Goal: Transaction & Acquisition: Purchase product/service

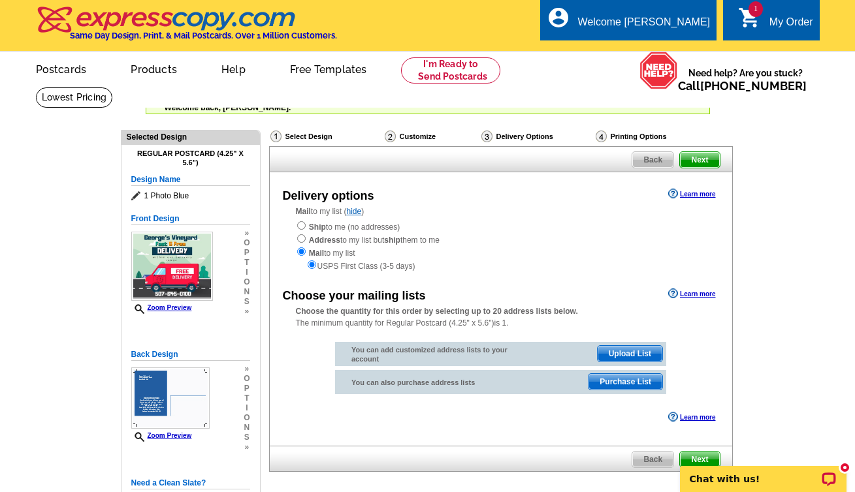
click at [632, 350] on span "Upload List" at bounding box center [629, 354] width 65 height 16
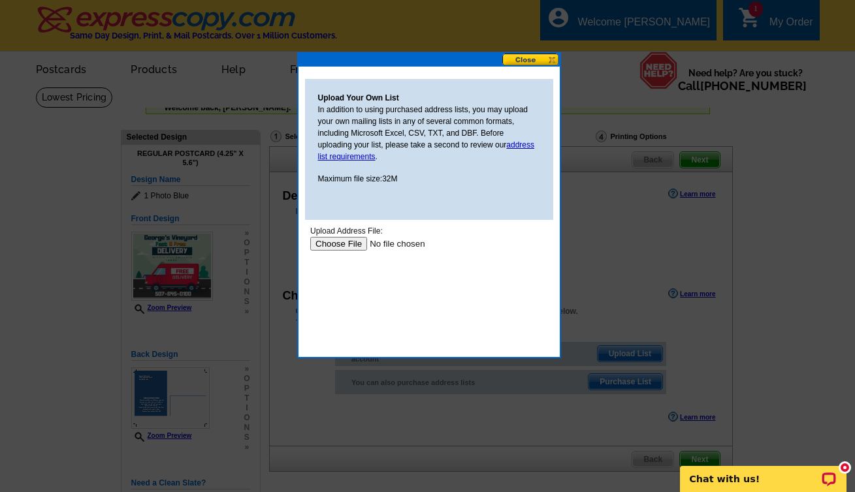
click at [516, 63] on button at bounding box center [530, 60] width 57 height 12
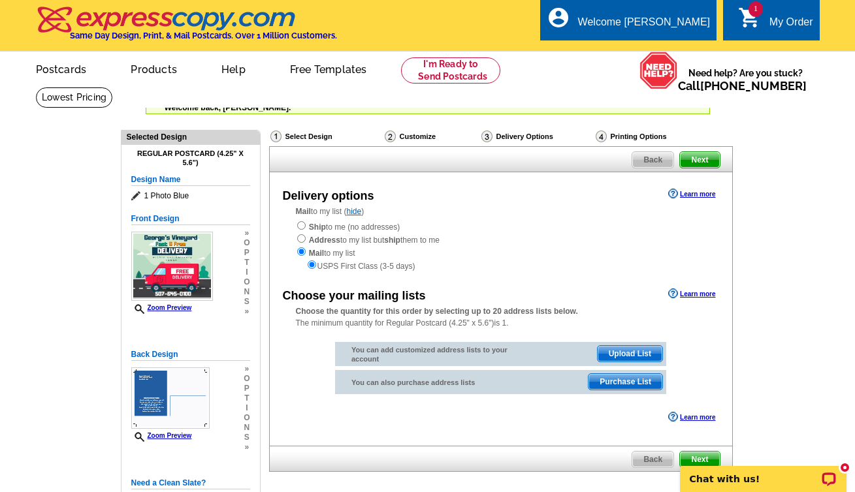
click at [633, 375] on span "Purchase List" at bounding box center [625, 382] width 74 height 16
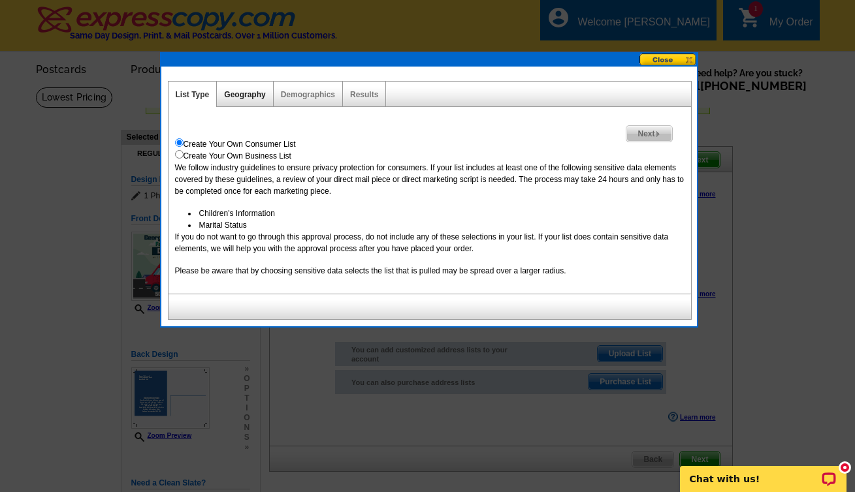
click at [252, 97] on link "Geography" at bounding box center [244, 94] width 41 height 9
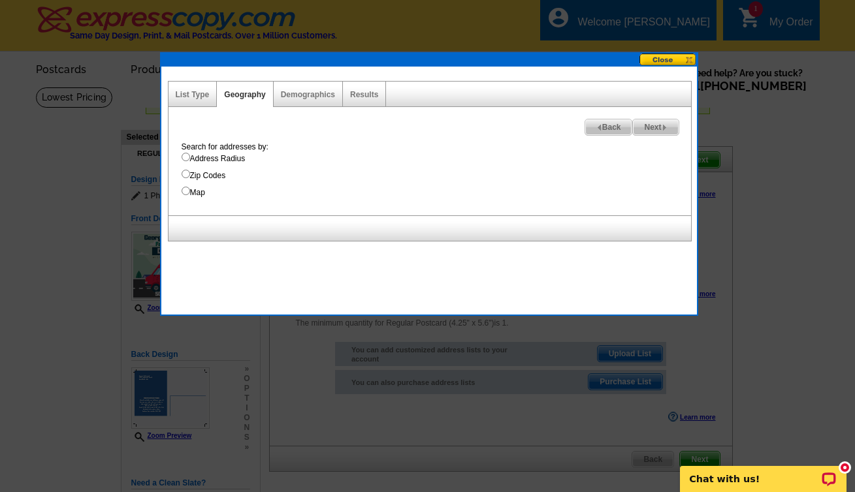
click at [189, 160] on label "Address Radius" at bounding box center [435, 159] width 509 height 12
click at [189, 160] on input "Address Radius" at bounding box center [185, 157] width 8 height 8
radio input "true"
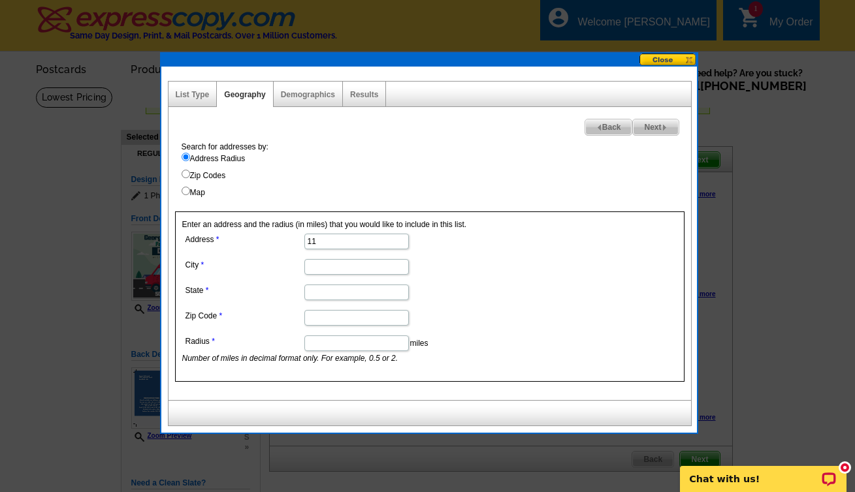
type input "1"
click at [182, 191] on input "Map" at bounding box center [185, 191] width 8 height 8
radio input "true"
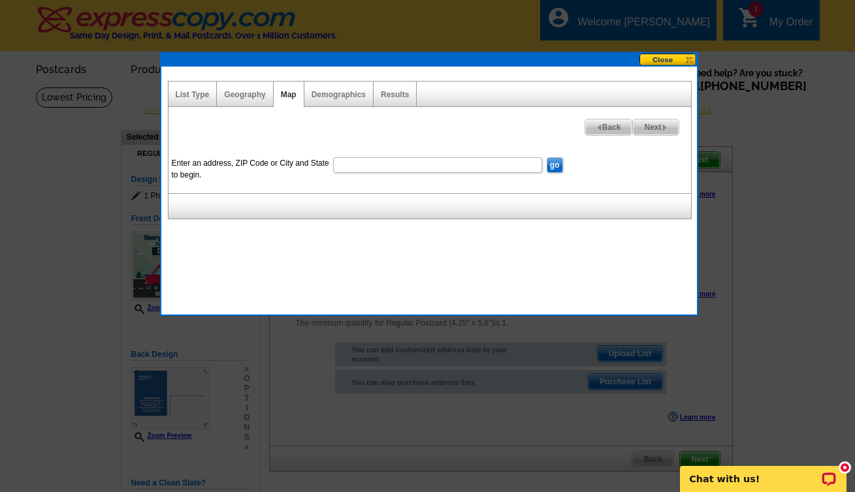
click at [386, 165] on input "Enter an address, ZIP Code or City and State to begin." at bounding box center [437, 165] width 209 height 16
type input "1160 highway 3 south"
click at [554, 165] on input "go" at bounding box center [554, 165] width 16 height 16
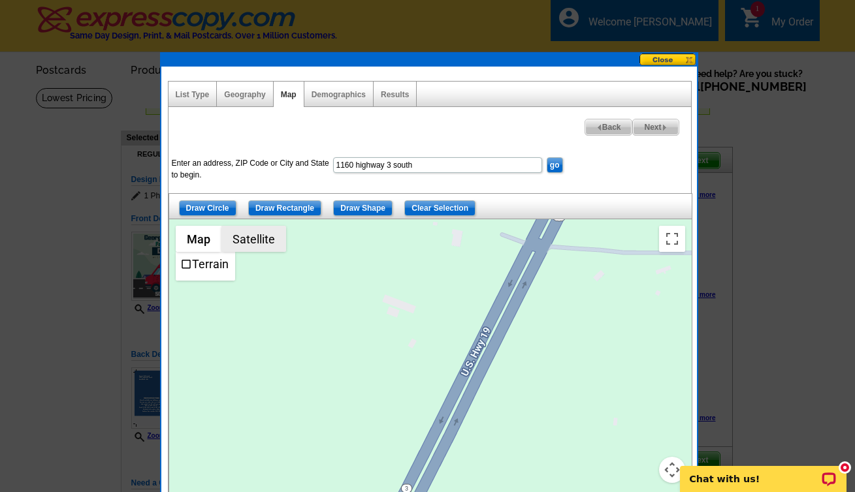
click at [251, 240] on button "Satellite" at bounding box center [253, 239] width 65 height 26
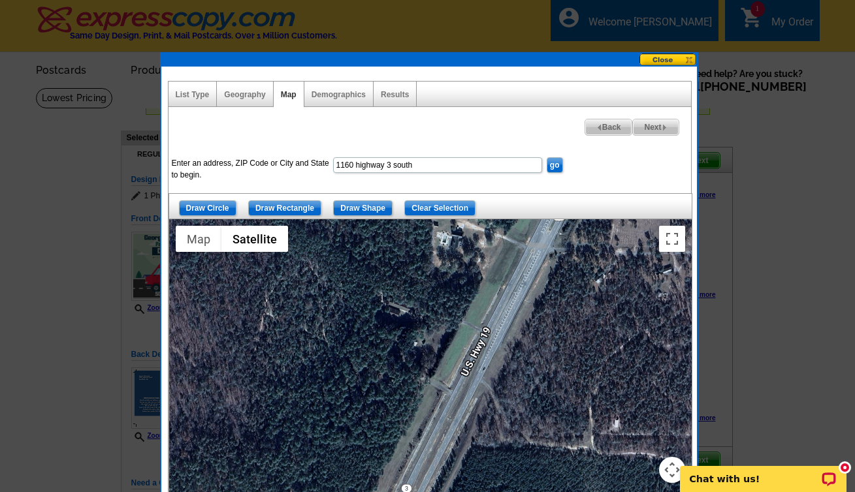
click at [436, 166] on input "1160 highway 3 south" at bounding box center [437, 165] width 209 height 16
click at [238, 92] on link "Geography" at bounding box center [244, 94] width 41 height 9
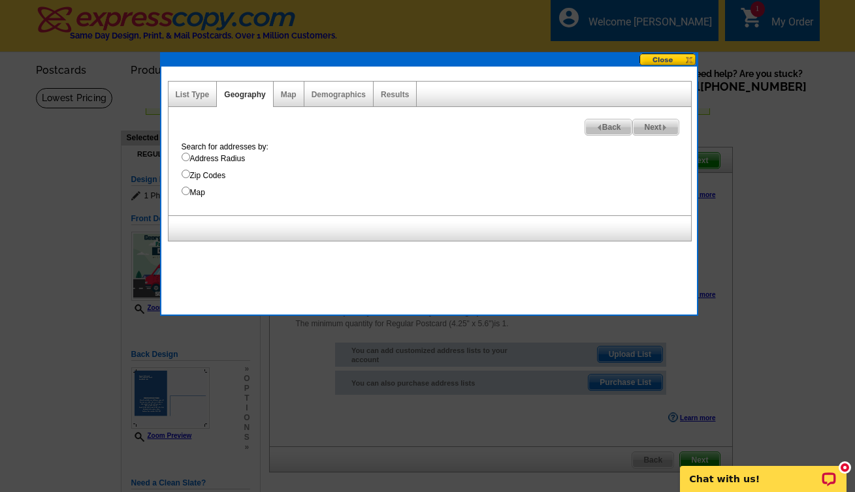
click at [185, 159] on input "Address Radius" at bounding box center [185, 157] width 8 height 8
radio input "true"
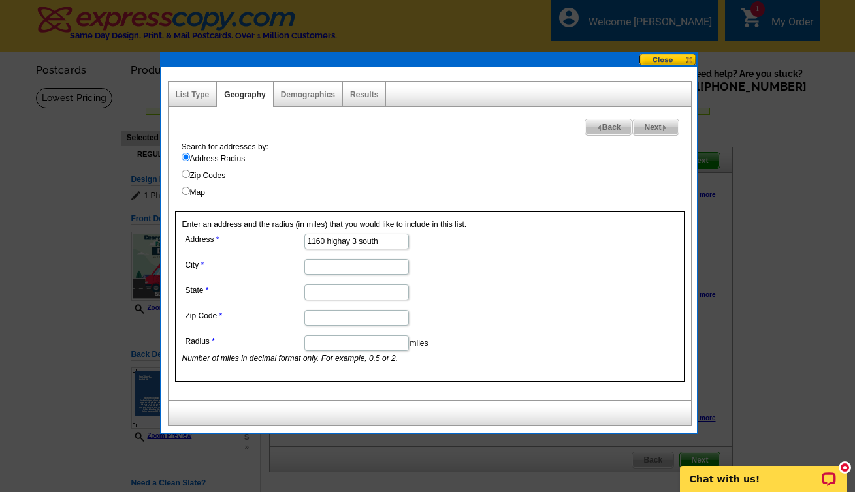
type input "1160 highay 3 south"
type input "northfield"
type input "mn"
type input "55057"
click at [381, 343] on input "Radius" at bounding box center [356, 344] width 104 height 16
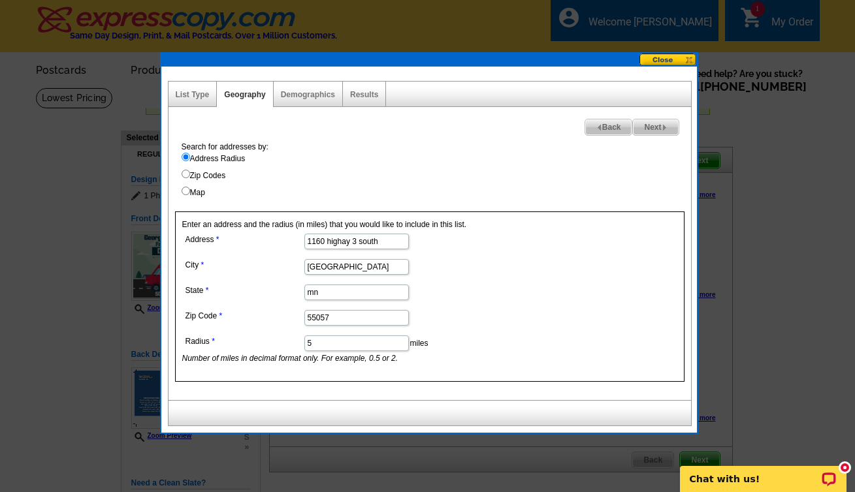
scroll to position [3, 0]
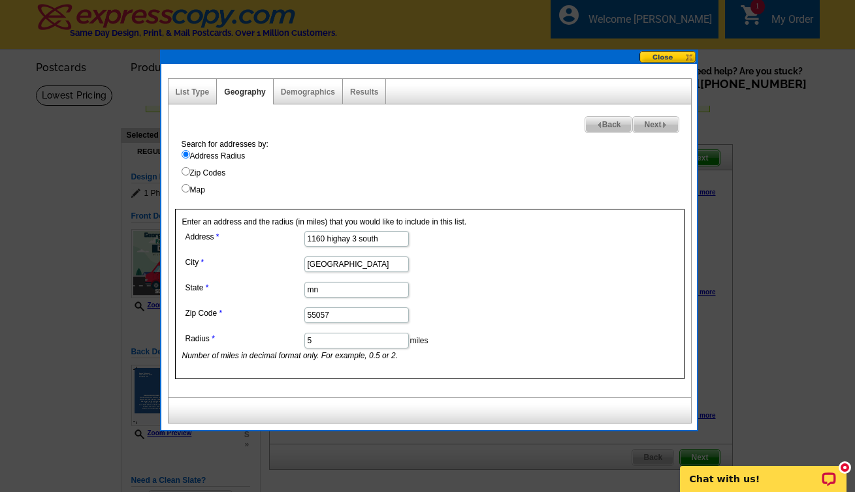
type input "5"
click at [502, 287] on dd "mn" at bounding box center [355, 289] width 347 height 20
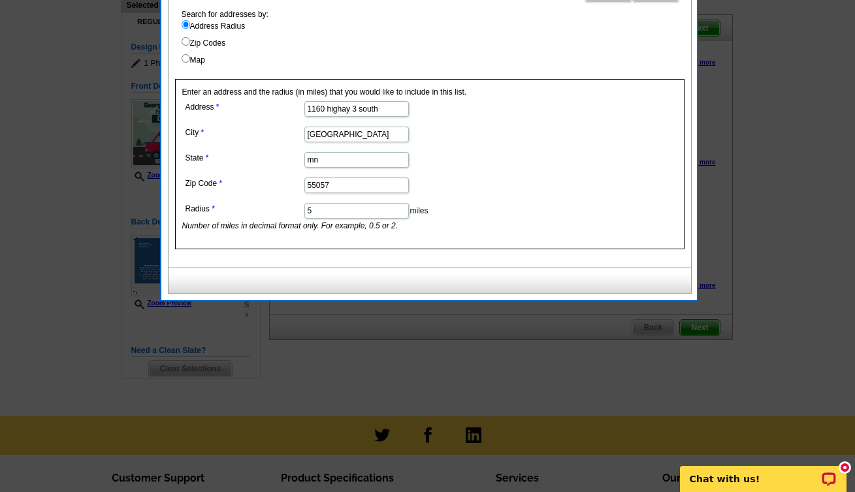
scroll to position [31, 0]
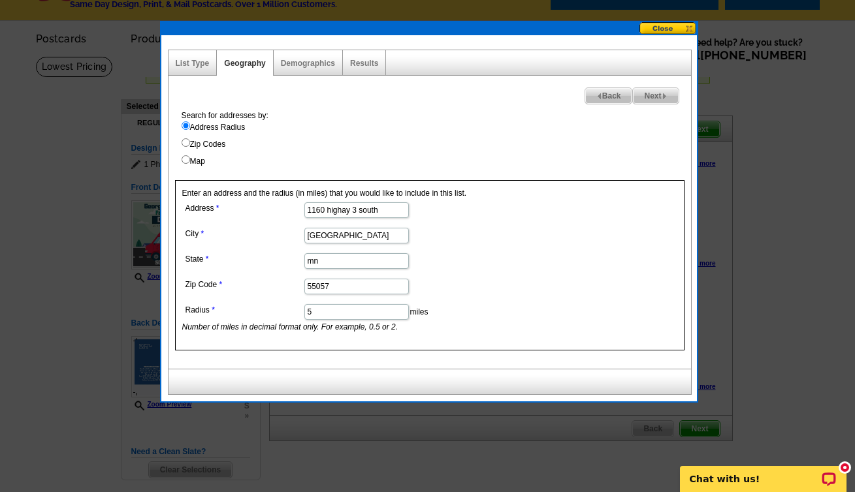
click at [657, 95] on span "Next" at bounding box center [655, 96] width 45 height 16
select select
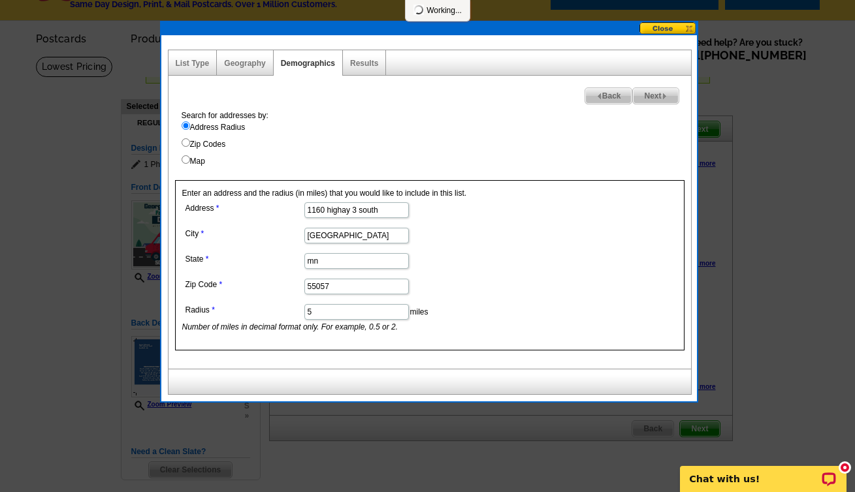
select select
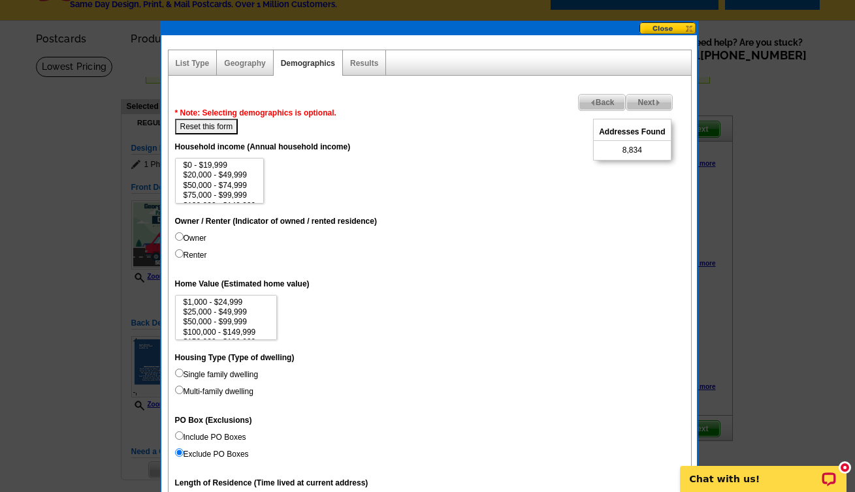
click at [183, 237] on label "Owner" at bounding box center [190, 238] width 31 height 12
click at [183, 237] on input "Owner" at bounding box center [179, 236] width 8 height 8
radio input "true"
click at [181, 255] on input "Renter" at bounding box center [179, 253] width 8 height 8
radio input "true"
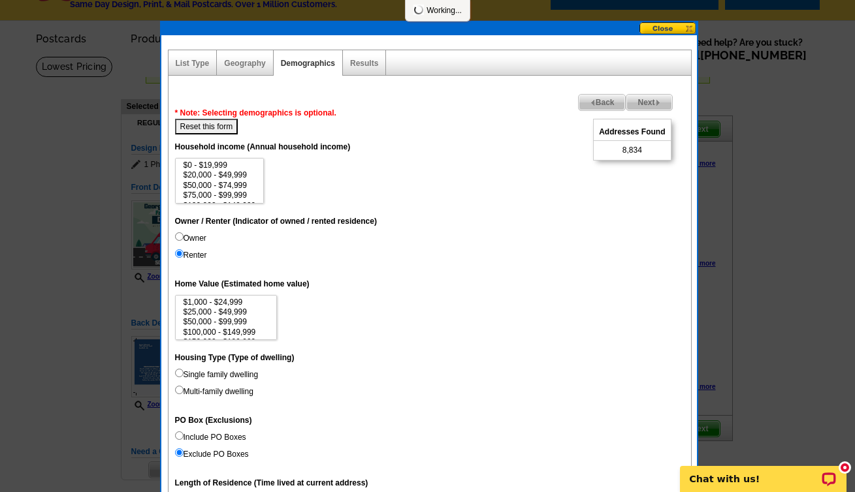
click at [183, 237] on label "Owner" at bounding box center [190, 238] width 31 height 12
click at [183, 237] on input "Owner" at bounding box center [179, 236] width 8 height 8
radio input "true"
click at [180, 234] on label "Owner" at bounding box center [190, 238] width 31 height 12
click at [180, 234] on input "Owner" at bounding box center [179, 236] width 8 height 8
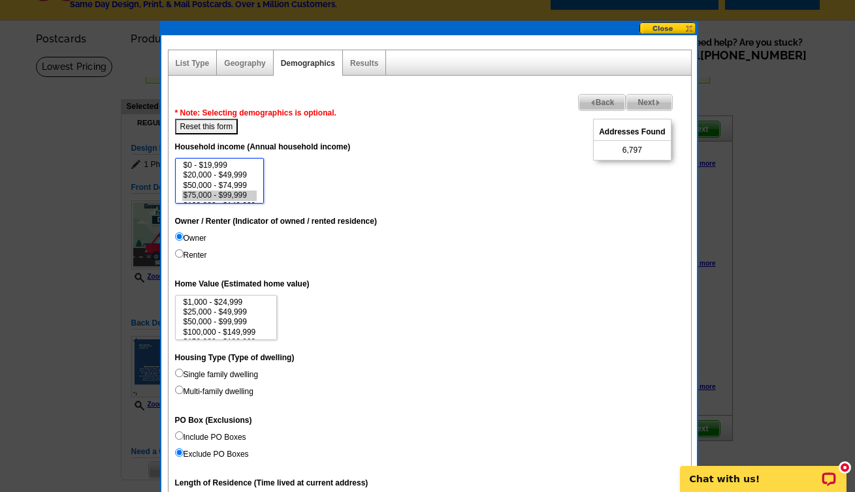
click at [200, 194] on option "$75,000 - $99,999" at bounding box center [219, 196] width 75 height 10
click at [207, 189] on option "$50,000 - $74,999" at bounding box center [219, 186] width 75 height 10
click at [211, 180] on option "$20,000 - $49,999" at bounding box center [219, 175] width 75 height 10
drag, startPoint x: 215, startPoint y: 168, endPoint x: 223, endPoint y: 159, distance: 12.5
click at [215, 168] on option "$0 - $19,999" at bounding box center [219, 166] width 75 height 10
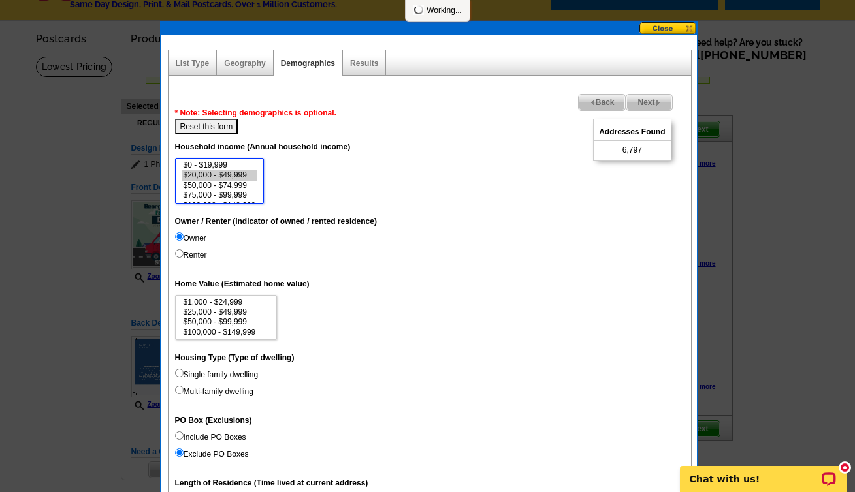
select select "0-19999"
click at [246, 141] on dt "Household income (Annual household income)" at bounding box center [429, 146] width 509 height 24
click at [218, 130] on button "Reset this form" at bounding box center [206, 127] width 63 height 16
select select
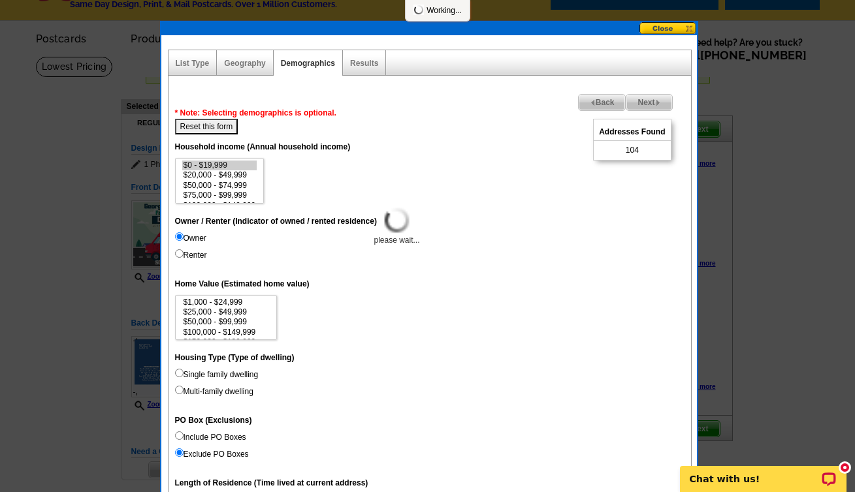
select select
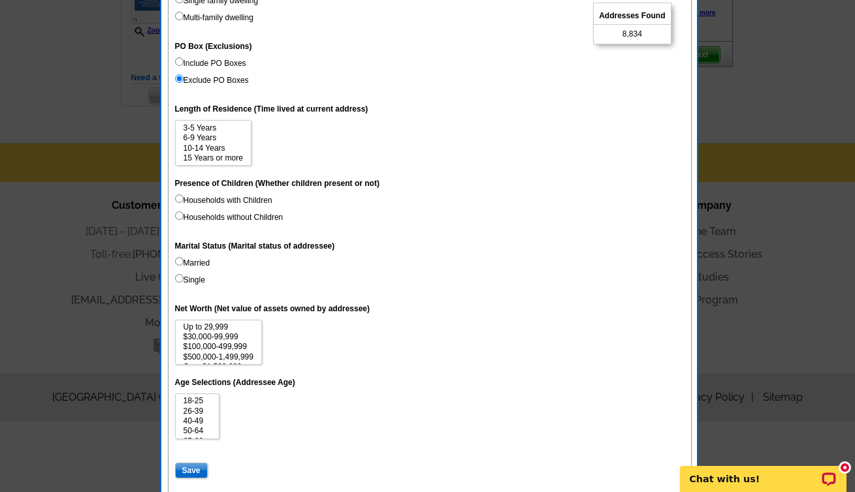
scroll to position [449, 0]
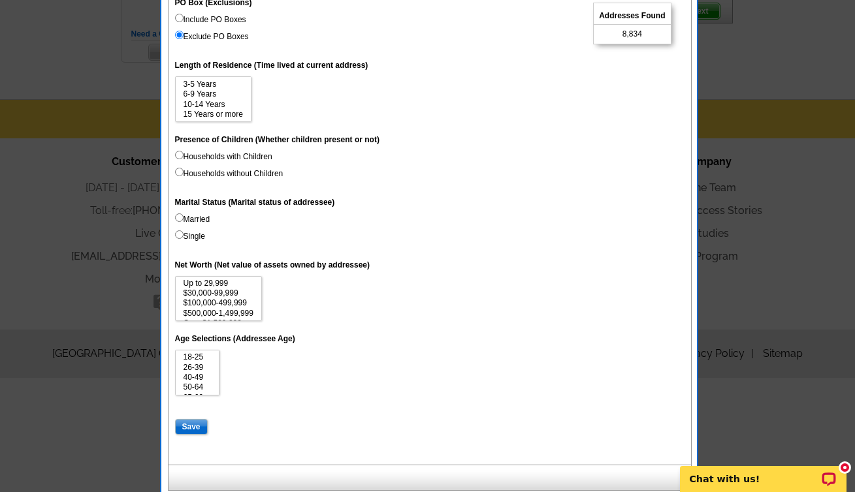
click at [183, 423] on input "Save" at bounding box center [191, 427] width 33 height 16
select select
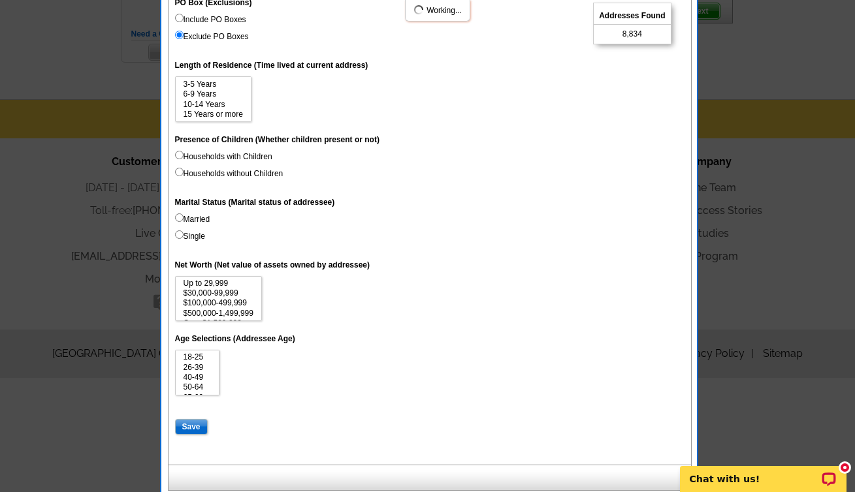
select select
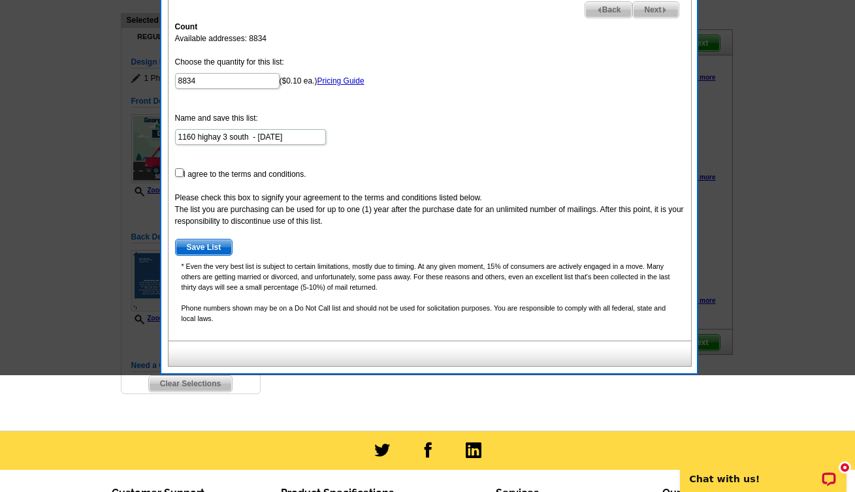
scroll to position [0, 0]
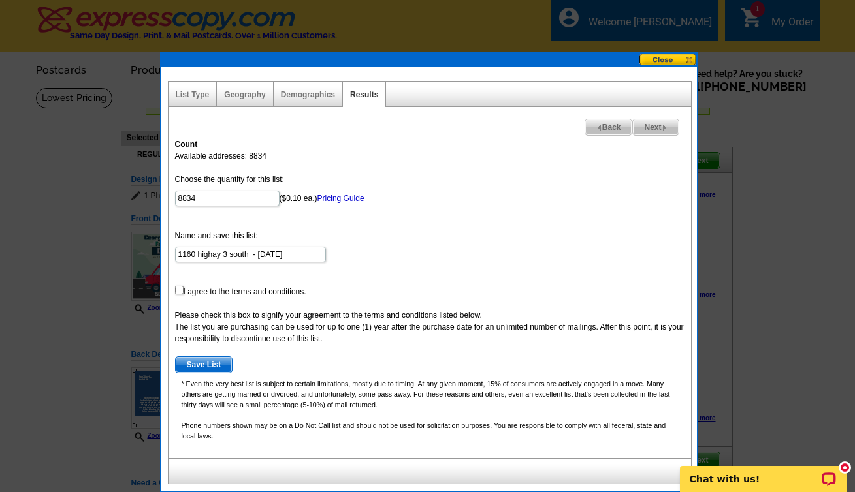
click at [602, 123] on span "Back" at bounding box center [608, 127] width 47 height 16
select select
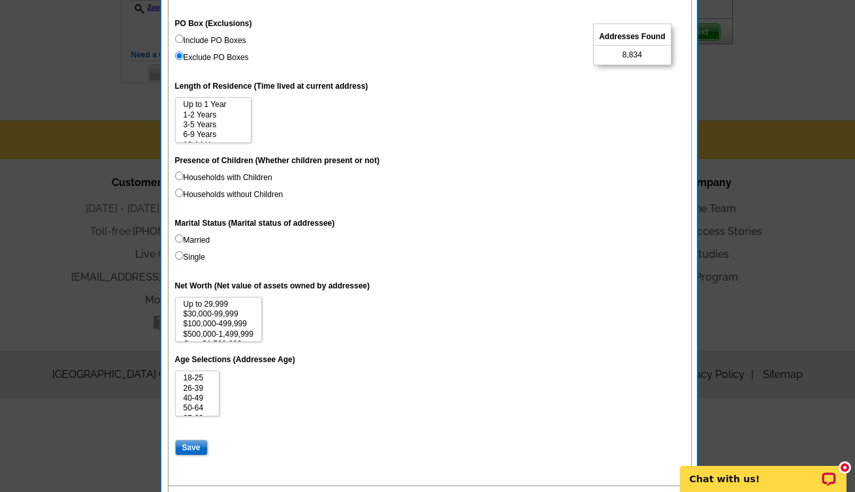
scroll to position [449, 0]
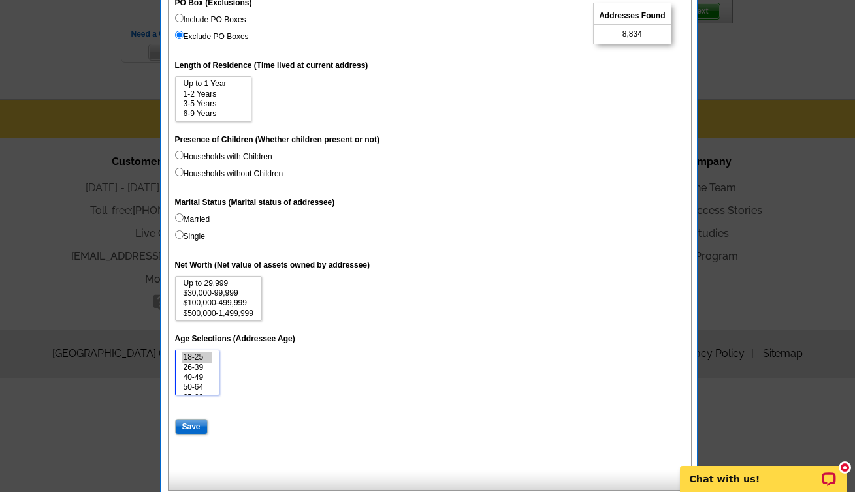
click at [195, 353] on option "18-25" at bounding box center [197, 358] width 31 height 10
click at [198, 363] on option "26-39" at bounding box center [197, 368] width 31 height 10
click at [199, 373] on option "40-49" at bounding box center [197, 378] width 31 height 10
click at [199, 363] on option "26-39" at bounding box center [197, 368] width 31 height 10
select select "18-25"
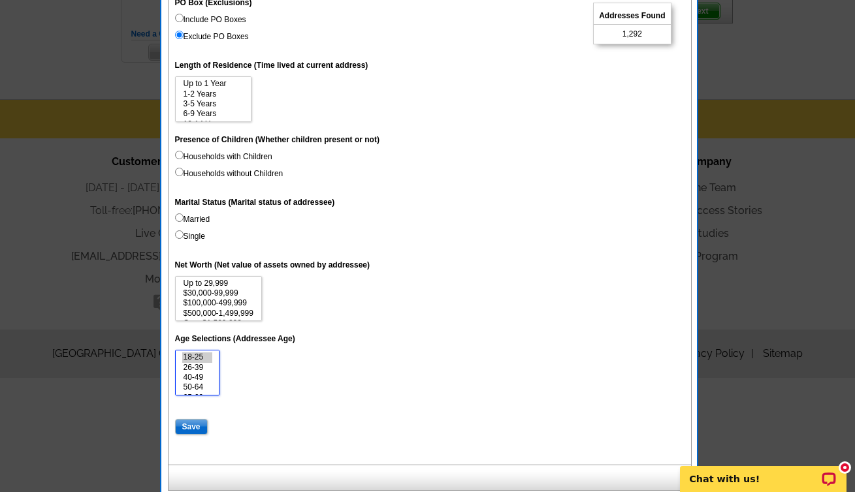
click at [203, 353] on option "18-25" at bounding box center [197, 358] width 31 height 10
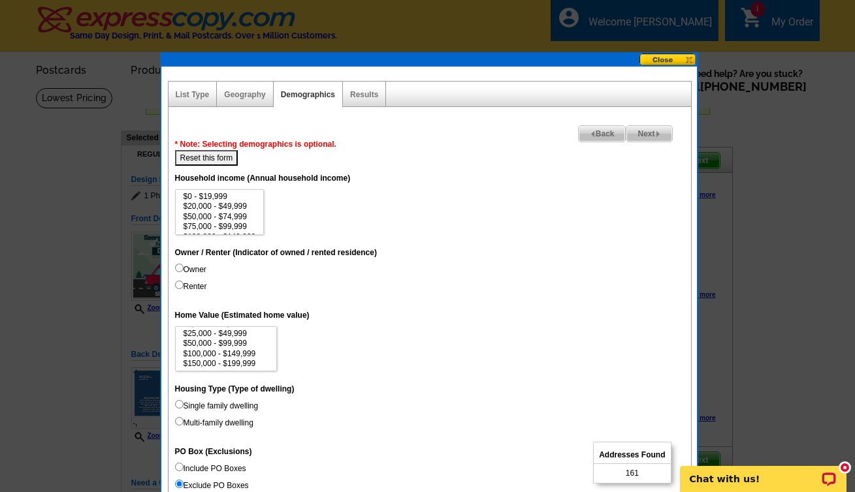
scroll to position [0, 0]
click at [223, 153] on button "Reset this form" at bounding box center [206, 158] width 63 height 16
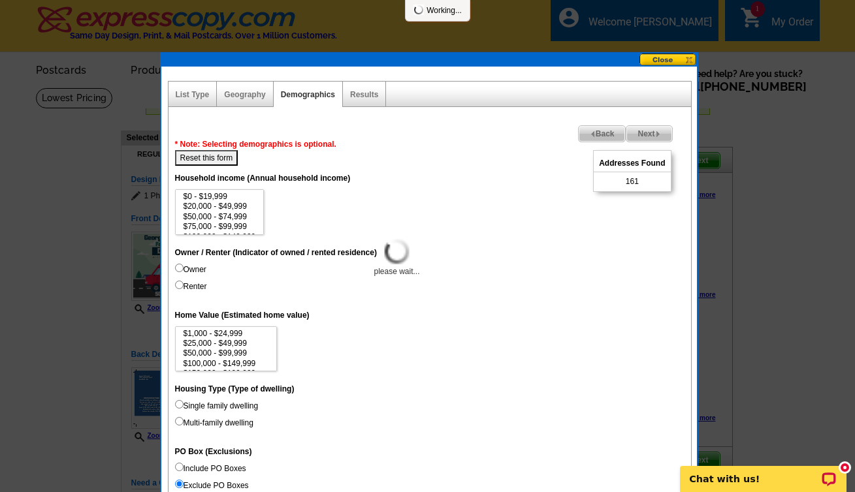
select select
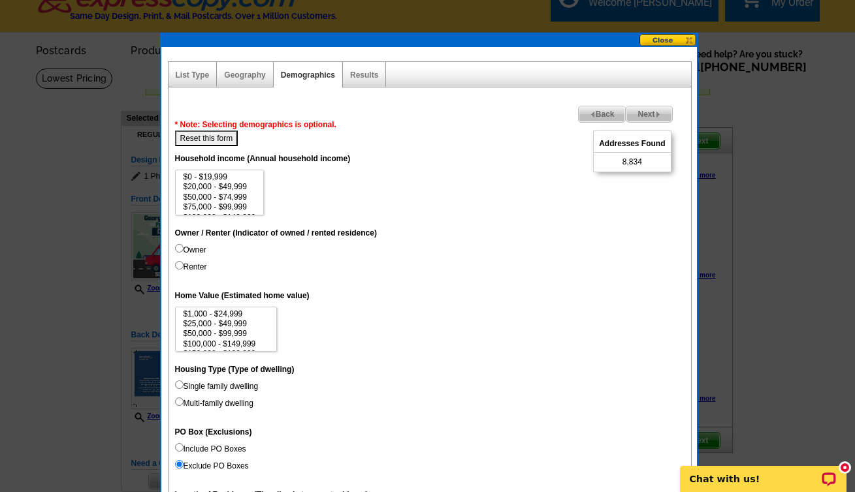
scroll to position [25, 0]
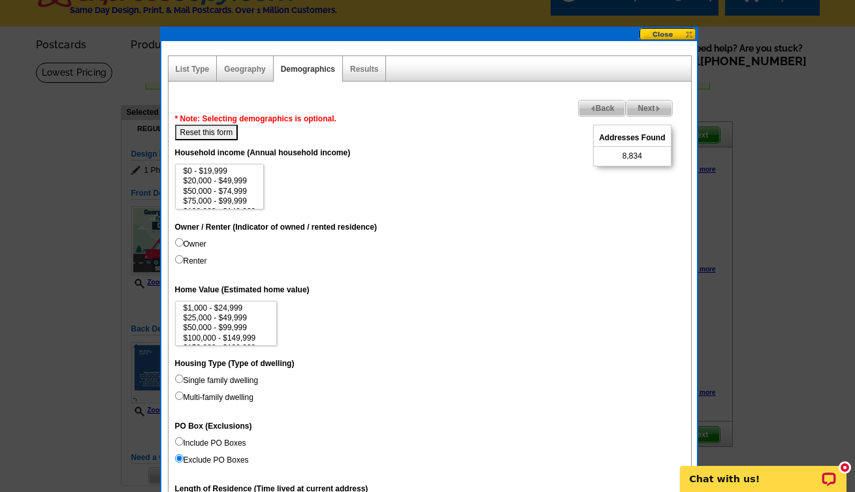
click at [180, 378] on input "Single family dwelling" at bounding box center [179, 379] width 8 height 8
radio input "true"
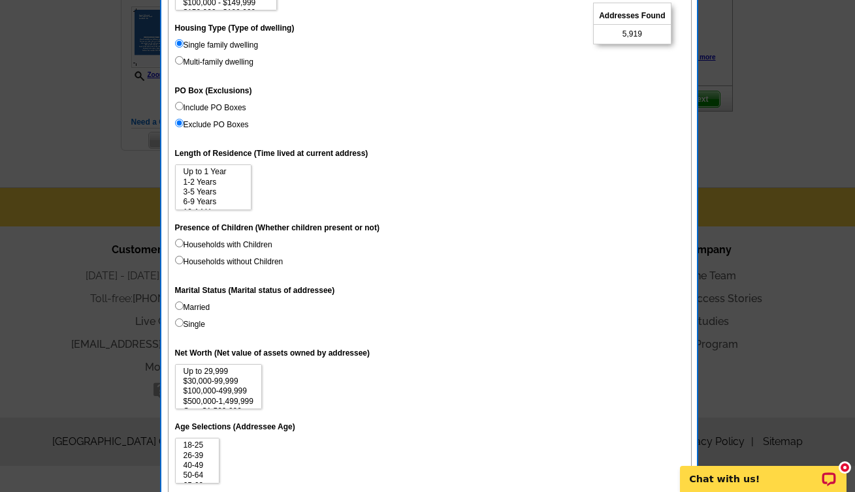
scroll to position [449, 0]
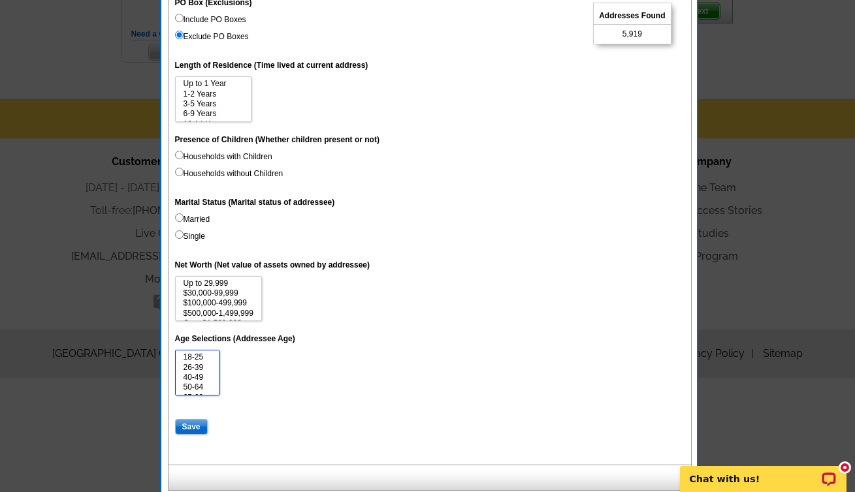
select select "26-39"
click at [208, 365] on option "26-39" at bounding box center [197, 368] width 31 height 10
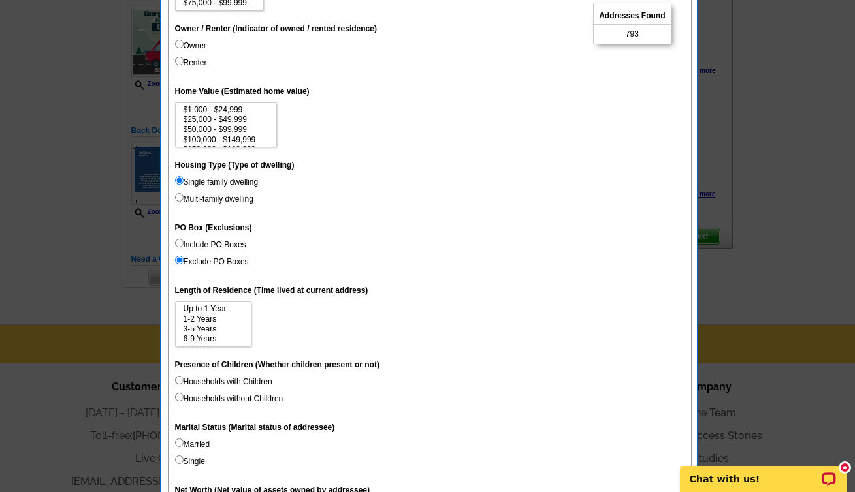
scroll to position [0, 0]
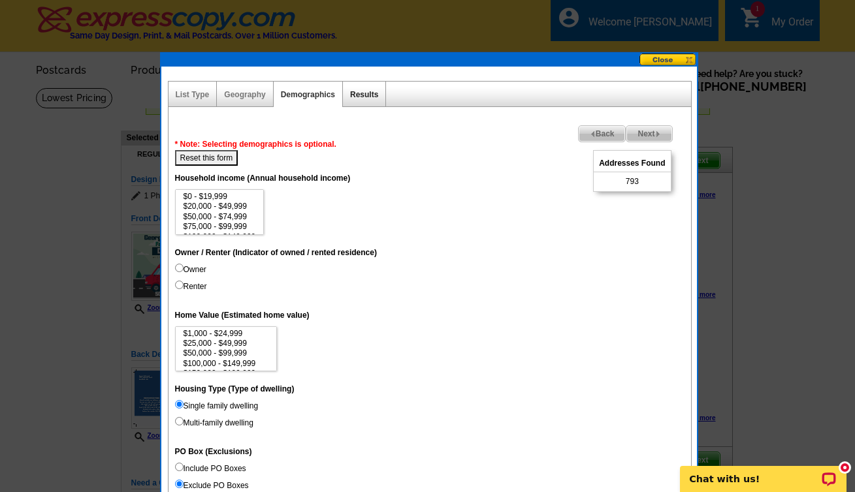
click at [360, 95] on link "Results" at bounding box center [364, 94] width 28 height 9
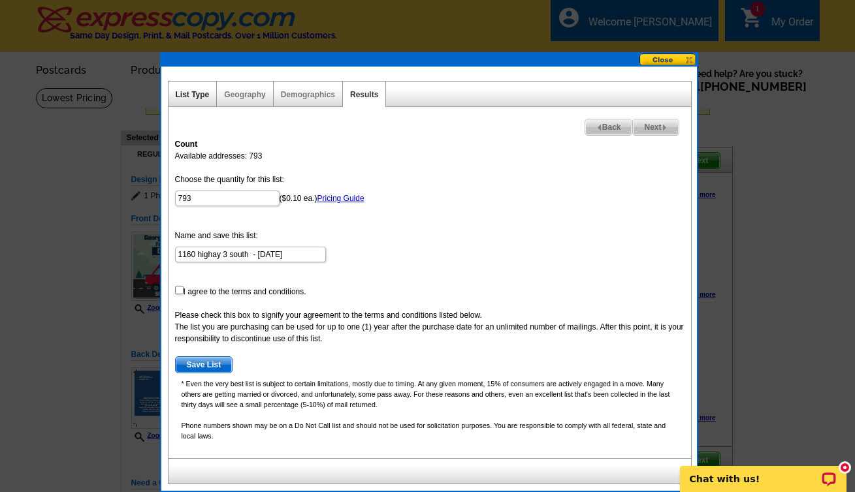
click at [200, 97] on link "List Type" at bounding box center [193, 94] width 34 height 9
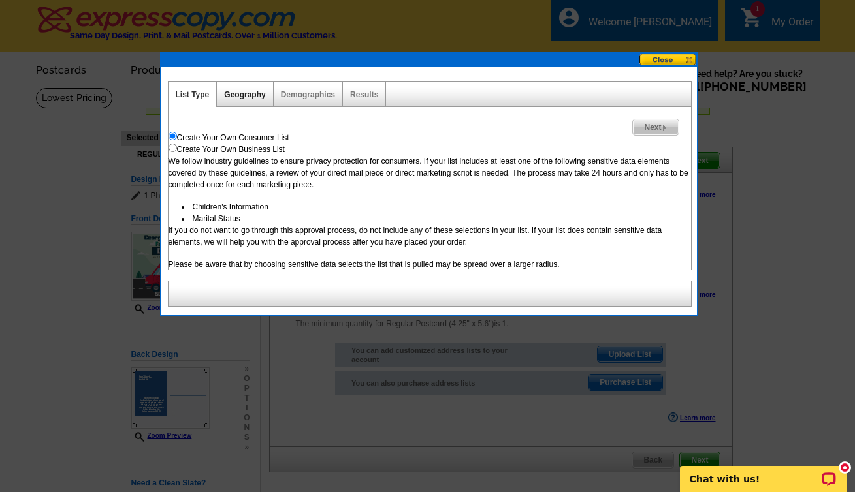
click at [246, 94] on link "Geography" at bounding box center [244, 94] width 41 height 9
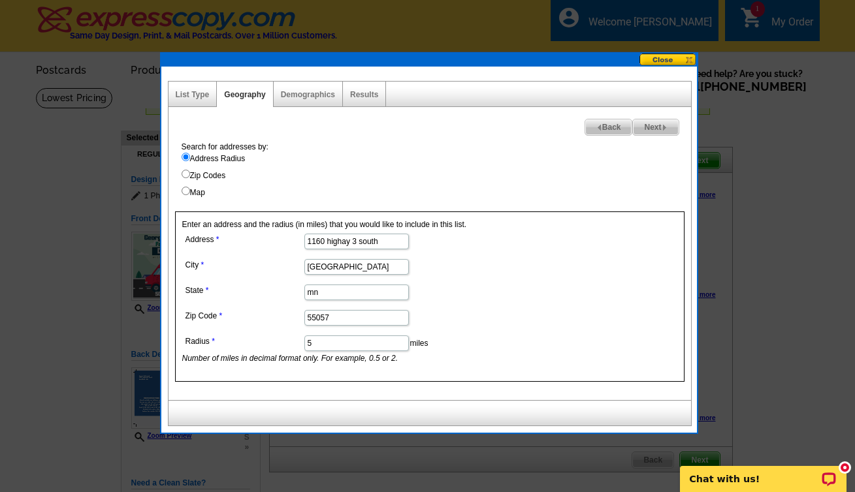
click at [668, 129] on span "Next" at bounding box center [655, 127] width 45 height 16
select select
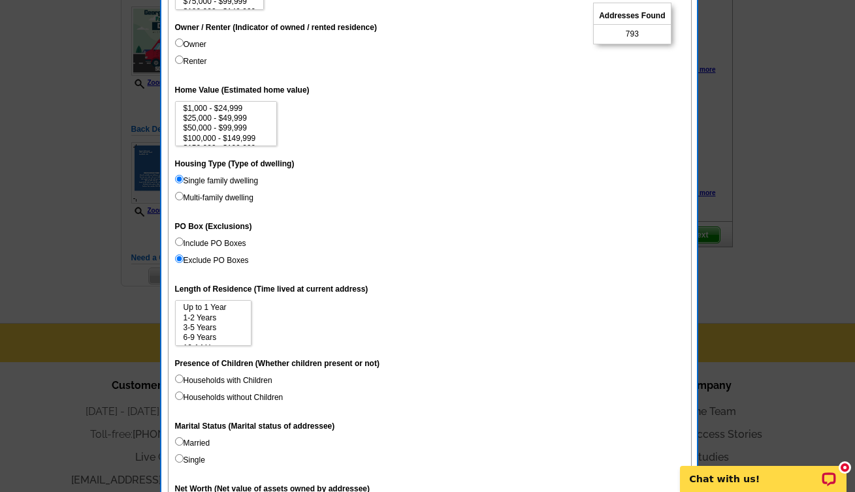
scroll to position [449, 0]
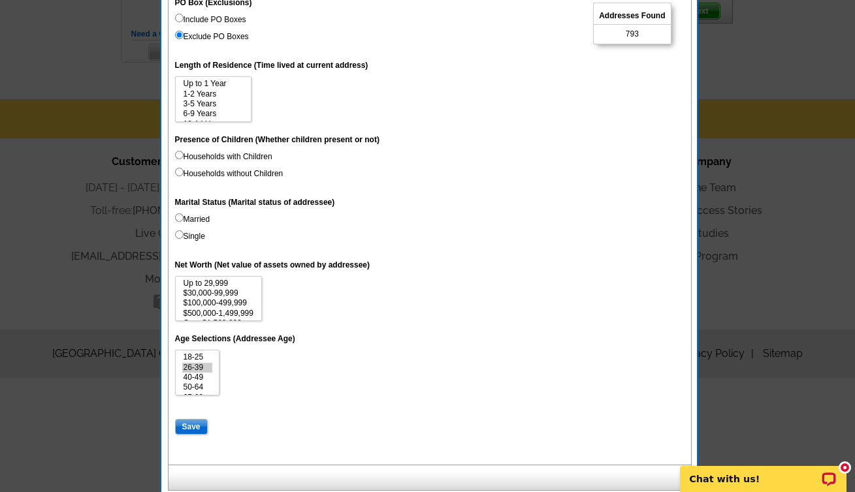
click at [193, 420] on input "Save" at bounding box center [191, 427] width 33 height 16
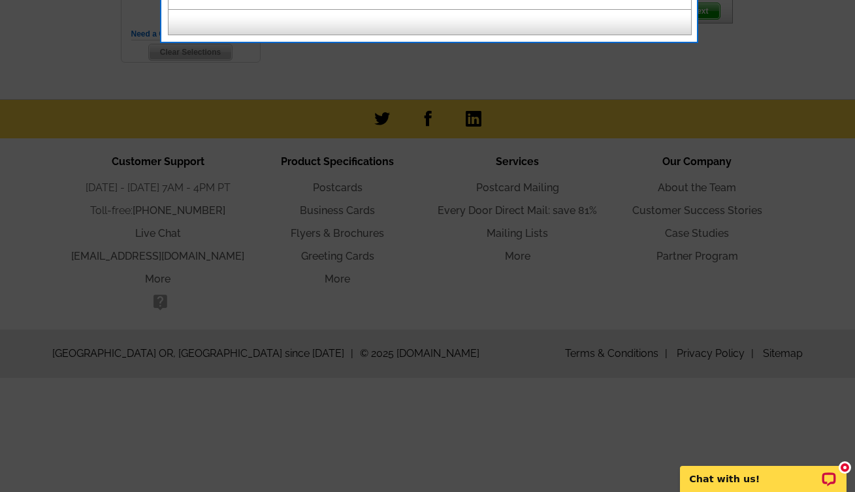
scroll to position [0, 0]
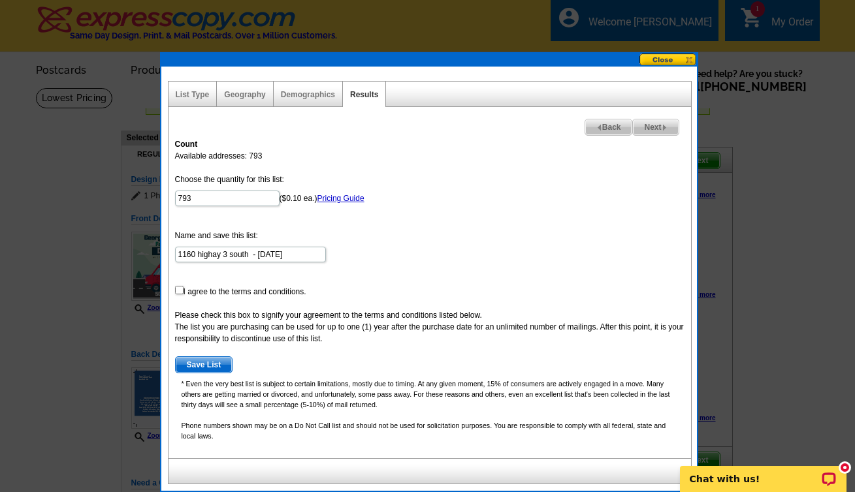
click at [181, 294] on input "checkbox" at bounding box center [179, 290] width 8 height 8
checkbox input "true"
click at [207, 368] on span "Save List" at bounding box center [204, 365] width 57 height 16
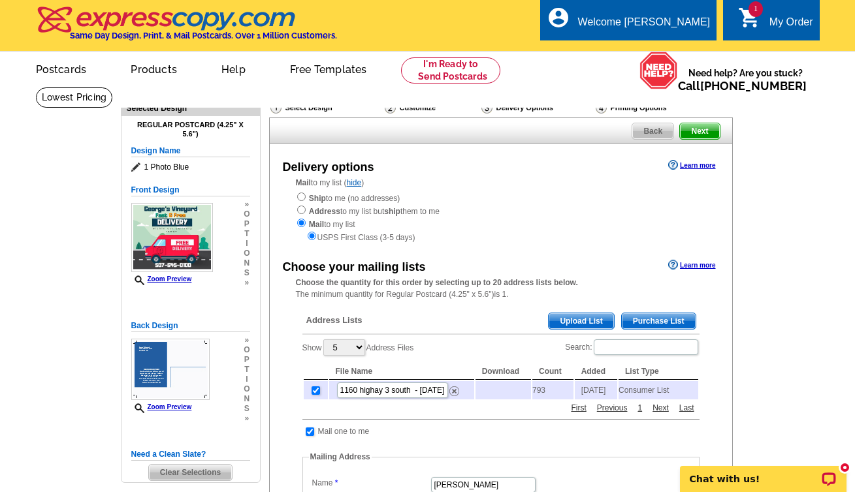
click at [702, 130] on span "Next" at bounding box center [699, 131] width 39 height 16
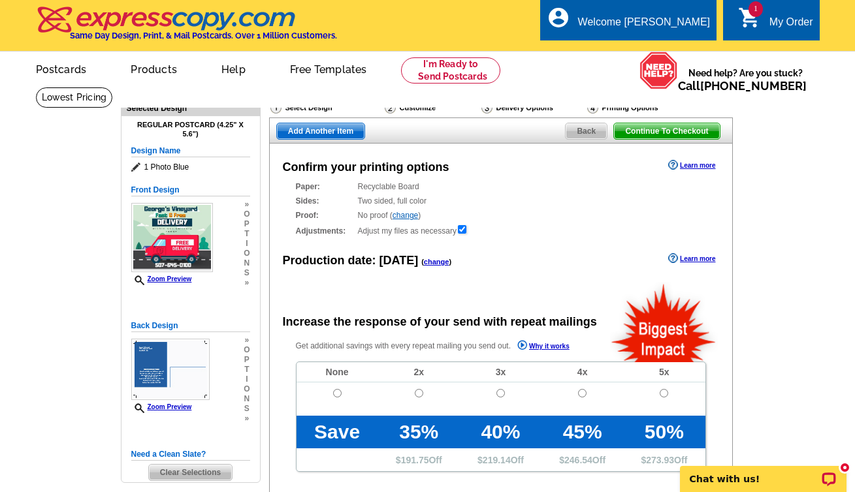
radio input "false"
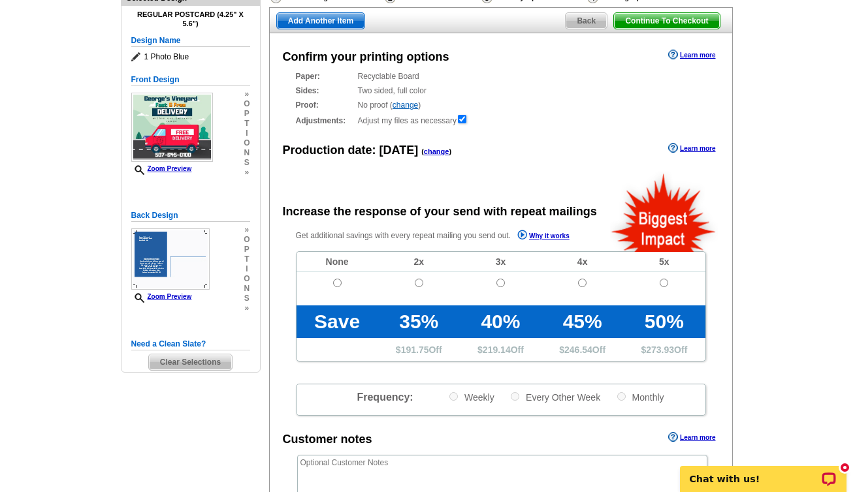
scroll to position [155, 0]
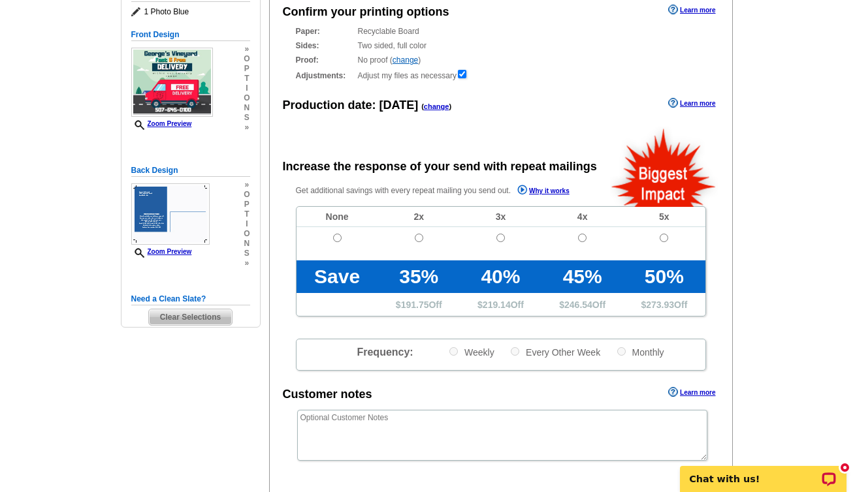
click at [337, 237] on input "radio" at bounding box center [337, 238] width 8 height 8
radio input "true"
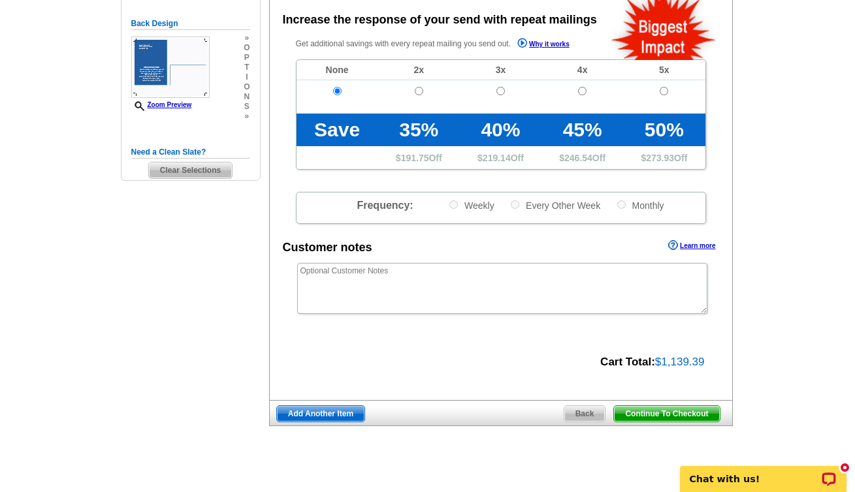
scroll to position [0, 0]
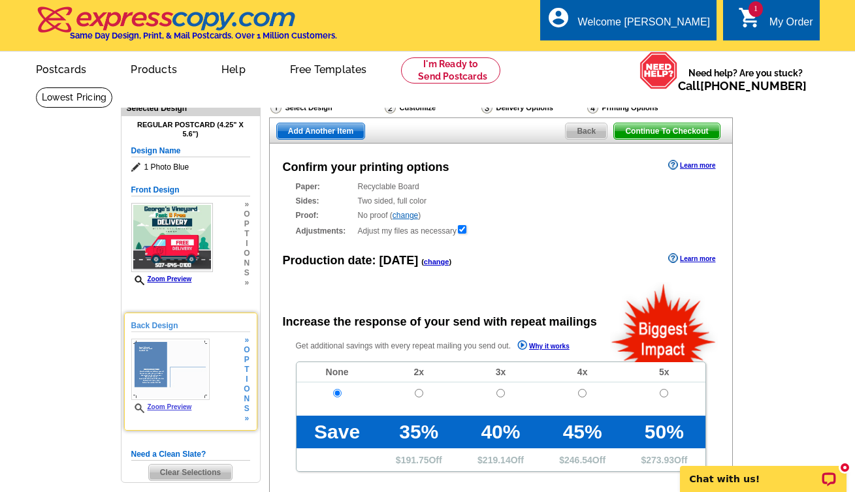
click at [249, 379] on span "i" at bounding box center [246, 380] width 6 height 10
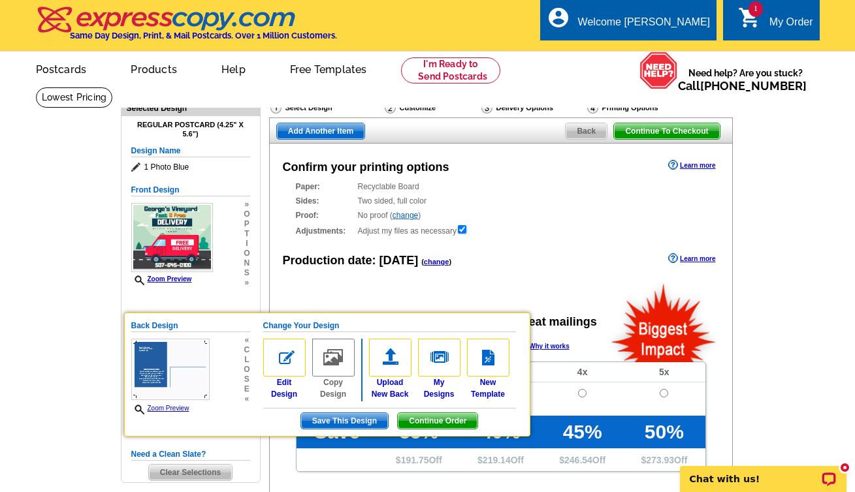
click at [283, 360] on img at bounding box center [284, 358] width 42 height 38
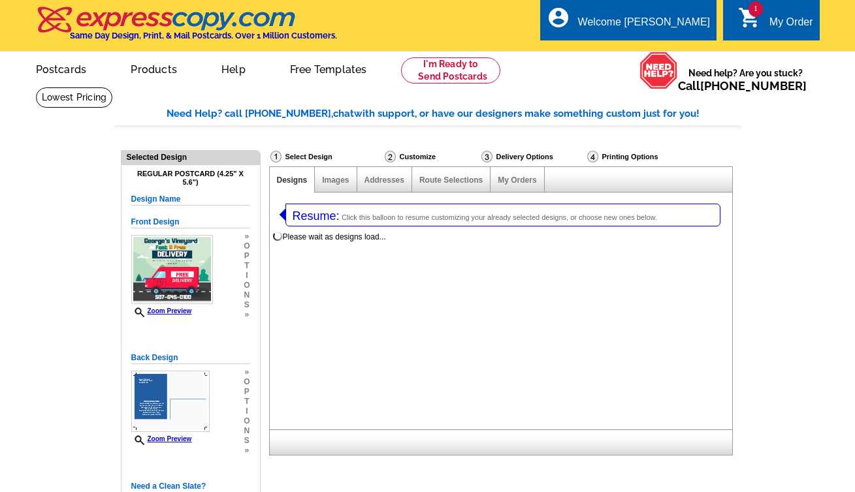
select select "1"
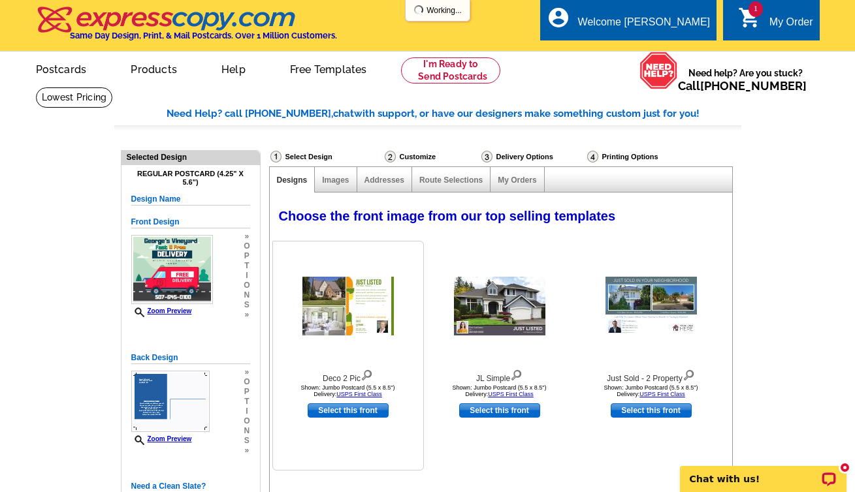
select select "785"
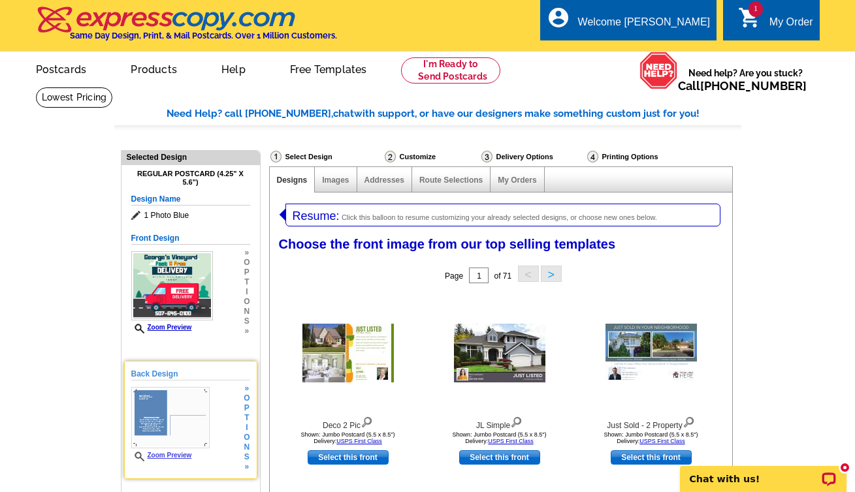
click at [161, 411] on img at bounding box center [170, 417] width 78 height 61
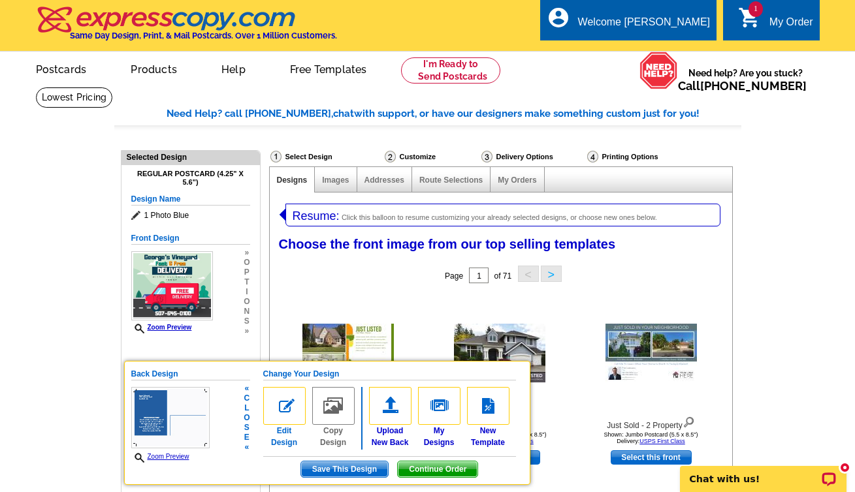
click at [291, 411] on img at bounding box center [284, 406] width 42 height 38
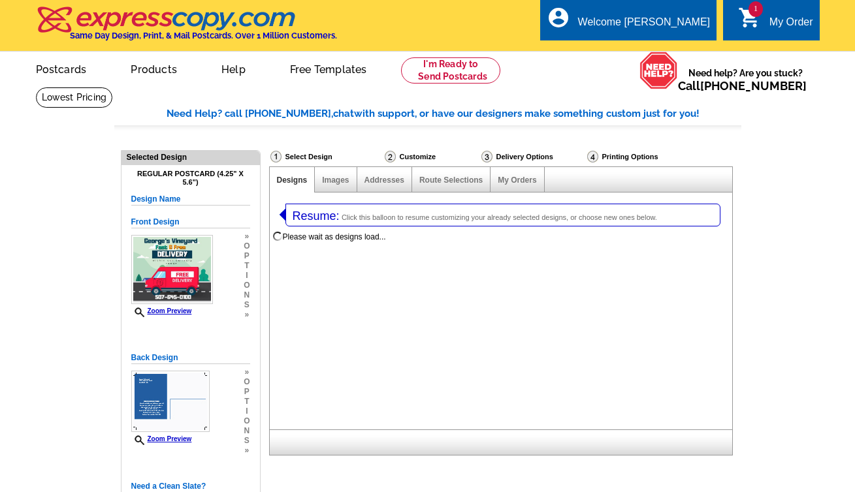
select select "1"
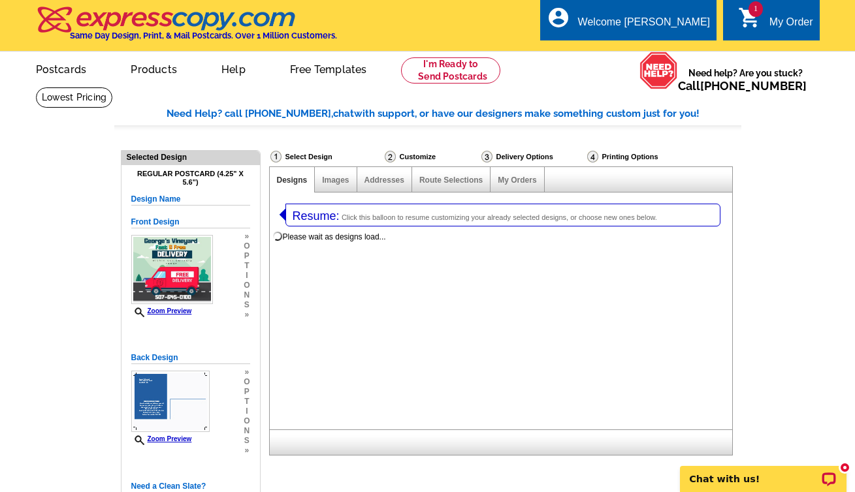
select select "785"
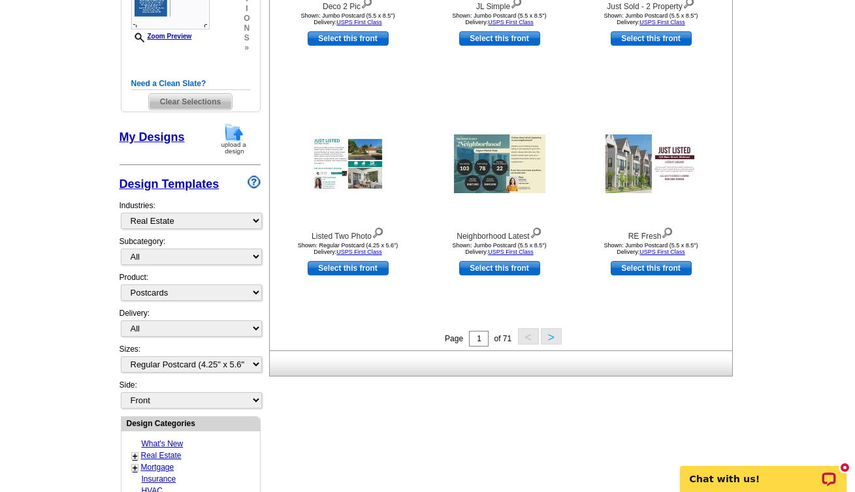
scroll to position [321, 0]
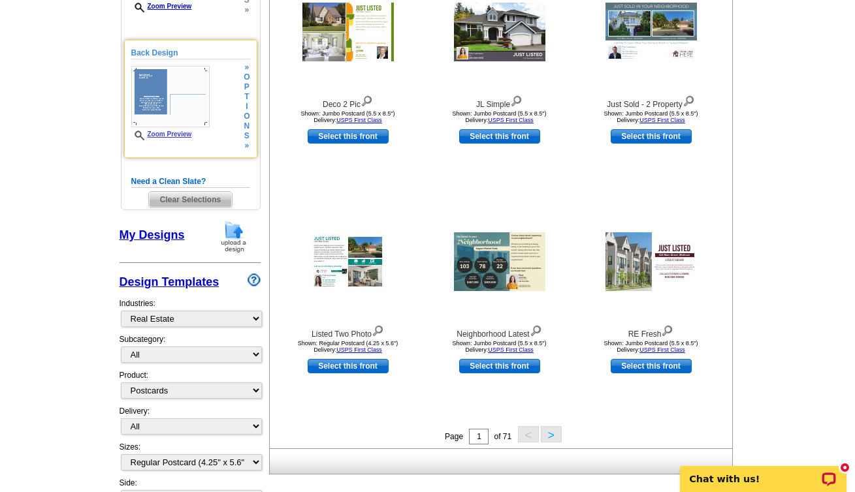
click at [170, 131] on link "Zoom Preview" at bounding box center [161, 134] width 61 height 7
click at [244, 110] on span "i" at bounding box center [246, 107] width 6 height 10
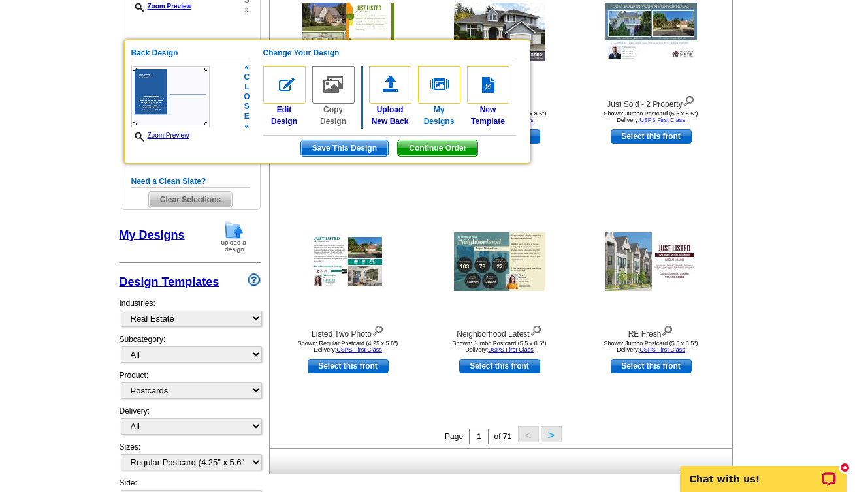
click at [438, 100] on img at bounding box center [439, 85] width 42 height 38
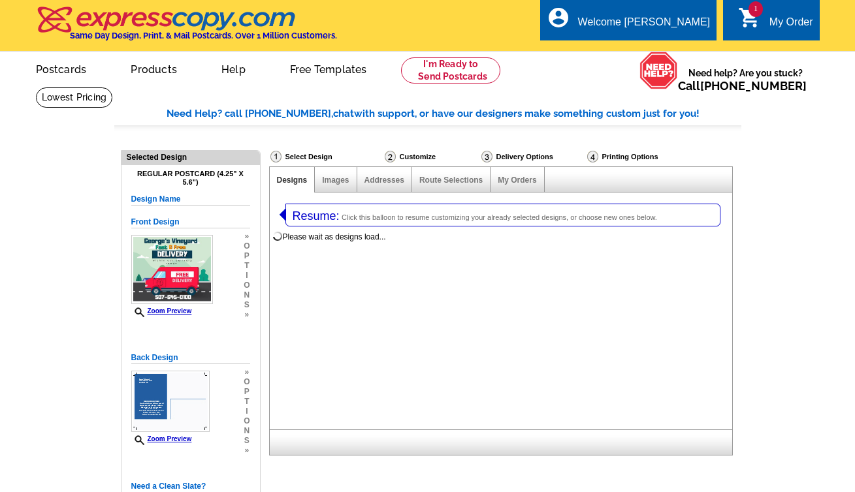
select select "1"
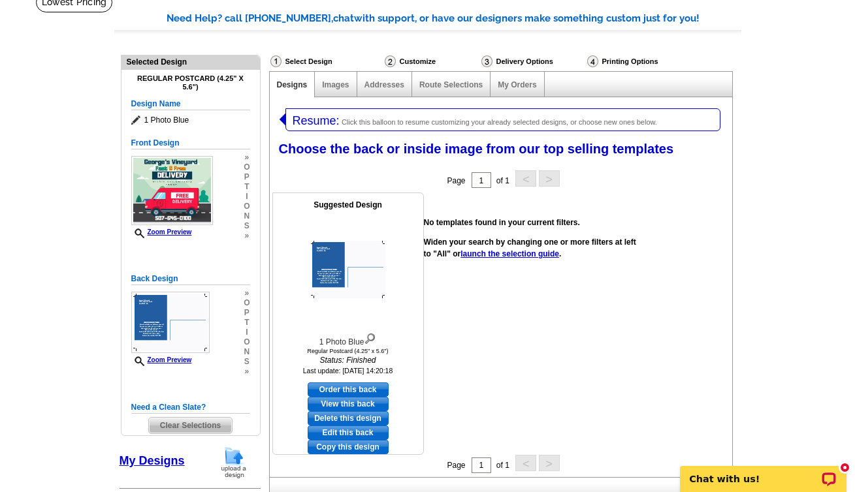
scroll to position [150, 0]
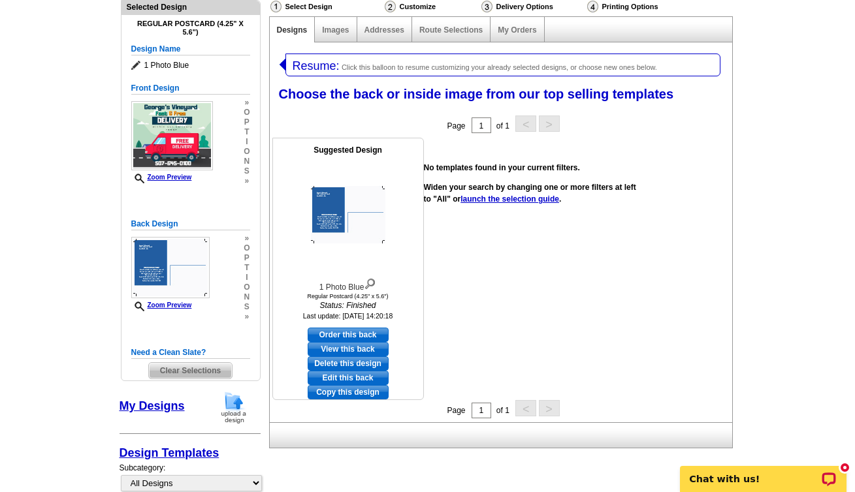
click at [346, 377] on link "Edit this back" at bounding box center [347, 378] width 81 height 14
select select "front"
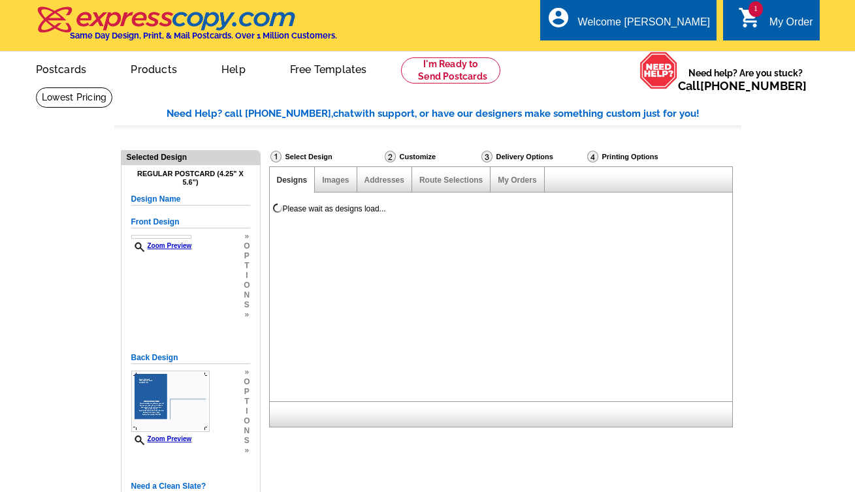
select select "1"
select select "785"
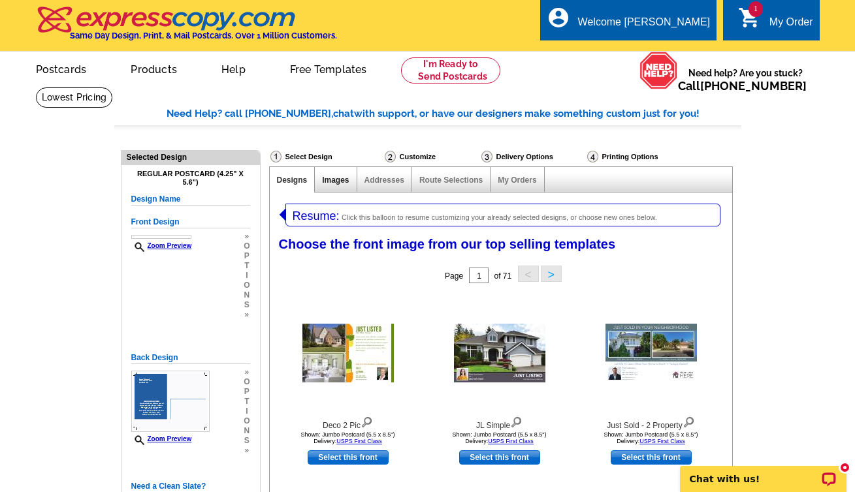
click at [347, 179] on link "Images" at bounding box center [335, 180] width 27 height 9
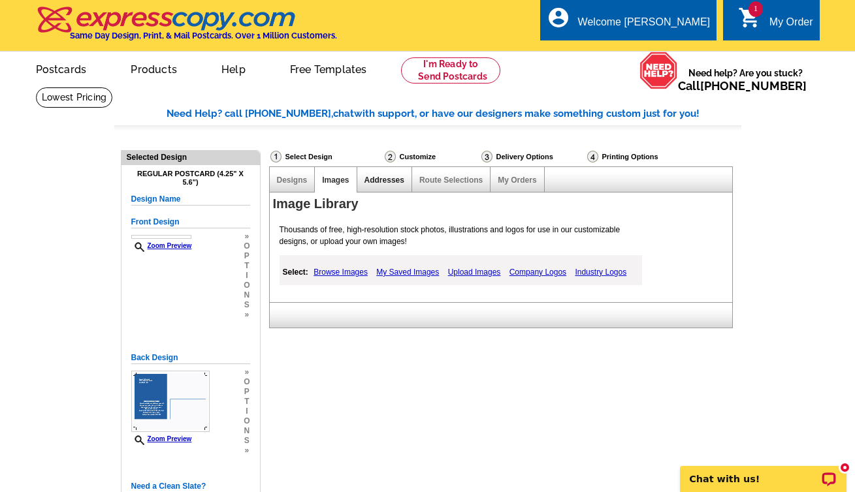
click at [382, 181] on link "Addresses" at bounding box center [384, 180] width 40 height 9
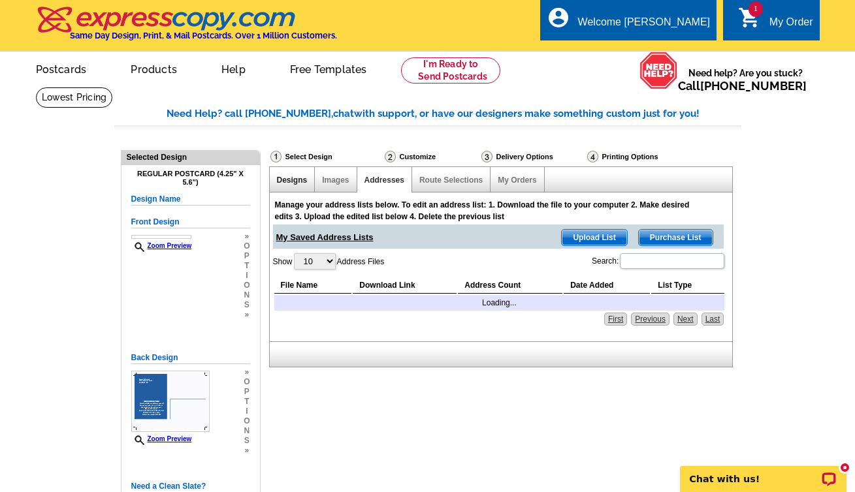
click at [303, 176] on link "Designs" at bounding box center [292, 180] width 31 height 9
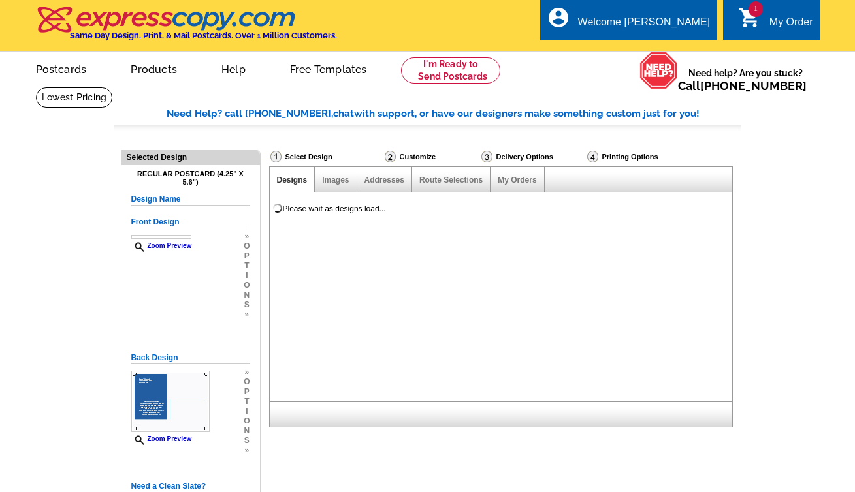
select select "1"
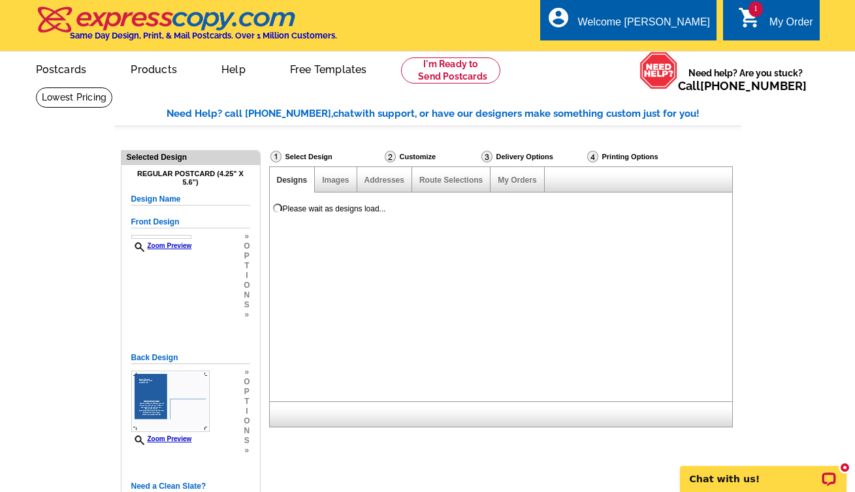
select select "785"
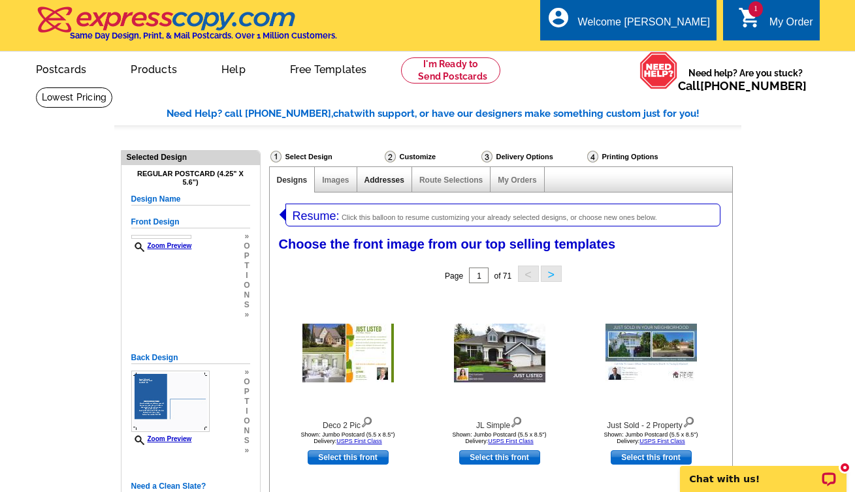
click at [396, 177] on link "Addresses" at bounding box center [384, 180] width 40 height 9
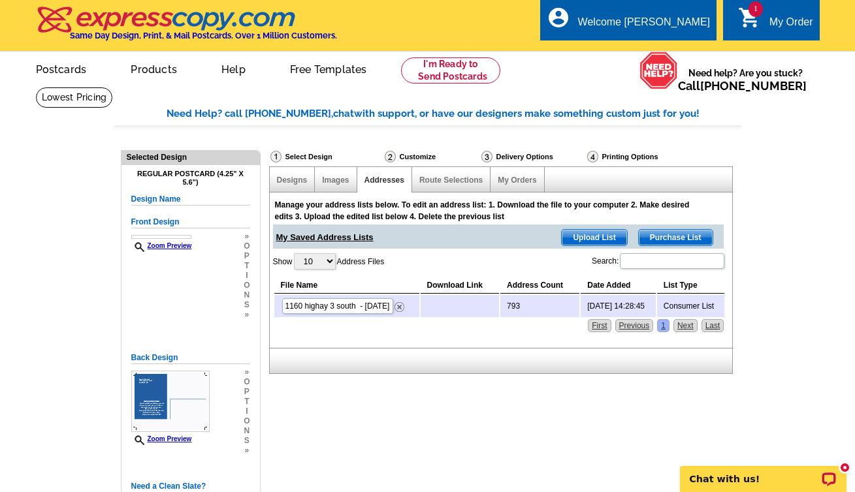
click at [774, 18] on div "My Order" at bounding box center [791, 25] width 44 height 18
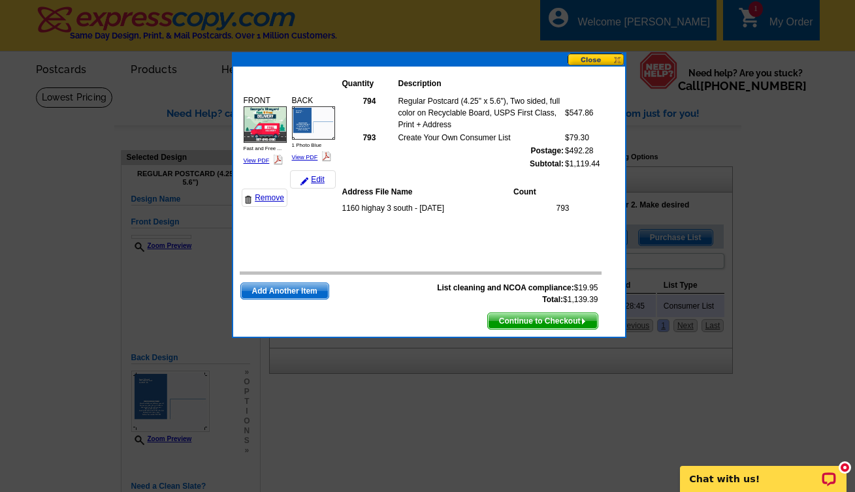
click at [268, 130] on img at bounding box center [264, 124] width 43 height 37
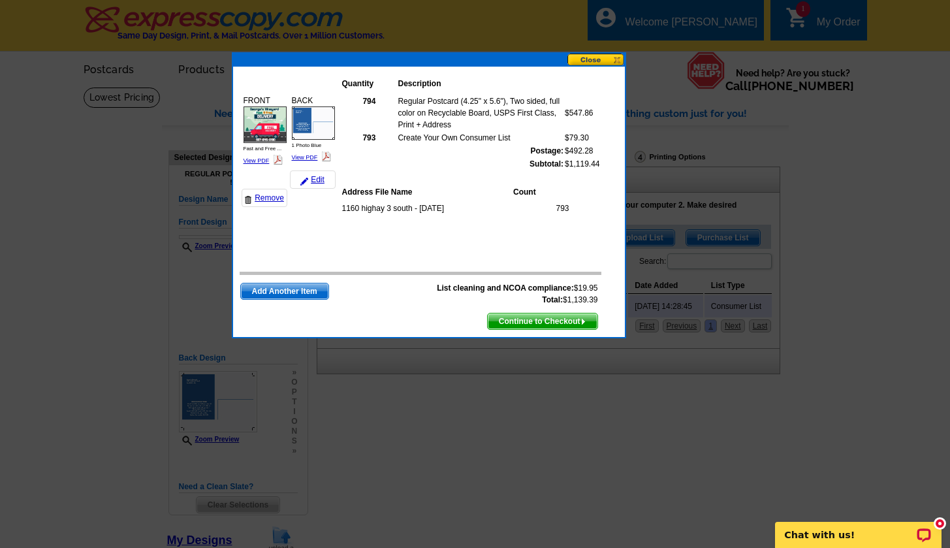
click at [309, 123] on img at bounding box center [313, 122] width 43 height 33
click at [606, 57] on button at bounding box center [595, 60] width 57 height 12
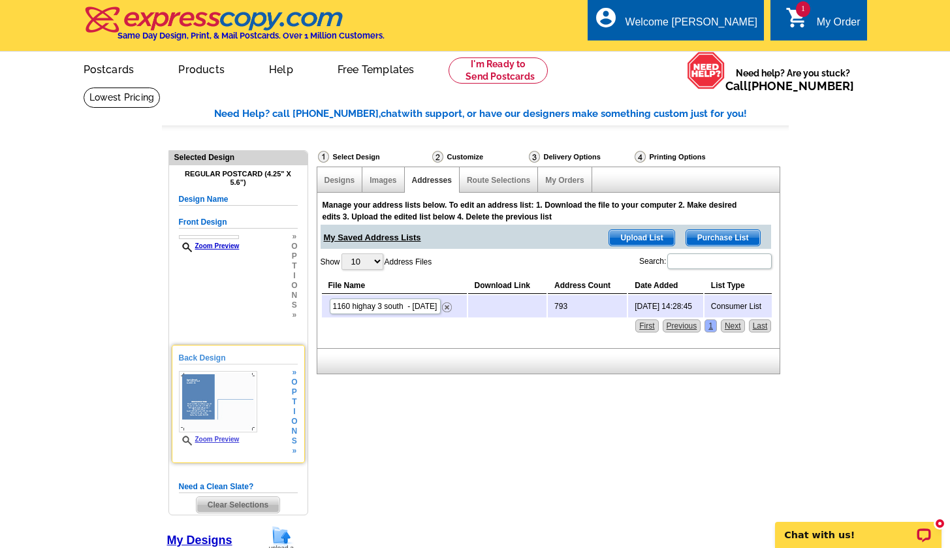
click at [293, 402] on span "t" at bounding box center [294, 402] width 6 height 10
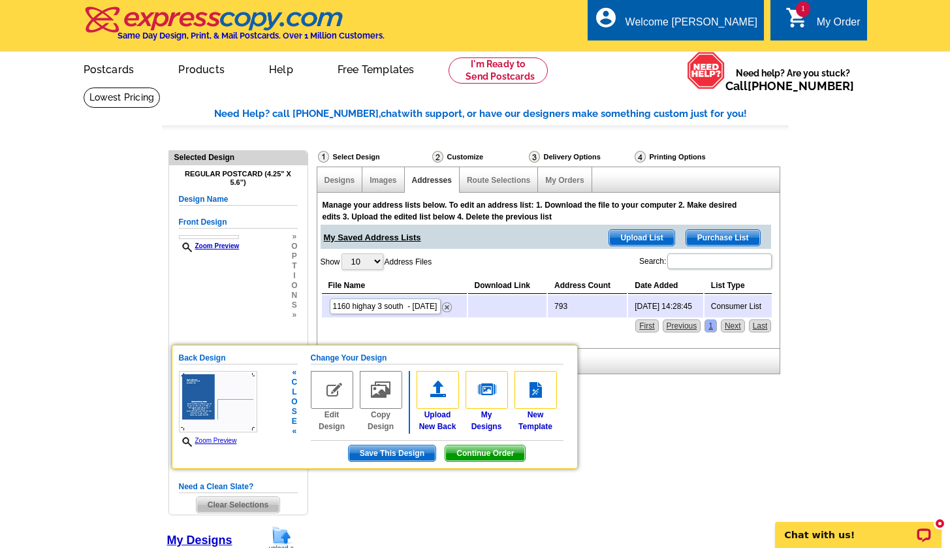
click at [328, 394] on img at bounding box center [332, 390] width 42 height 38
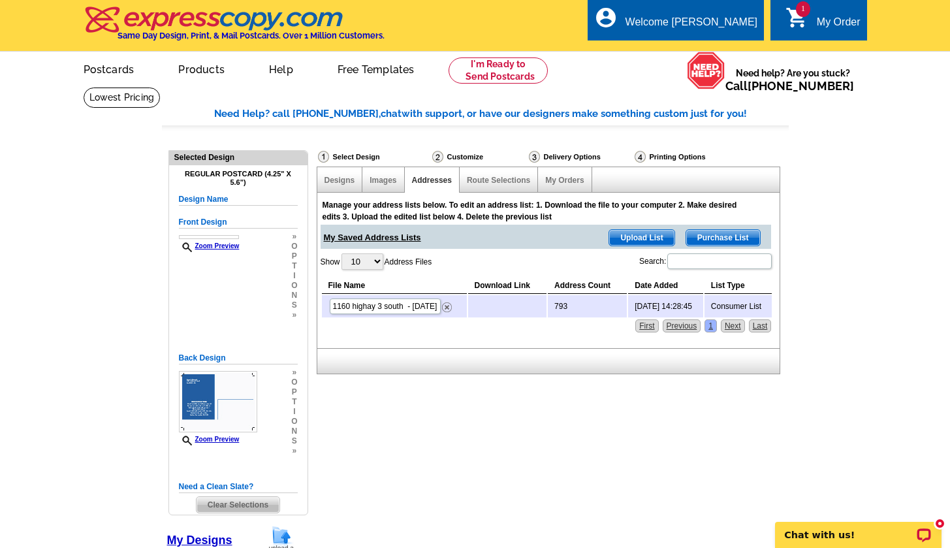
click at [350, 152] on div "Select Design" at bounding box center [374, 158] width 114 height 16
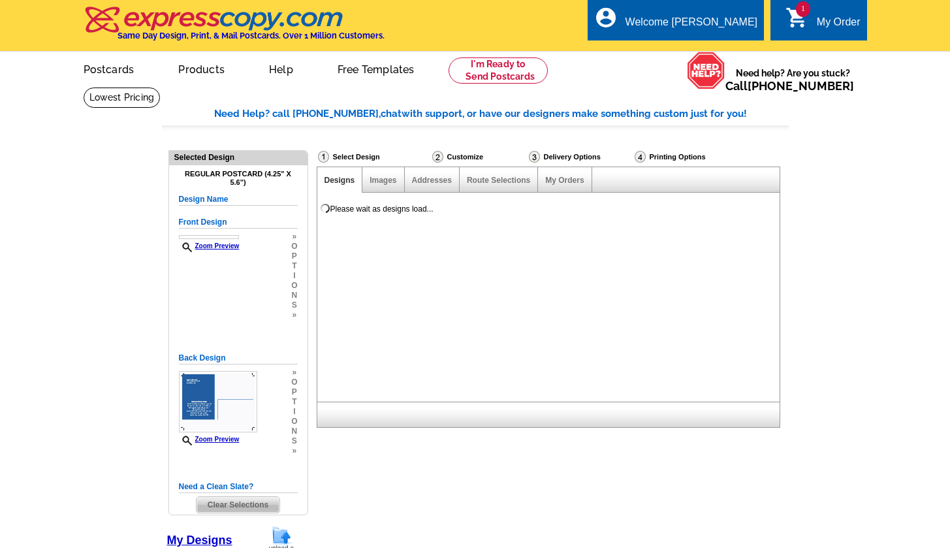
select select "1"
select select "785"
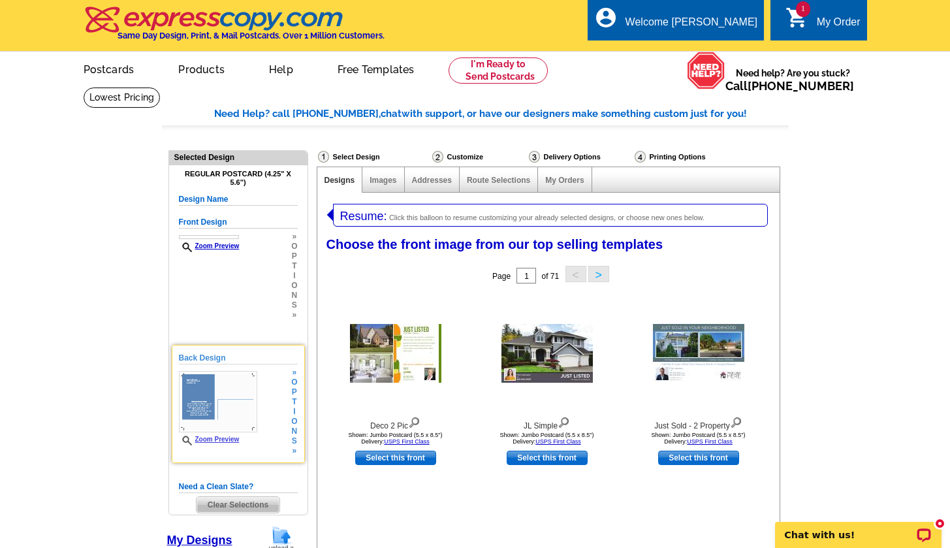
click at [215, 354] on h5 "Back Design" at bounding box center [238, 358] width 119 height 12
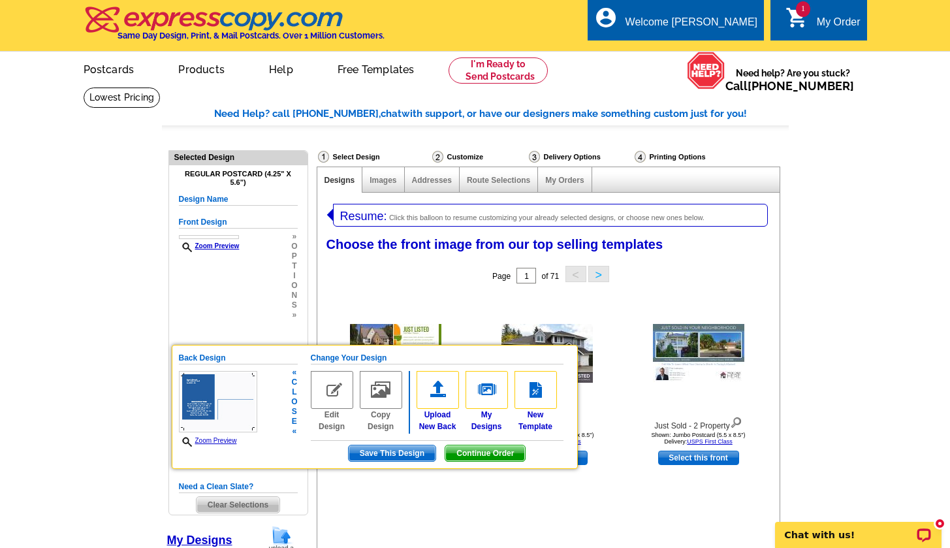
click at [341, 388] on img at bounding box center [332, 390] width 42 height 38
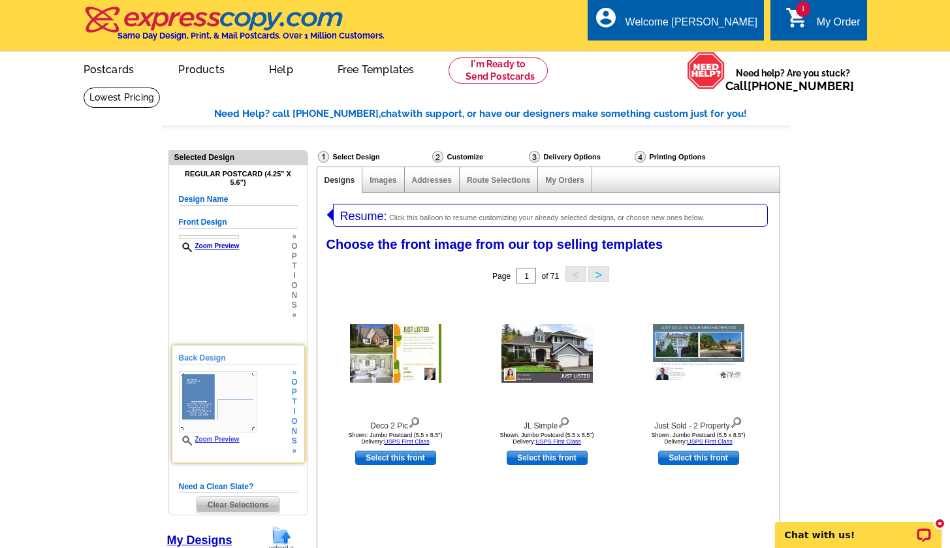
click at [217, 439] on link "Zoom Preview" at bounding box center [209, 438] width 61 height 7
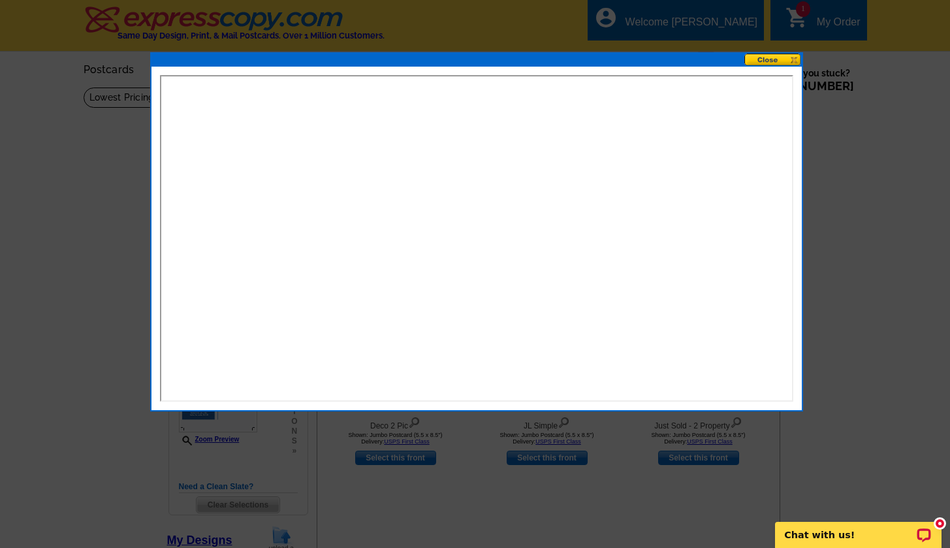
click at [762, 62] on button at bounding box center [772, 60] width 57 height 12
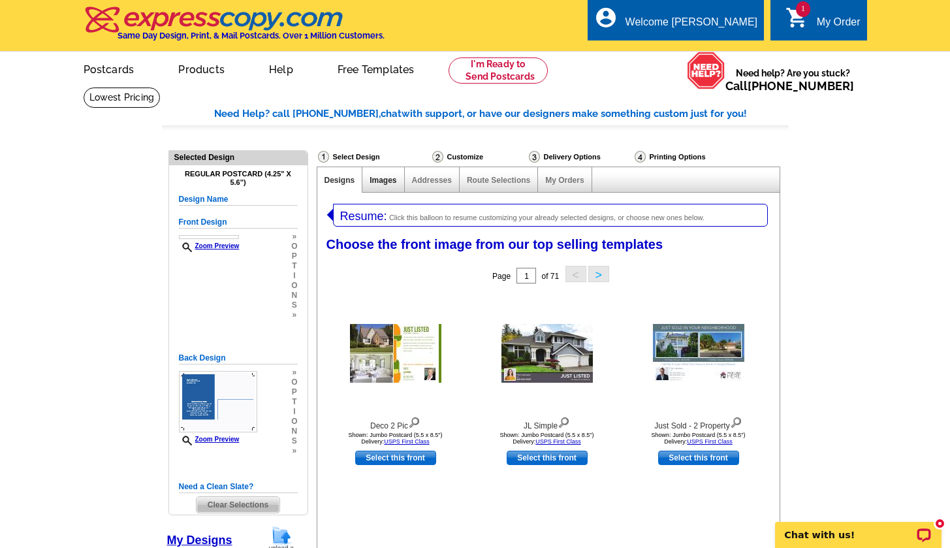
click at [392, 180] on link "Images" at bounding box center [382, 180] width 27 height 9
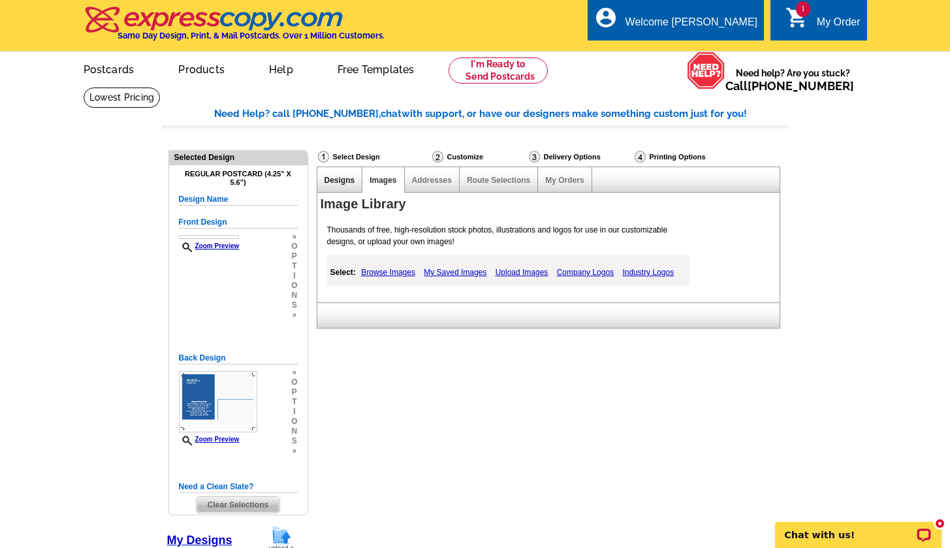
click at [349, 181] on link "Designs" at bounding box center [339, 180] width 31 height 9
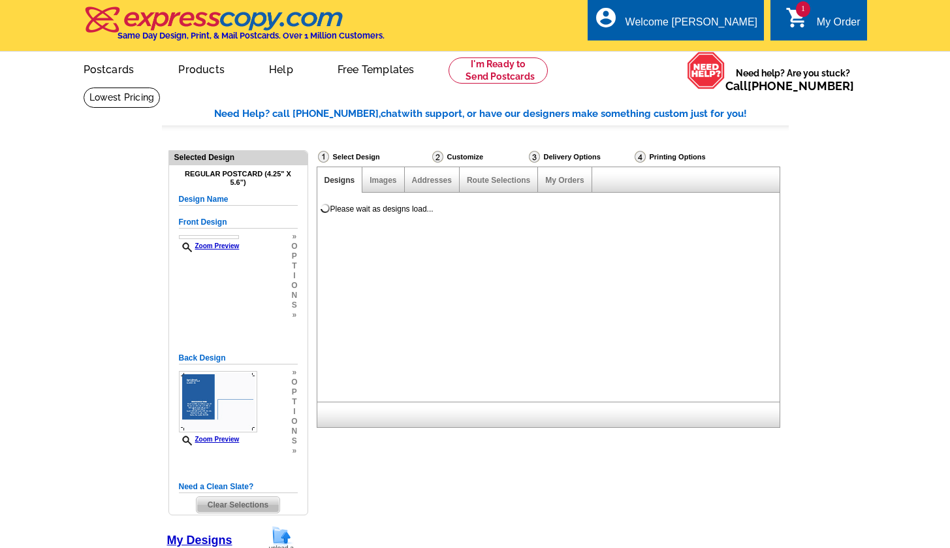
select select "1"
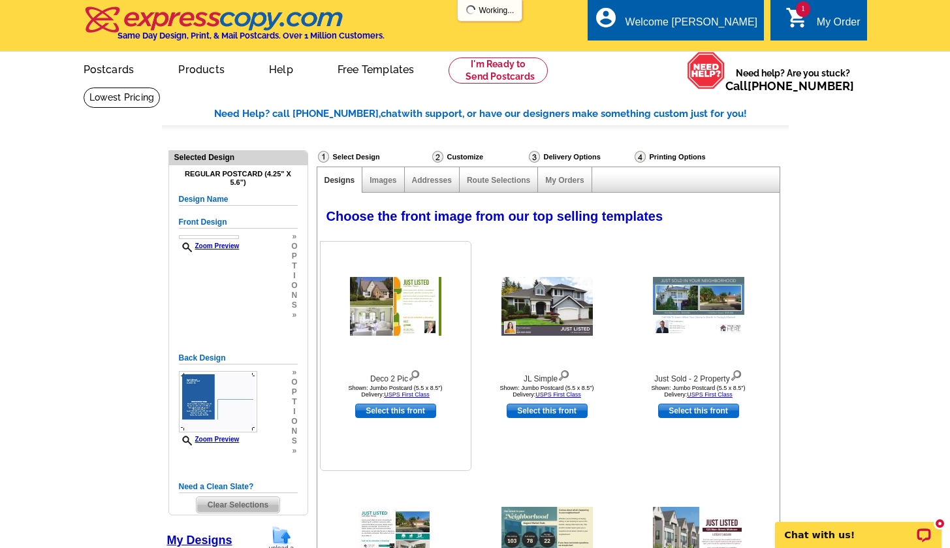
select select "785"
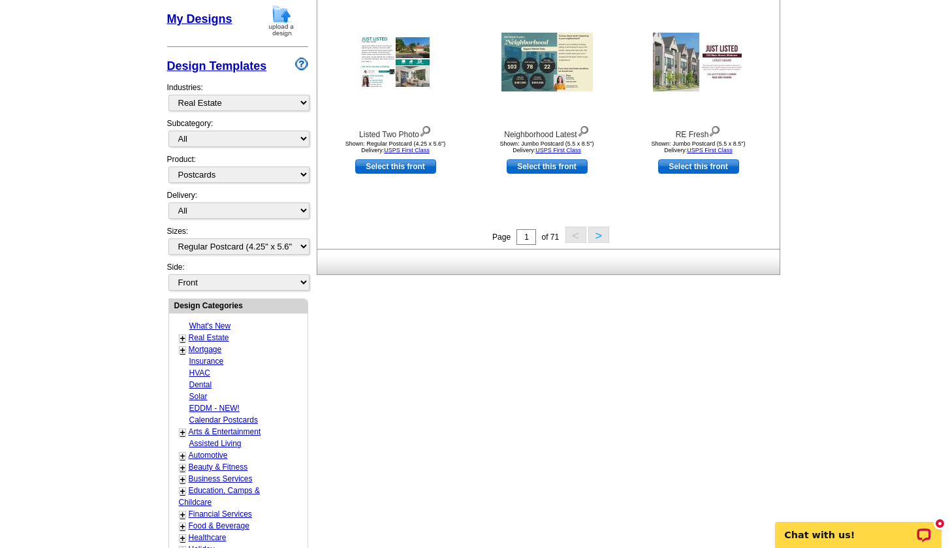
scroll to position [107, 0]
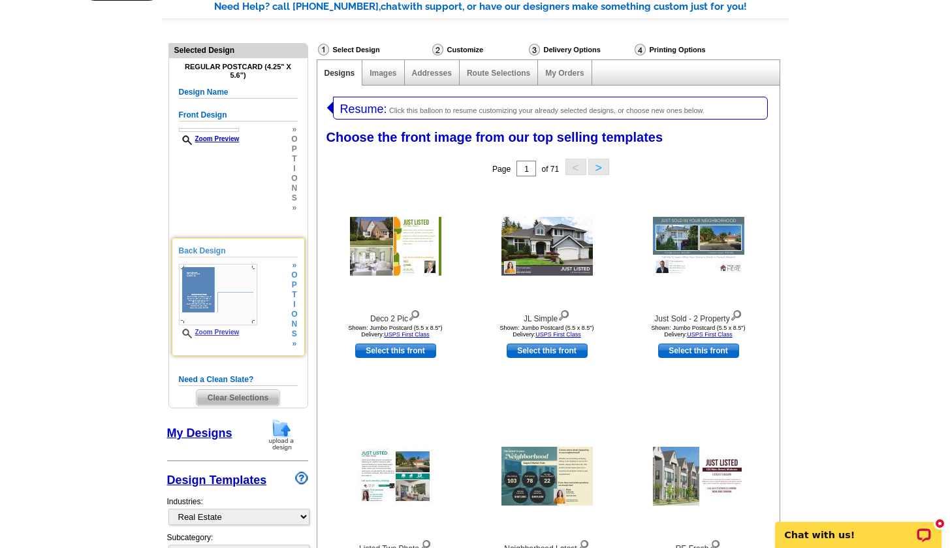
click at [294, 305] on span "i" at bounding box center [294, 305] width 6 height 10
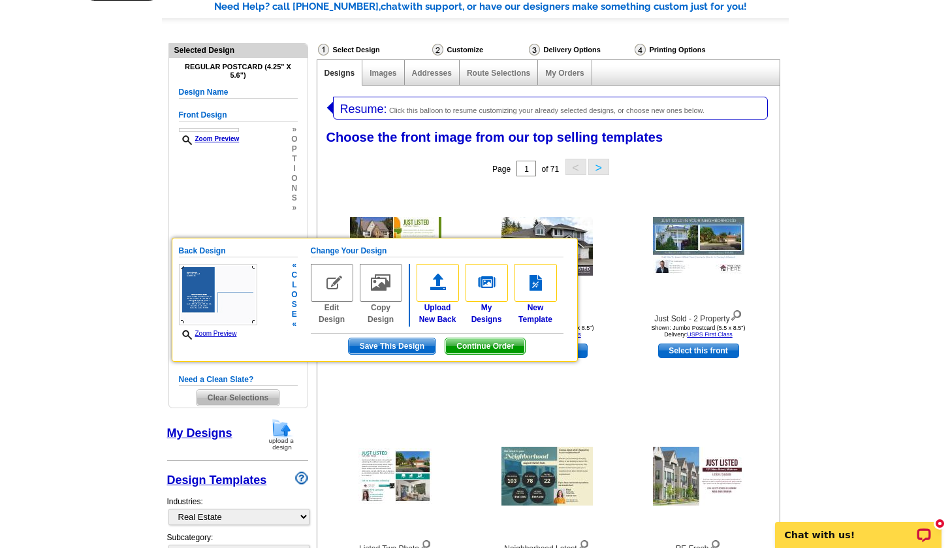
click at [227, 330] on link "Zoom Preview" at bounding box center [208, 333] width 58 height 7
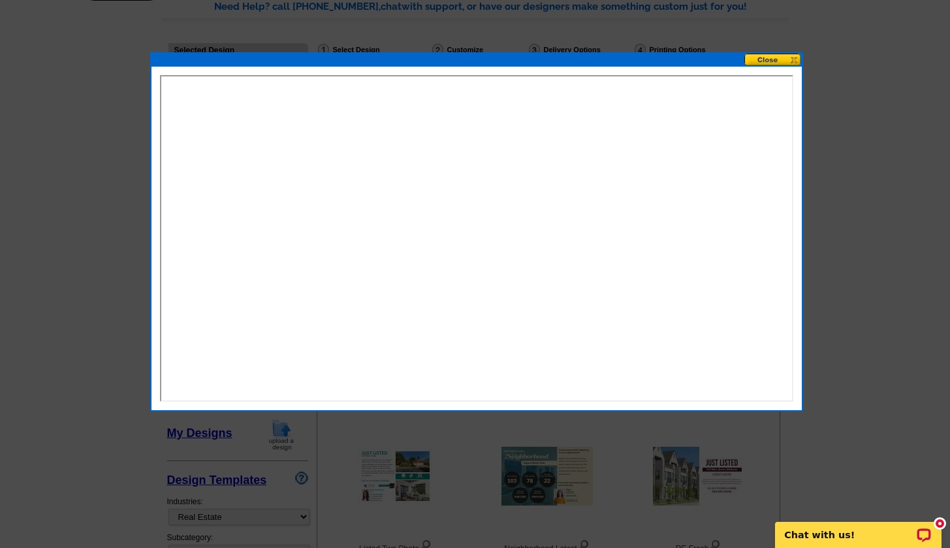
click at [781, 57] on button at bounding box center [772, 60] width 57 height 12
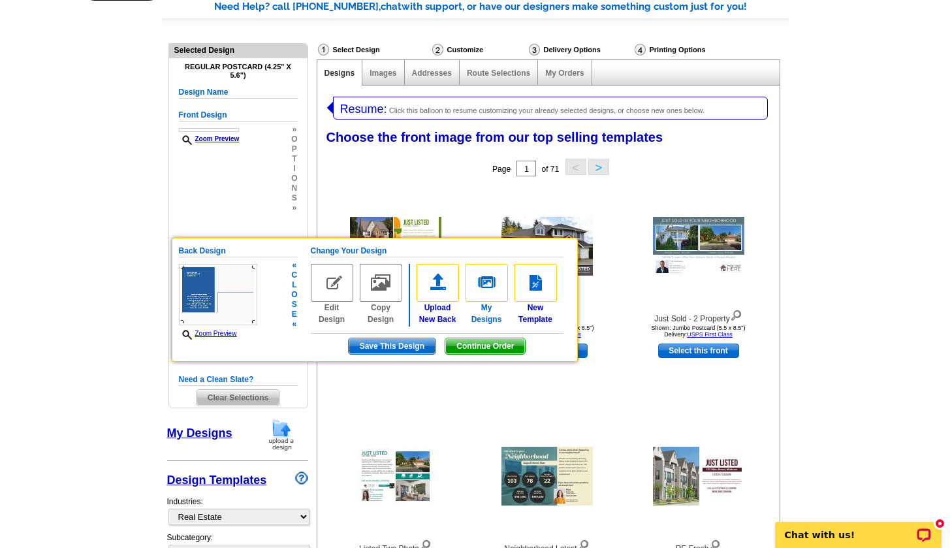
click at [479, 281] on img at bounding box center [486, 283] width 42 height 38
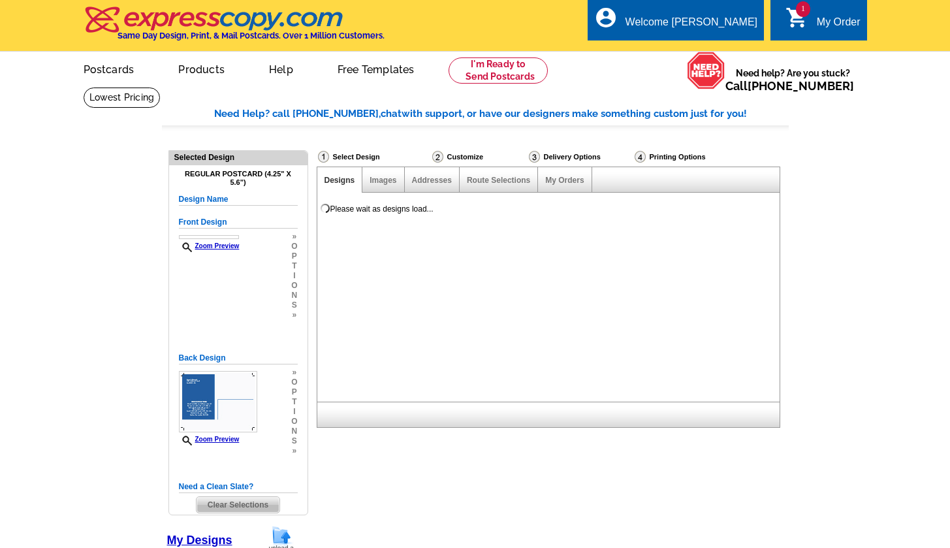
select select "1"
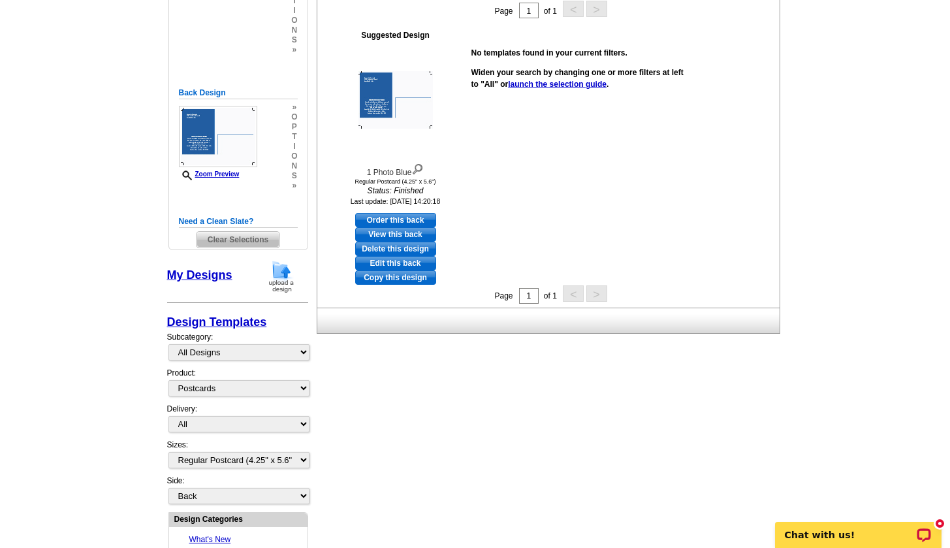
scroll to position [409, 0]
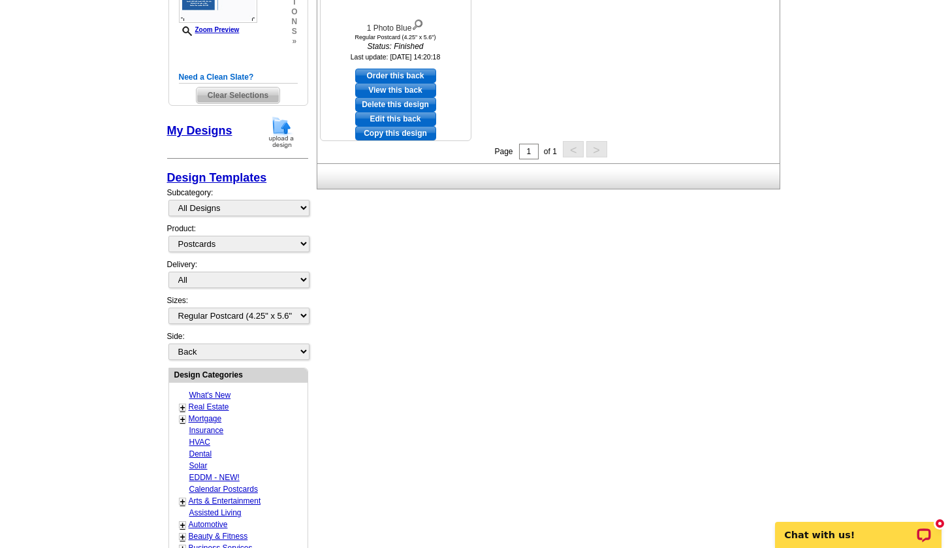
click at [401, 113] on link "Edit this back" at bounding box center [395, 119] width 81 height 14
select select "front"
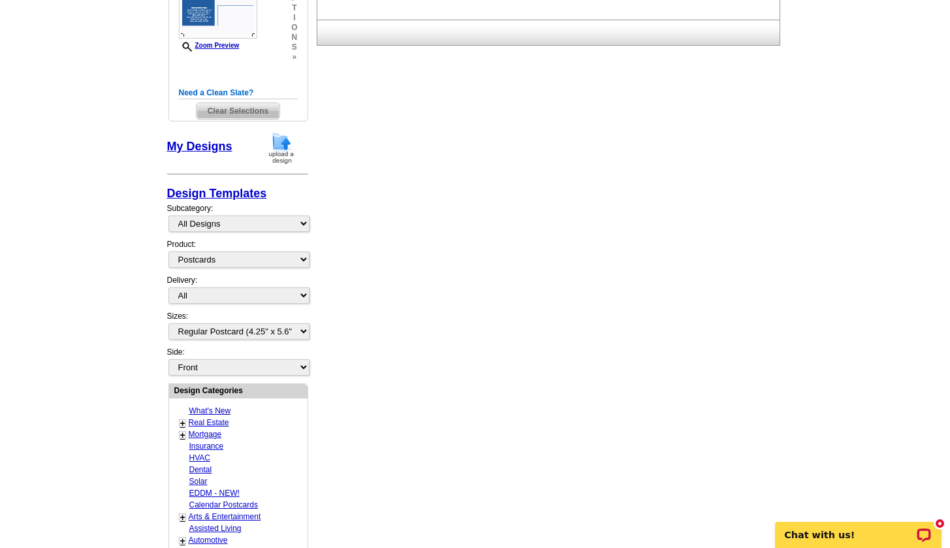
scroll to position [0, 0]
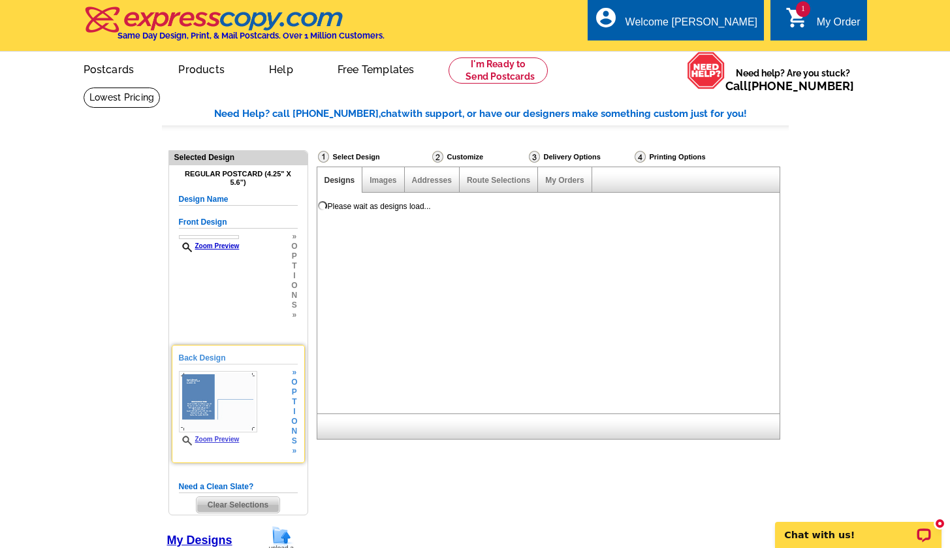
click at [215, 360] on h5 "Back Design" at bounding box center [238, 358] width 119 height 12
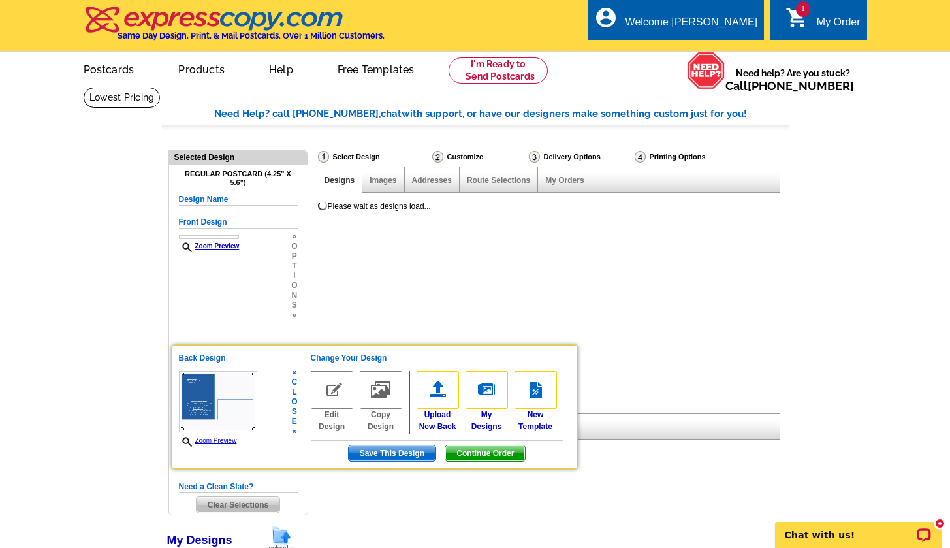
click at [340, 400] on img at bounding box center [332, 390] width 42 height 38
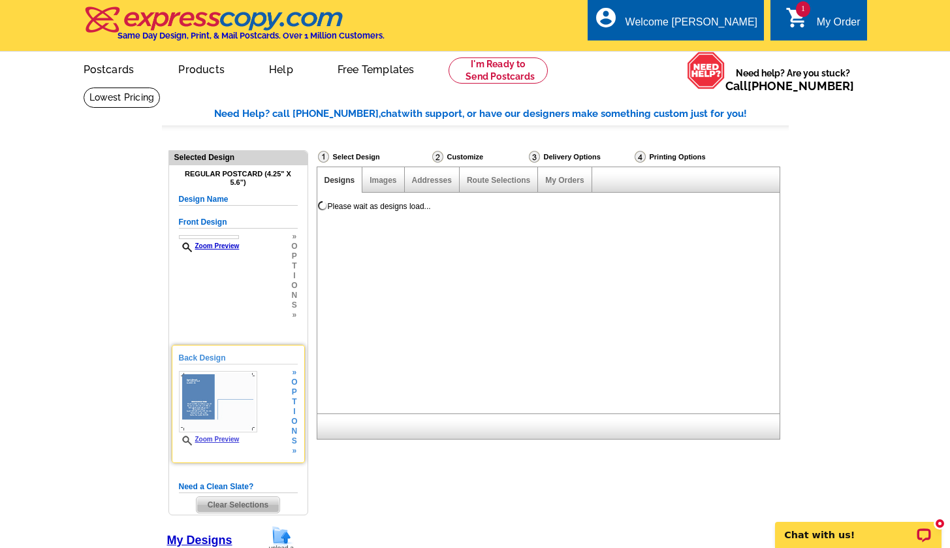
click at [225, 435] on link "Zoom Preview" at bounding box center [209, 438] width 61 height 7
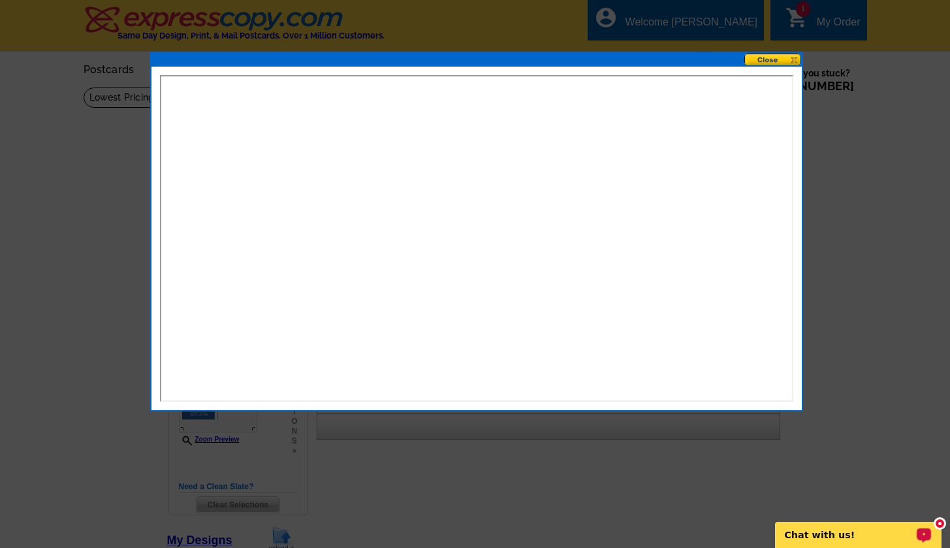
click at [943, 523] on div "new message indicator" at bounding box center [940, 523] width 12 height 12
click at [759, 61] on button at bounding box center [772, 60] width 57 height 12
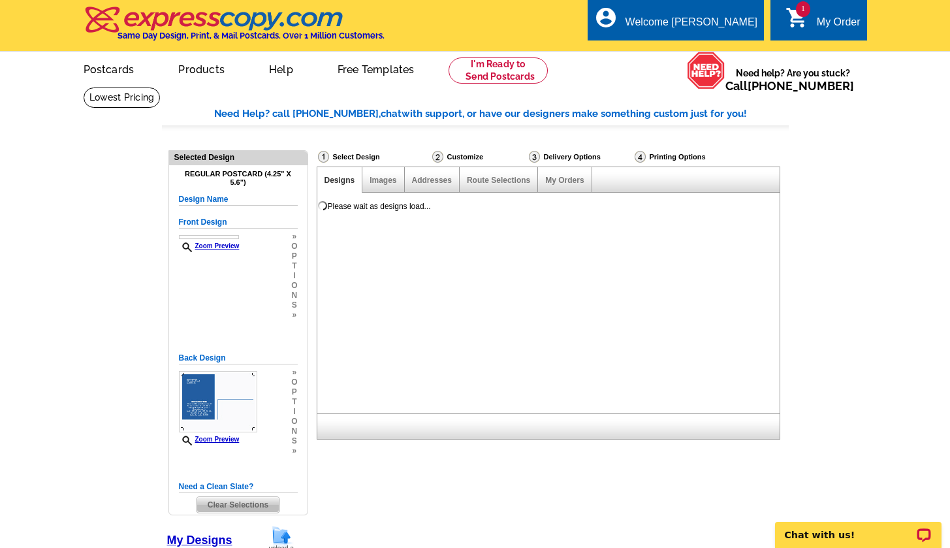
click at [823, 20] on div "My Order" at bounding box center [839, 25] width 44 height 18
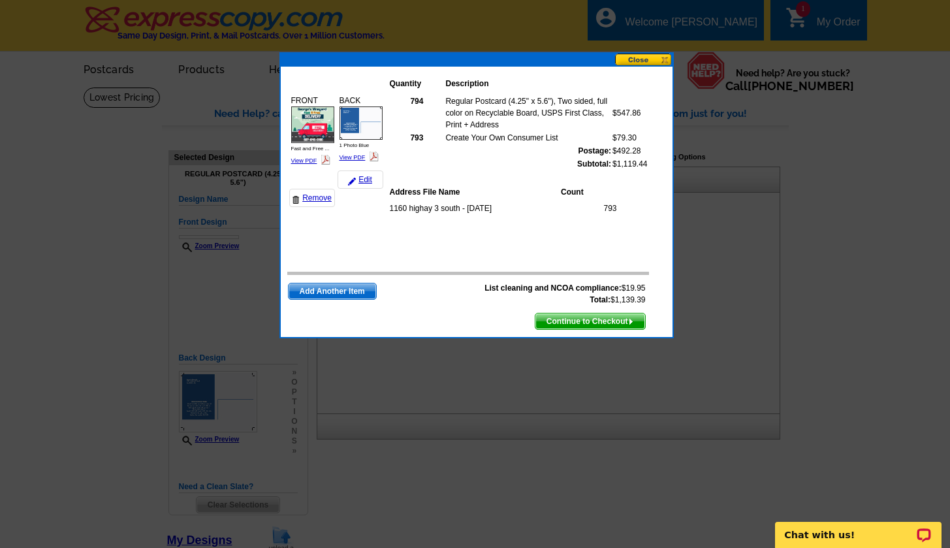
click at [358, 123] on img at bounding box center [360, 122] width 43 height 33
click at [351, 178] on img at bounding box center [352, 182] width 8 height 8
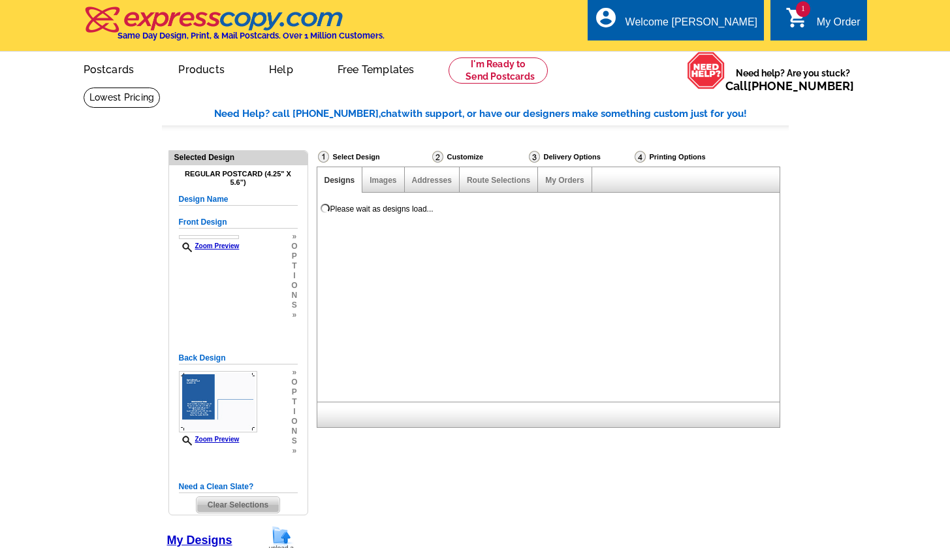
select select "1"
select select "785"
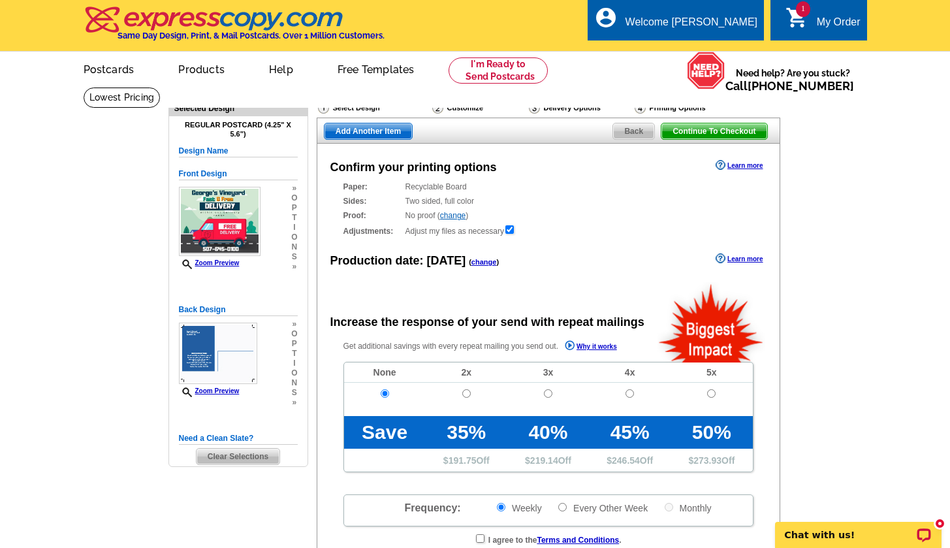
radio input "false"
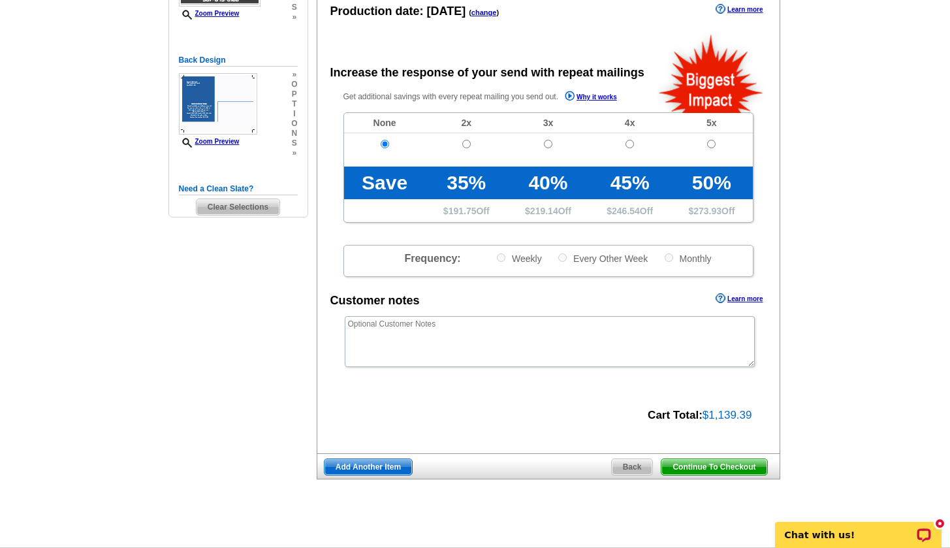
scroll to position [141, 0]
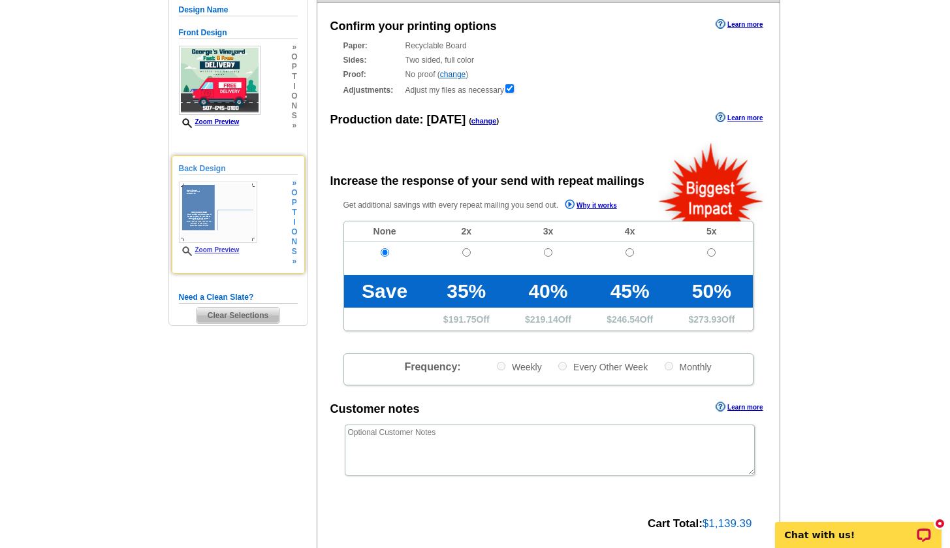
click at [293, 228] on span "o" at bounding box center [294, 232] width 6 height 10
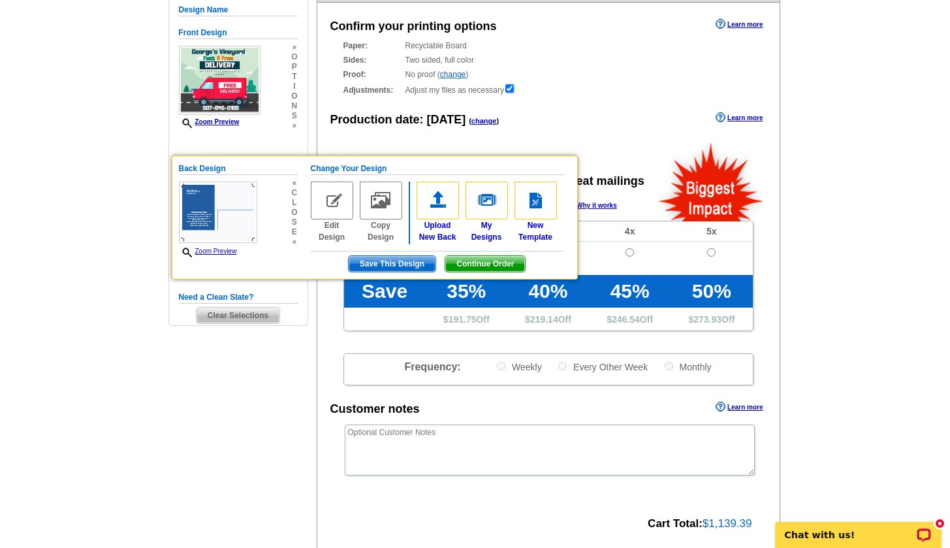
click at [326, 235] on link "Edit Design" at bounding box center [332, 211] width 42 height 61
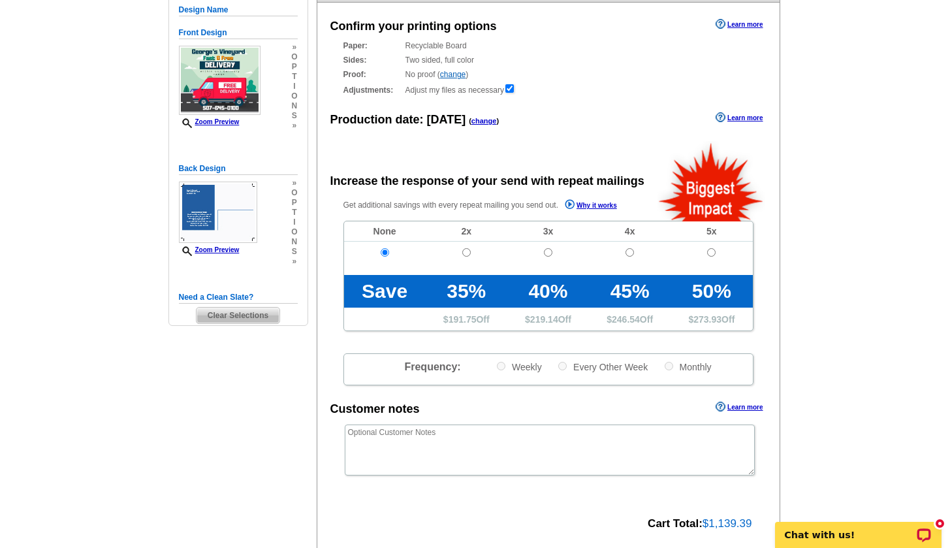
click at [242, 207] on img at bounding box center [218, 211] width 78 height 61
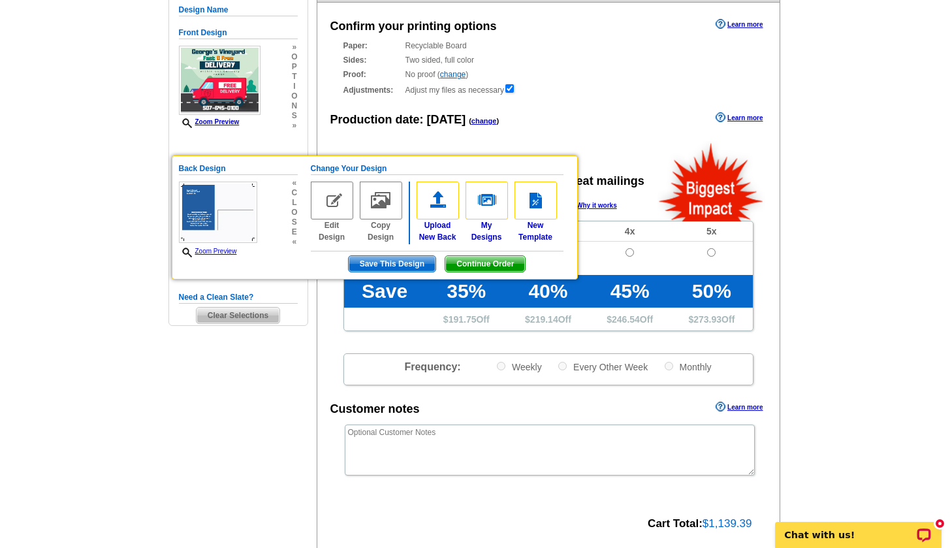
click at [341, 207] on img at bounding box center [332, 200] width 42 height 38
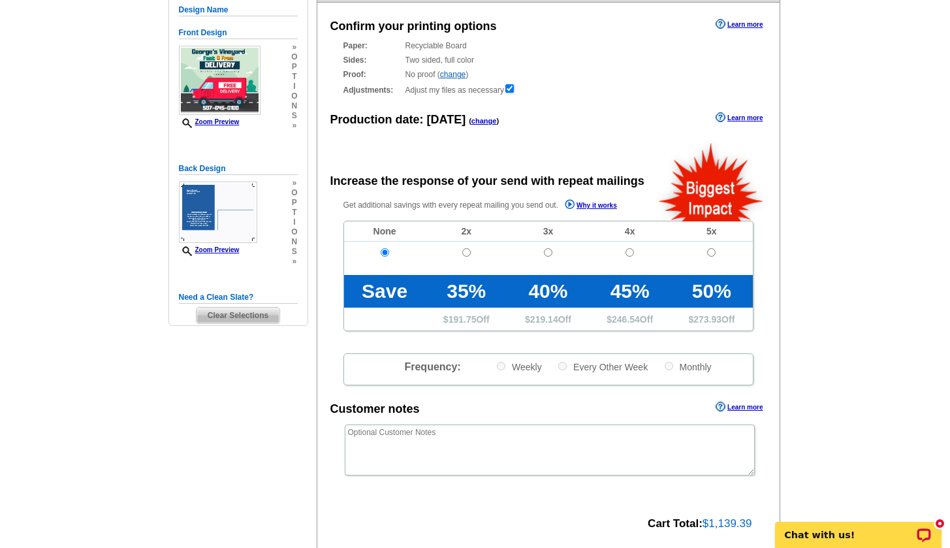
click at [257, 209] on div "Back Design Zoom Preview » o p t i o n s »" at bounding box center [238, 215] width 119 height 104
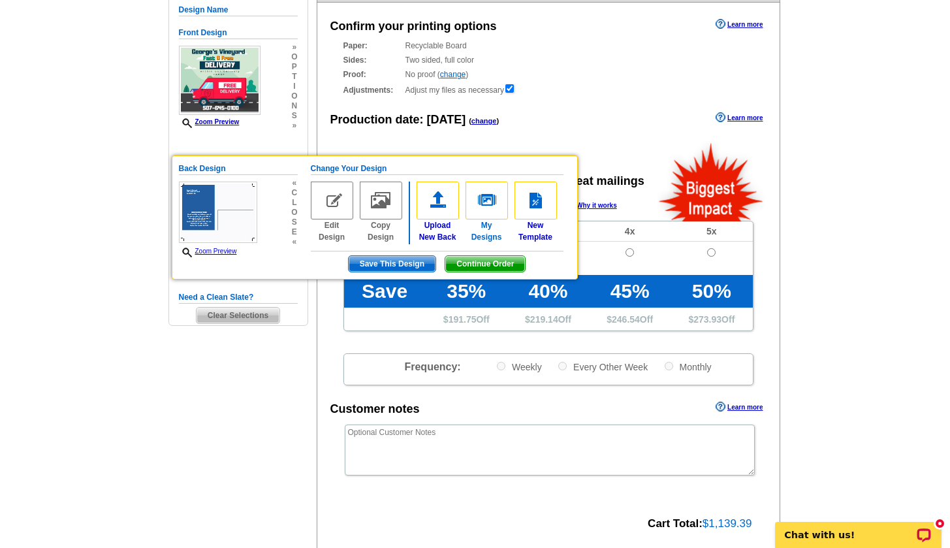
click at [494, 217] on img at bounding box center [486, 200] width 42 height 38
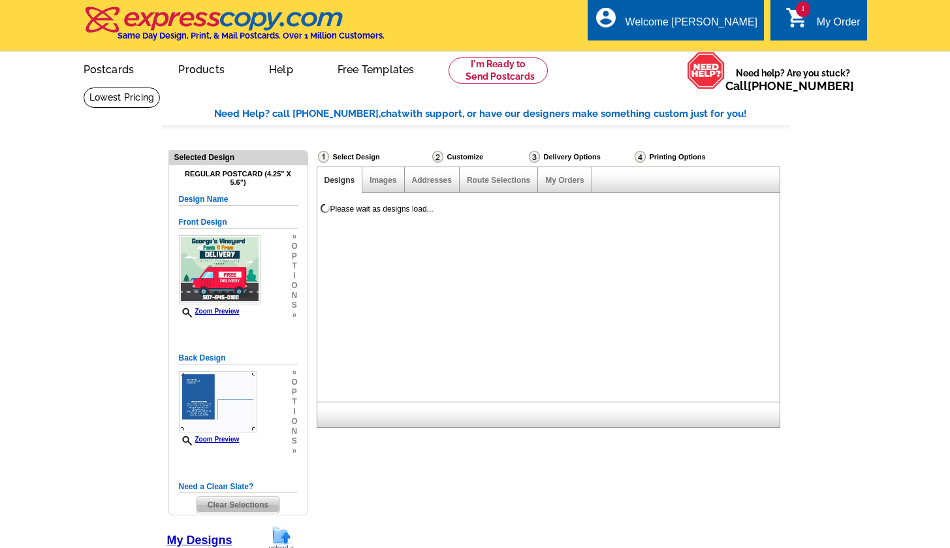
select select "back"
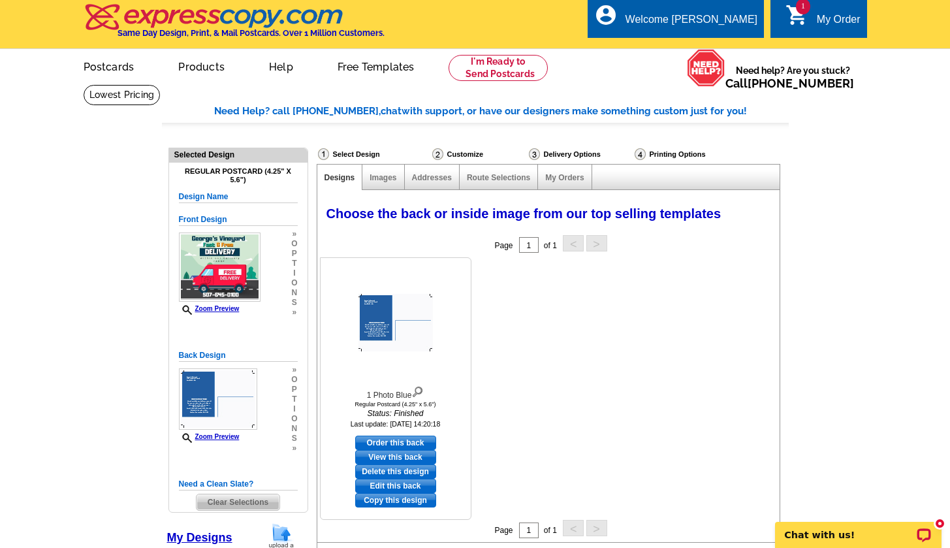
scroll to position [5, 0]
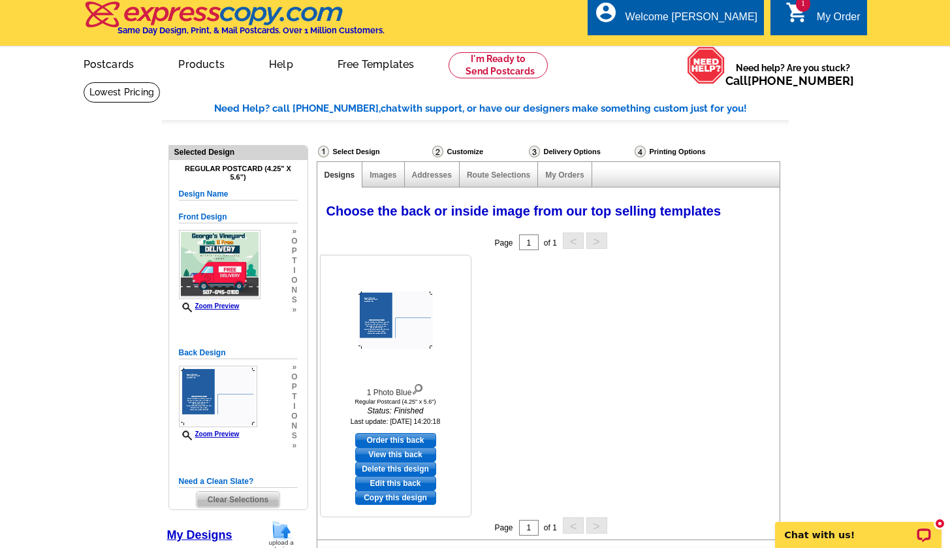
click at [395, 480] on link "Edit this back" at bounding box center [395, 483] width 81 height 14
select select "1"
select select "front"
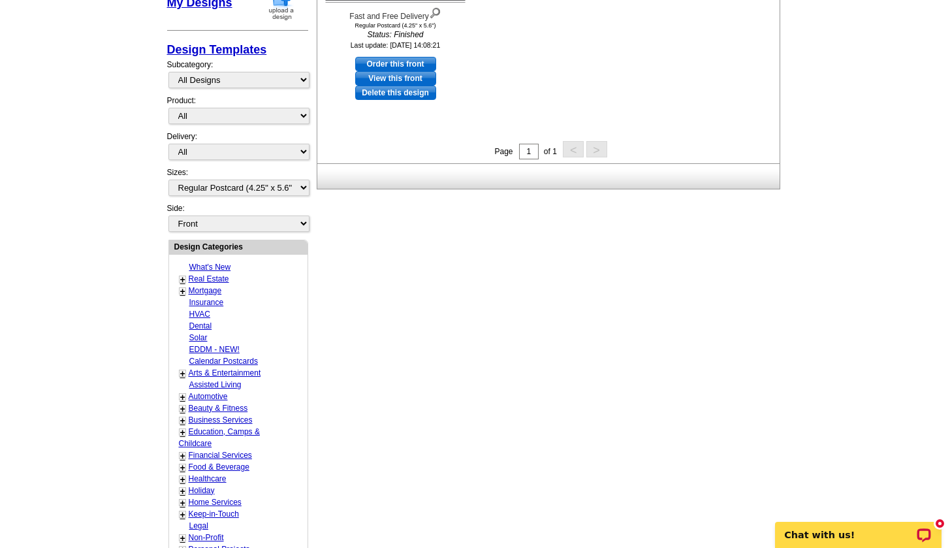
scroll to position [147, 0]
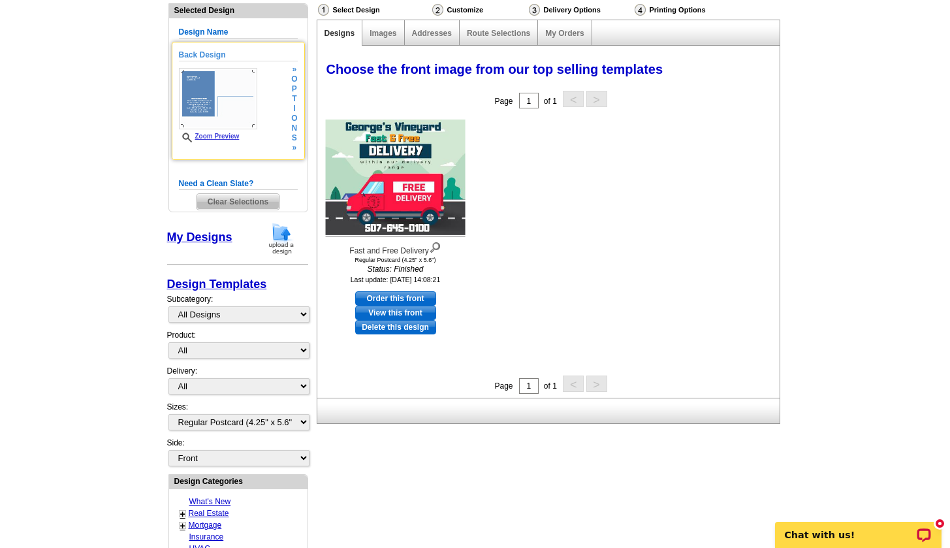
click at [245, 83] on img at bounding box center [218, 98] width 78 height 61
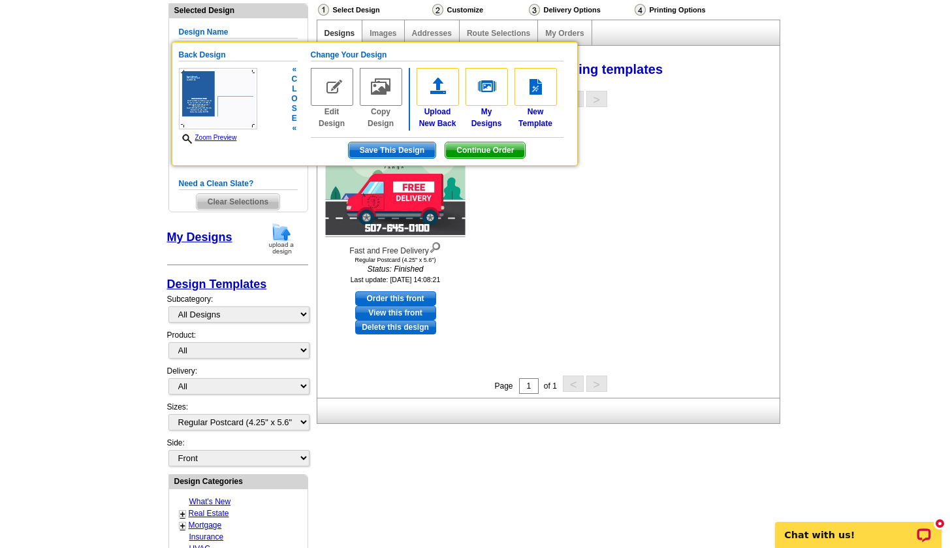
click at [338, 96] on img at bounding box center [332, 87] width 42 height 38
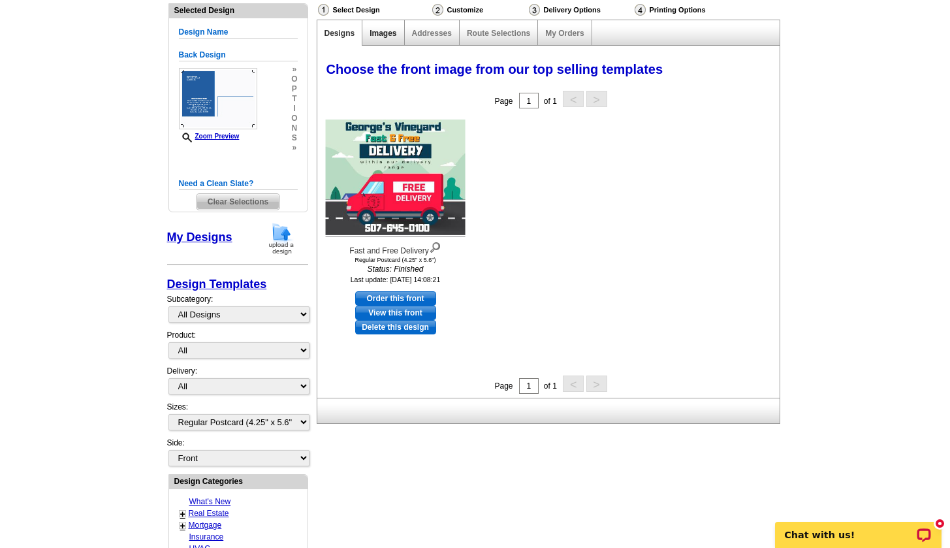
click at [386, 35] on link "Images" at bounding box center [382, 33] width 27 height 9
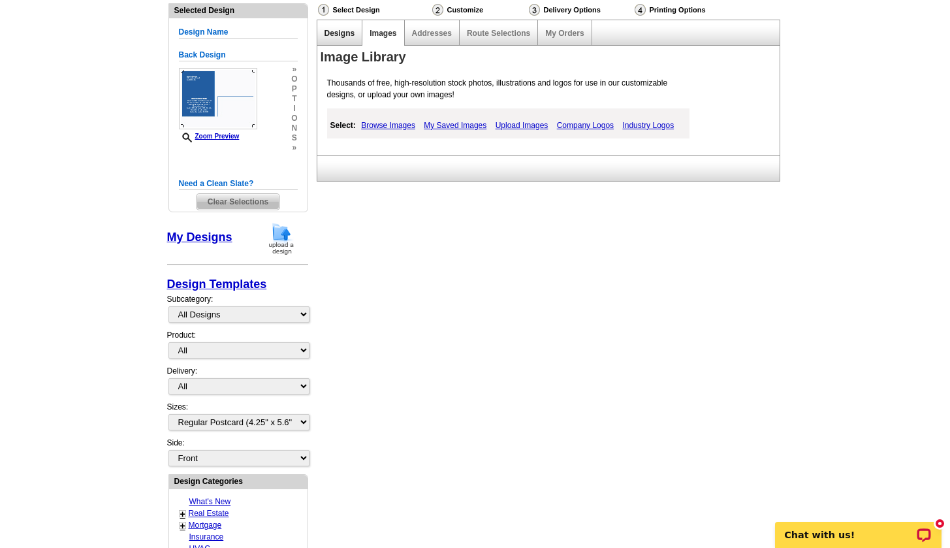
click at [345, 35] on link "Designs" at bounding box center [339, 33] width 31 height 9
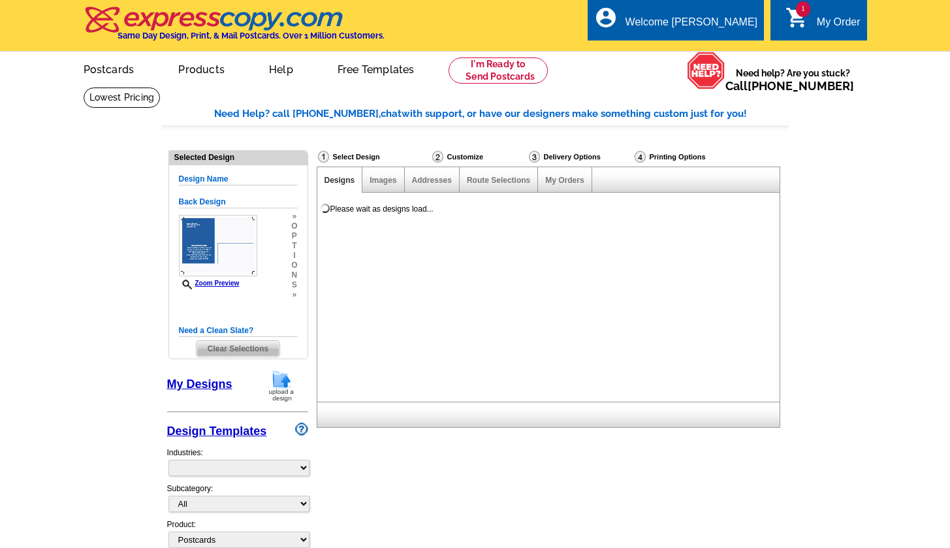
select select "1"
select select "785"
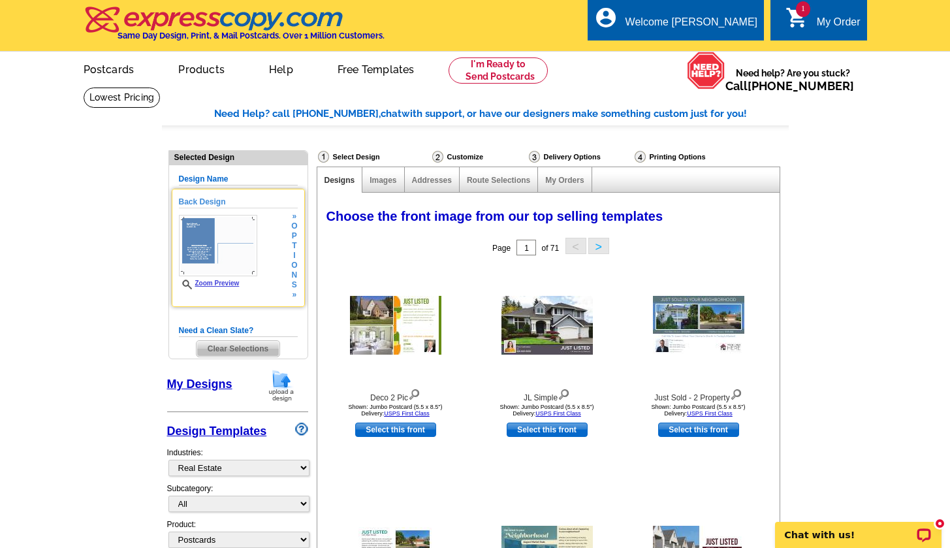
click at [202, 251] on img at bounding box center [218, 245] width 78 height 61
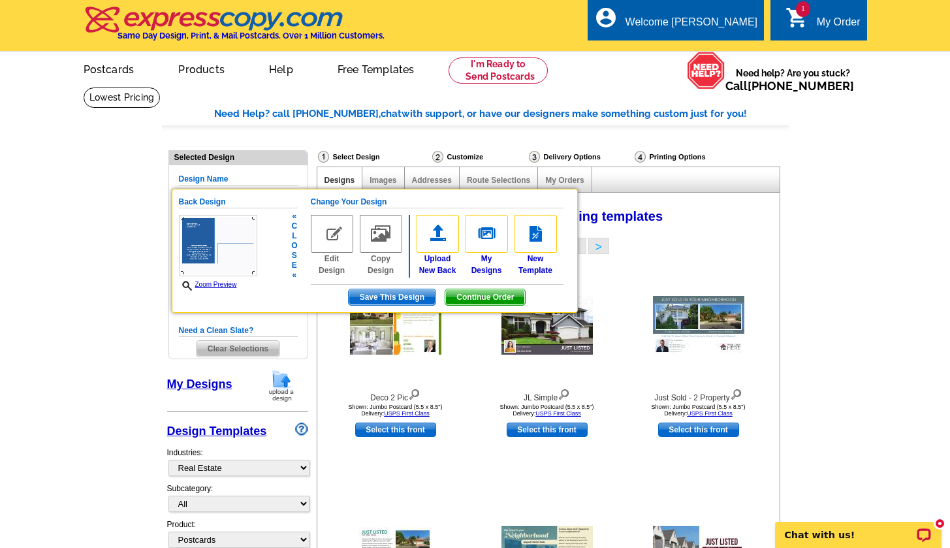
click at [297, 243] on span "o" at bounding box center [294, 246] width 6 height 10
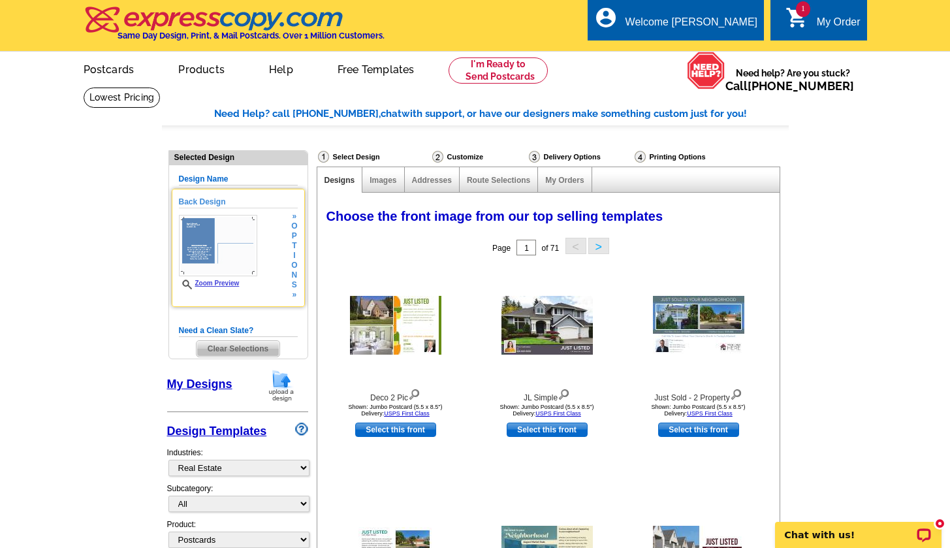
click at [297, 243] on span "t" at bounding box center [294, 246] width 6 height 10
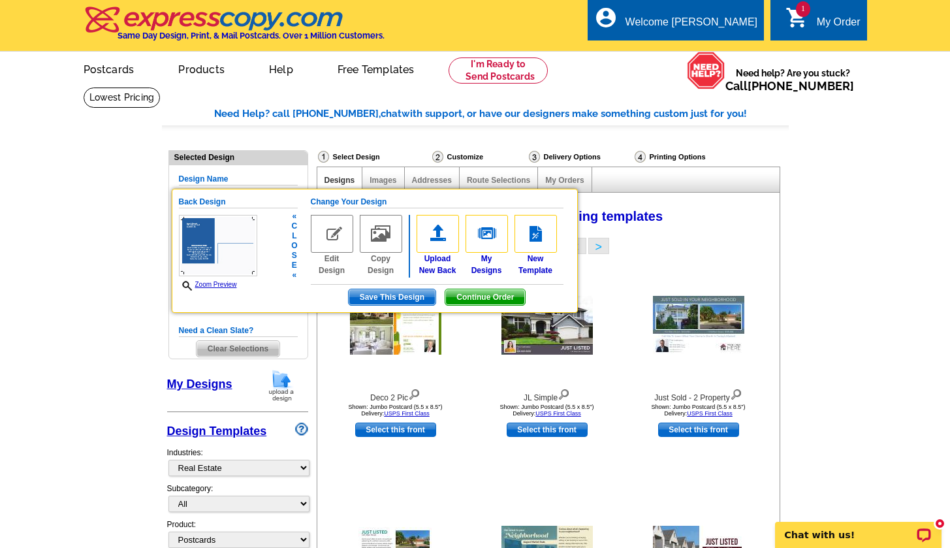
click at [339, 230] on img at bounding box center [332, 234] width 42 height 38
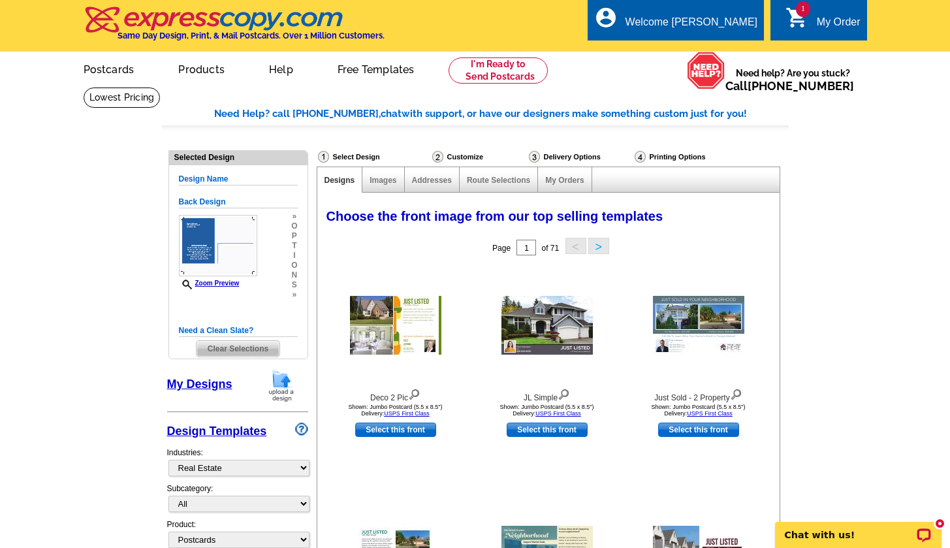
click at [803, 19] on icon "shopping_cart" at bounding box center [797, 18] width 24 height 24
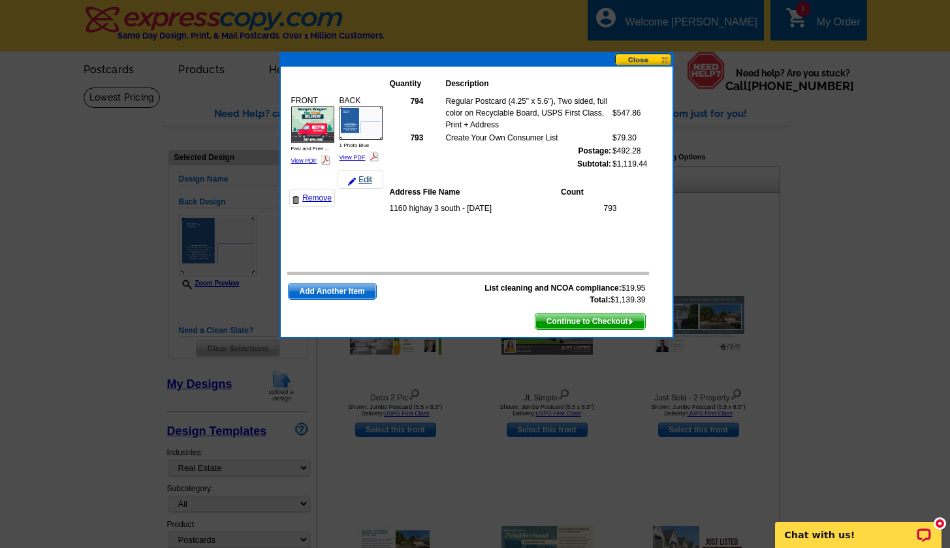
click at [354, 177] on link "Edit" at bounding box center [360, 179] width 46 height 18
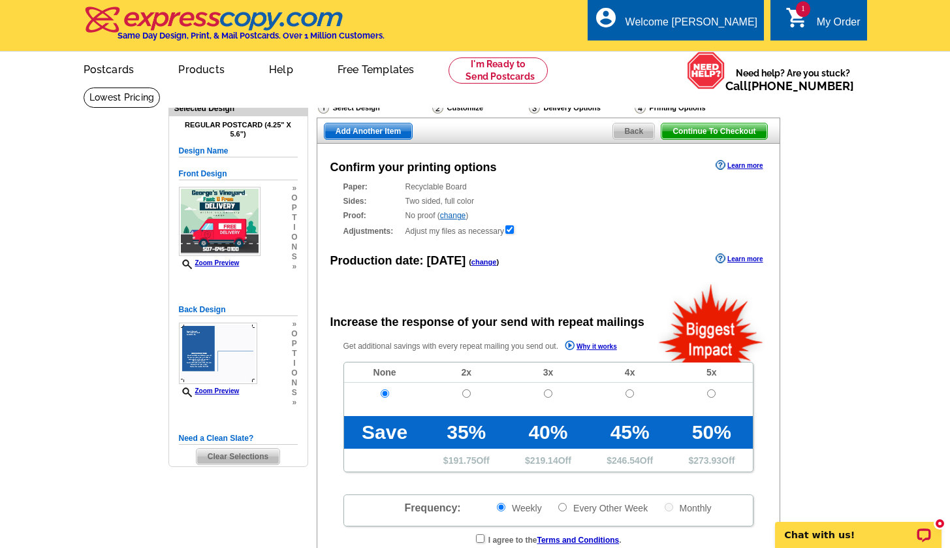
radio input "false"
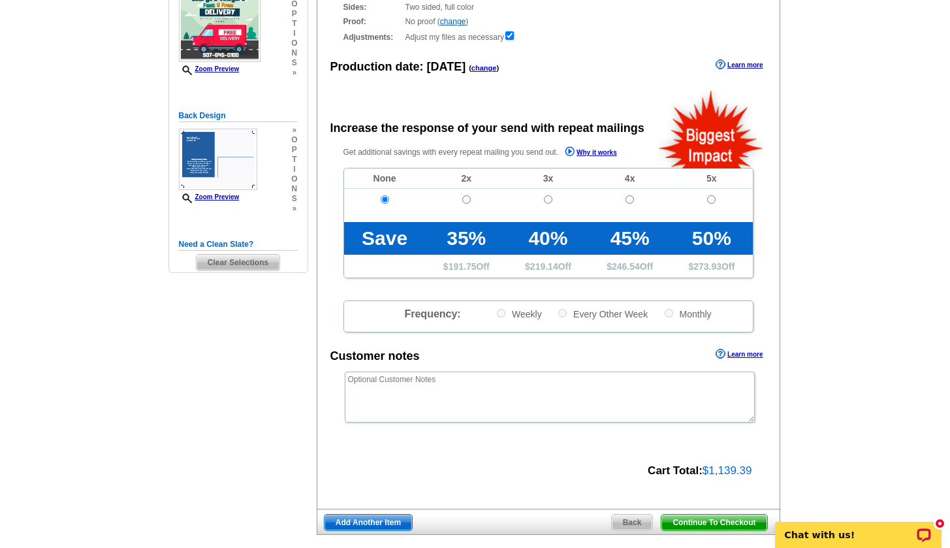
scroll to position [50, 0]
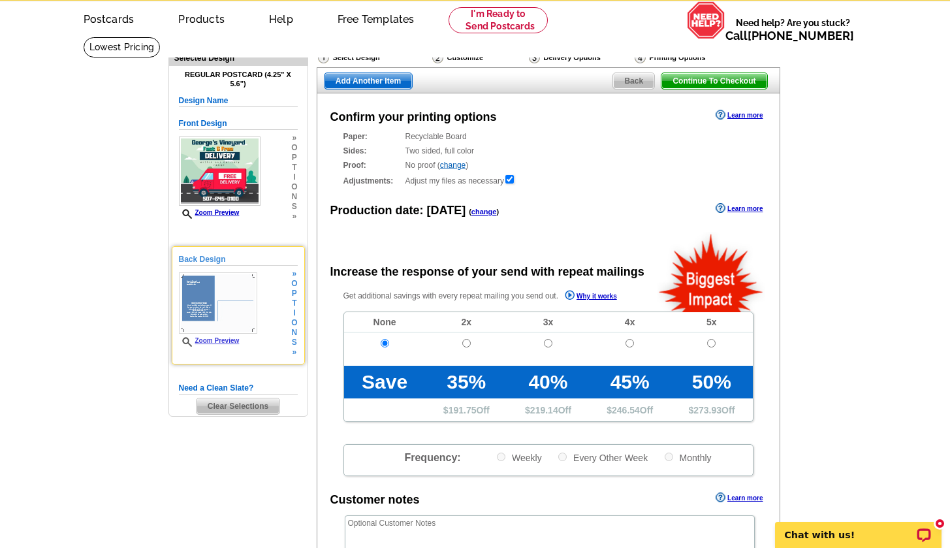
click at [296, 309] on span "i" at bounding box center [294, 313] width 6 height 10
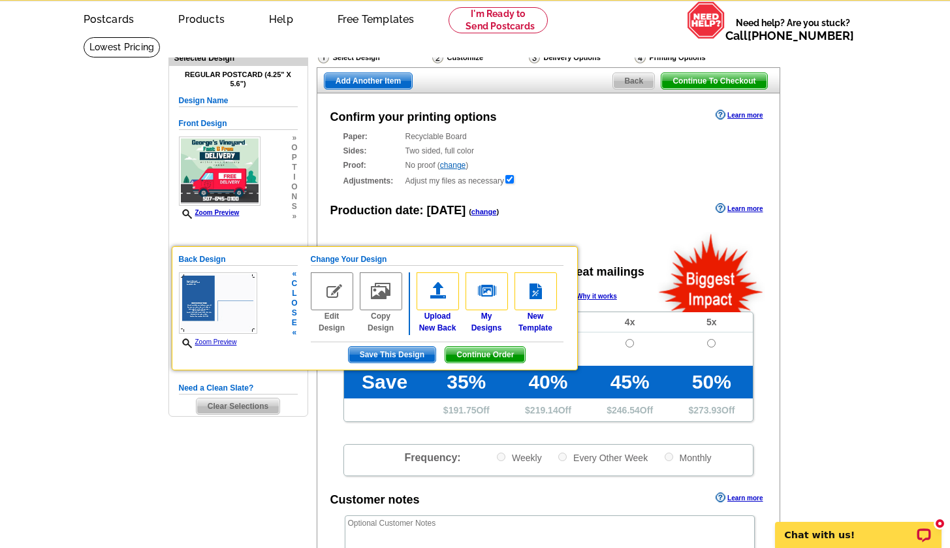
click at [298, 300] on div "Back Design Zoom Preview « c l o s e « Change Your Design Edit Design Copy Desi…" at bounding box center [375, 308] width 406 height 124
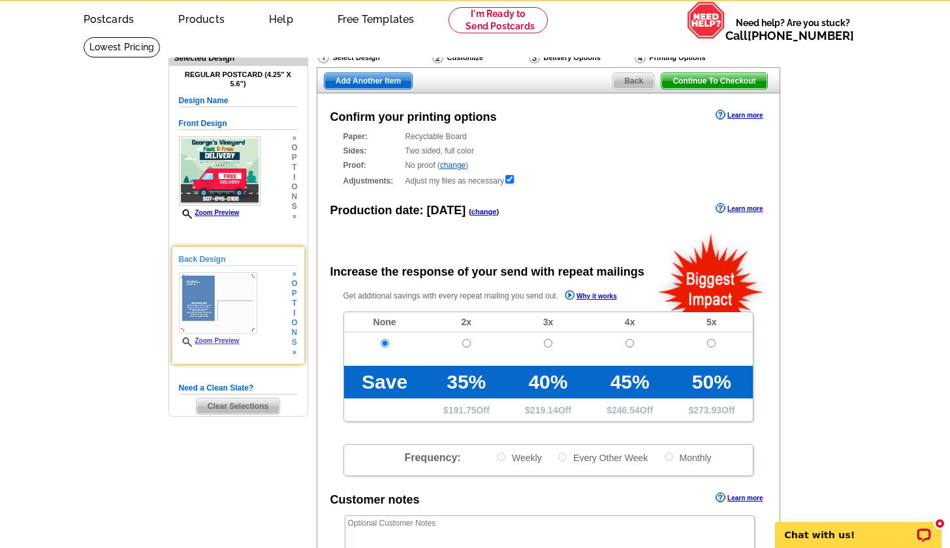
click at [298, 300] on div "Back Design Zoom Preview » o p t i o n s » Change Your Design Edit Design Copy …" at bounding box center [238, 305] width 133 height 118
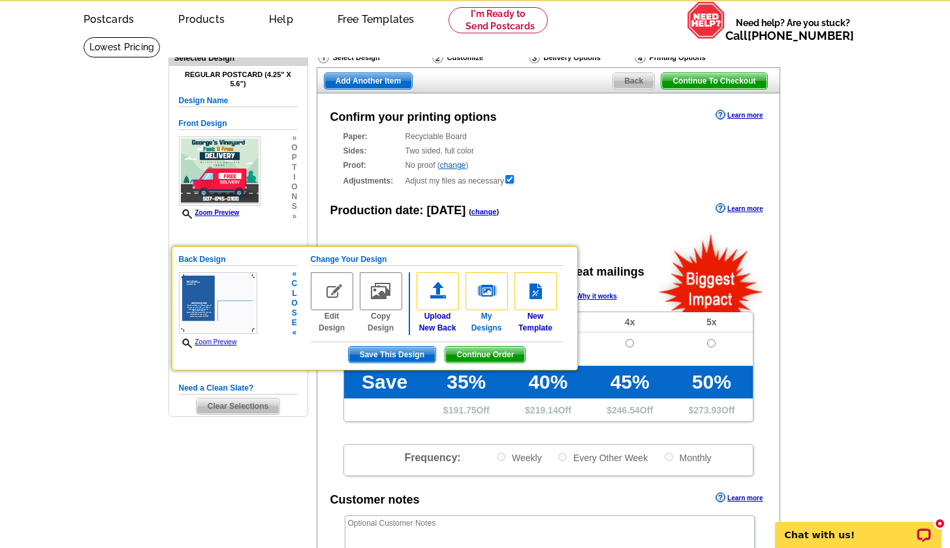
click at [492, 308] on img at bounding box center [486, 291] width 42 height 38
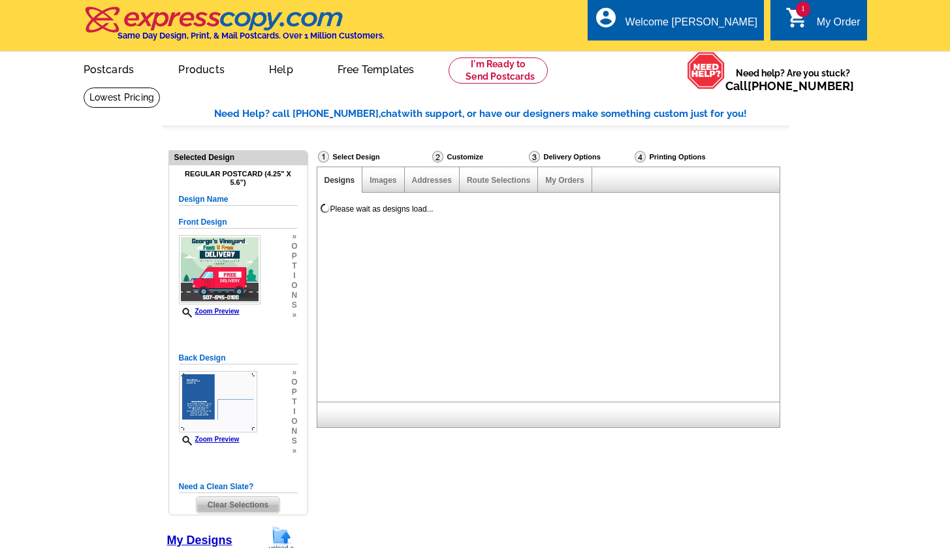
select select "back"
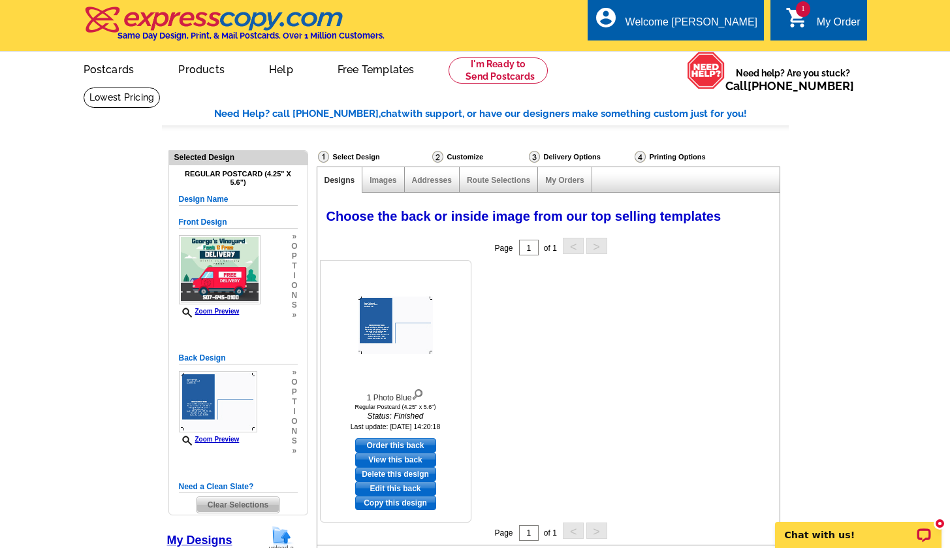
click at [372, 328] on img at bounding box center [395, 324] width 74 height 57
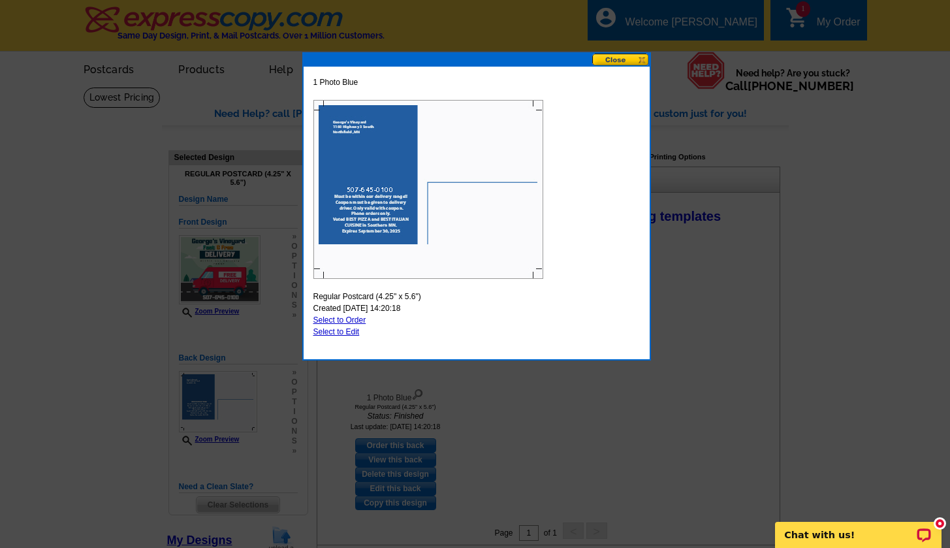
click at [337, 332] on link "Select to Edit" at bounding box center [336, 331] width 46 height 9
select select "1"
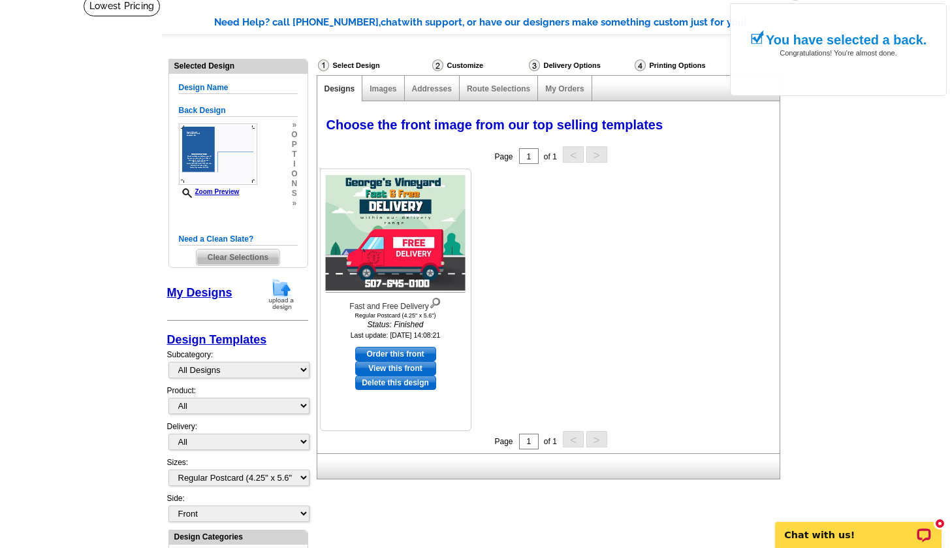
scroll to position [147, 0]
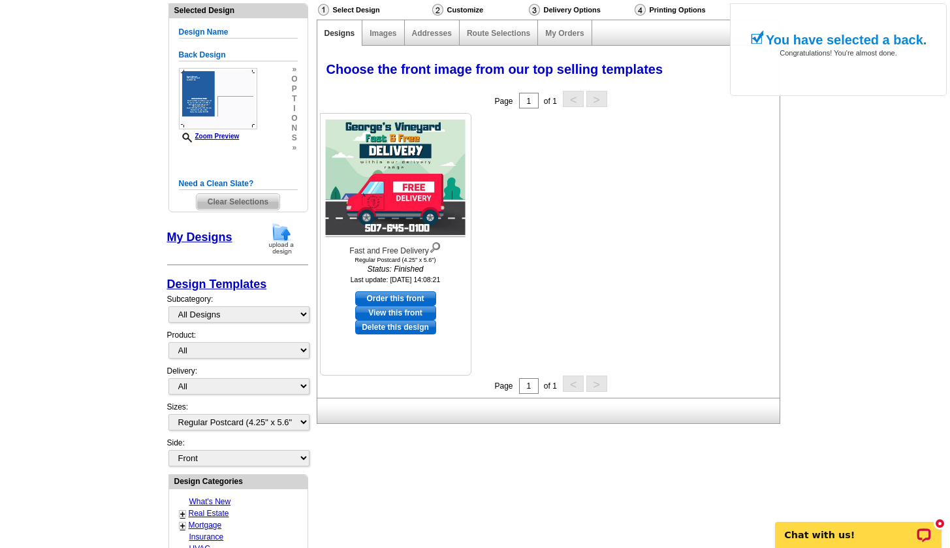
click at [405, 296] on link "Order this front" at bounding box center [395, 298] width 81 height 14
select select "back"
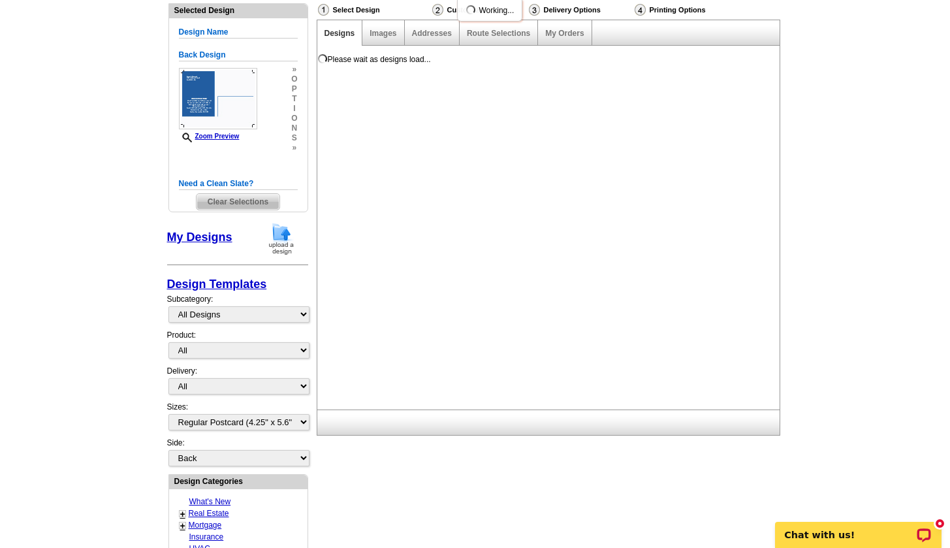
scroll to position [0, 0]
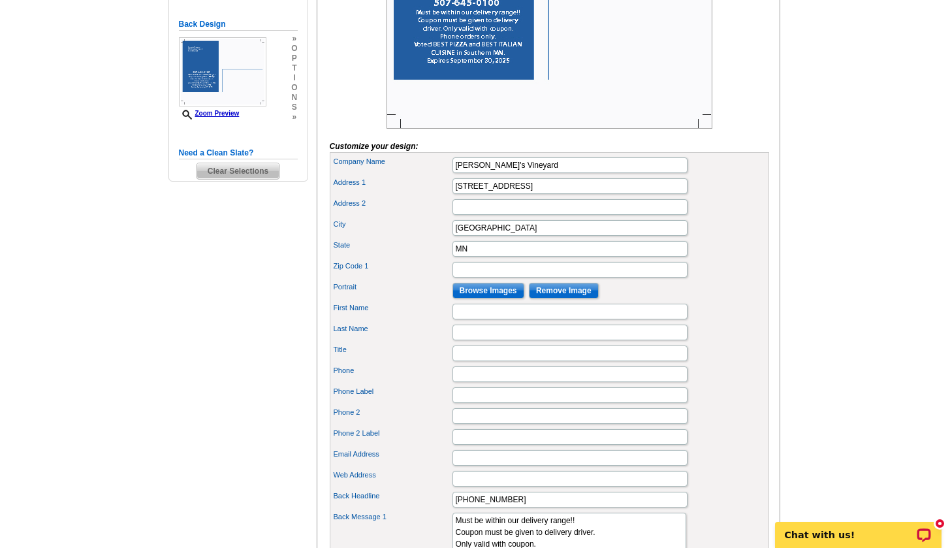
scroll to position [534, 0]
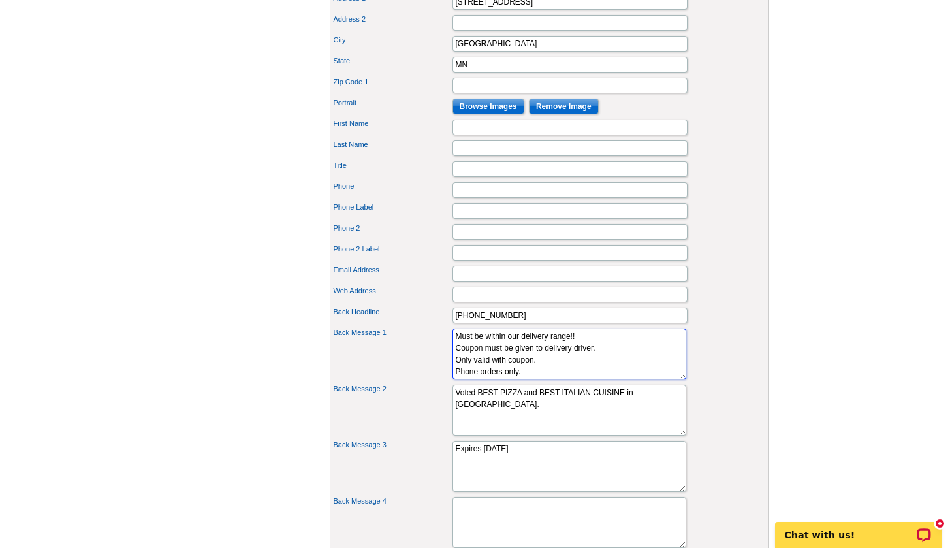
click at [575, 358] on textarea "Must be within our delivery range!! Coupon must be given to delivery driver. On…" at bounding box center [569, 353] width 234 height 51
click at [593, 359] on textarea "Must be within our delivery range!! Coupon must be given to delivery driver. On…" at bounding box center [569, 353] width 234 height 51
click at [567, 379] on textarea "Must be within our delivery range!! Coupon must be given to delivery driver. On…" at bounding box center [569, 353] width 234 height 51
click at [573, 371] on textarea "Must be within our delivery range!! Coupon must be given to delivery driver. On…" at bounding box center [569, 353] width 234 height 51
click at [543, 379] on textarea "Must be within our delivery range!! Coupon must be given to delivery driver. On…" at bounding box center [569, 353] width 234 height 51
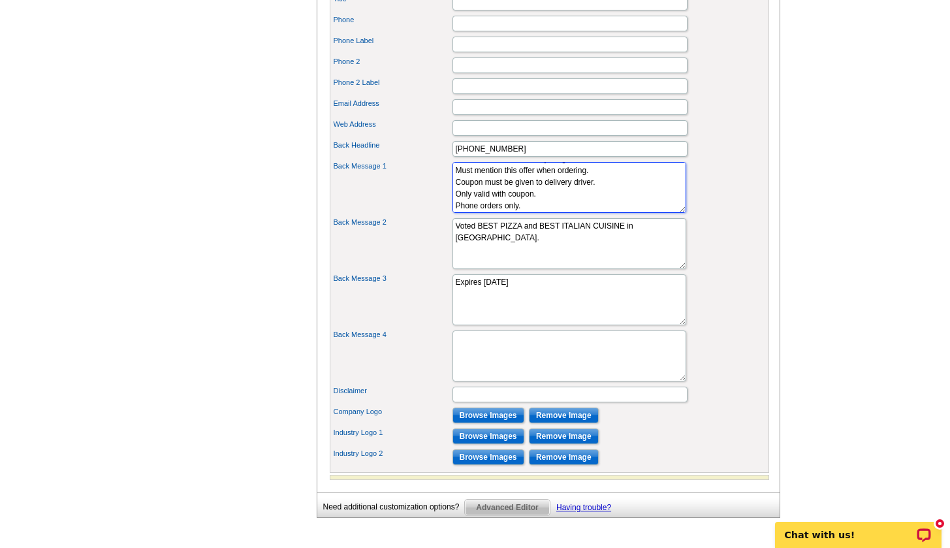
scroll to position [12, 0]
click at [543, 213] on textarea "Must be within our delivery range!! Coupon must be given to delivery driver. On…" at bounding box center [569, 187] width 234 height 51
click at [549, 213] on textarea "Must be within our delivery range!! Coupon must be given to delivery driver. On…" at bounding box center [569, 187] width 234 height 51
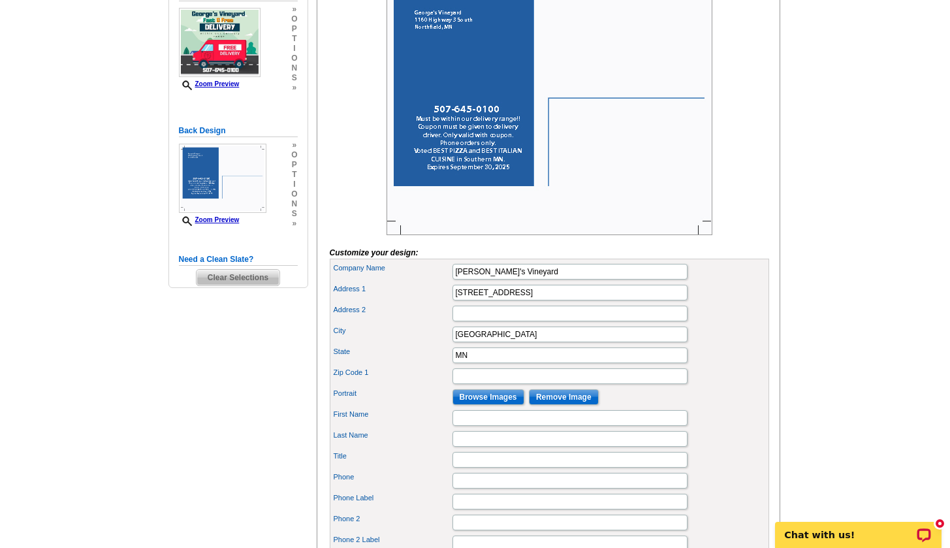
scroll to position [308, 0]
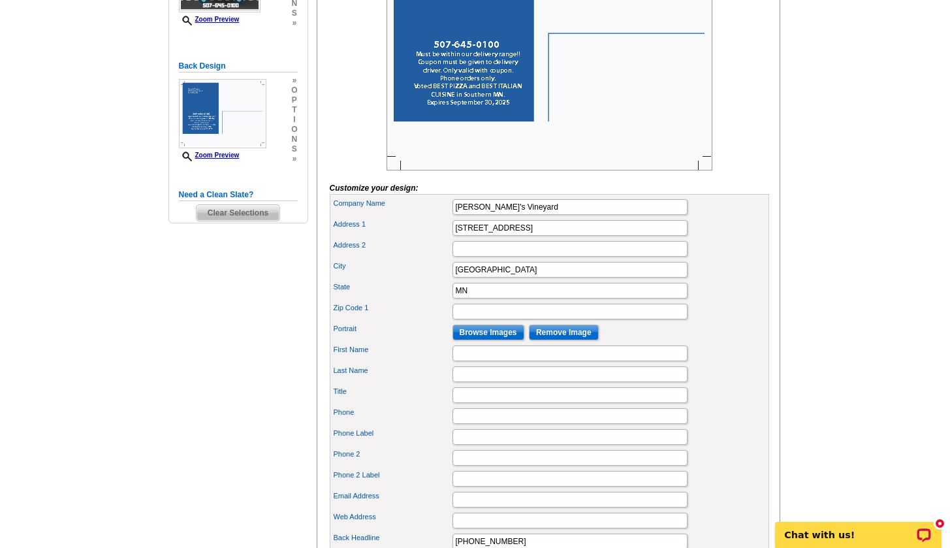
type textarea "Must be within our delivery range!! Must mention this offer when ordering. Coup…"
click at [590, 114] on img at bounding box center [549, 43] width 326 height 254
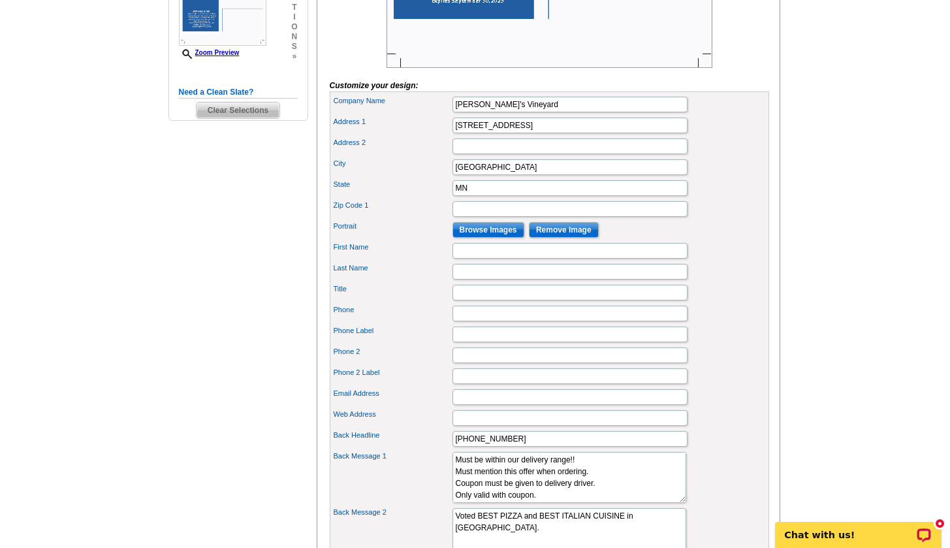
scroll to position [0, 0]
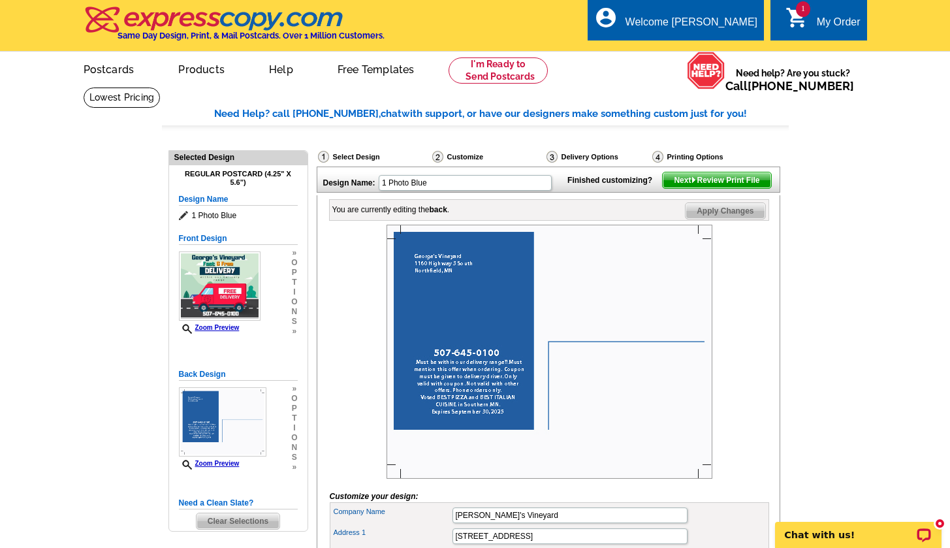
click at [702, 188] on span "Next Review Print File" at bounding box center [717, 180] width 108 height 16
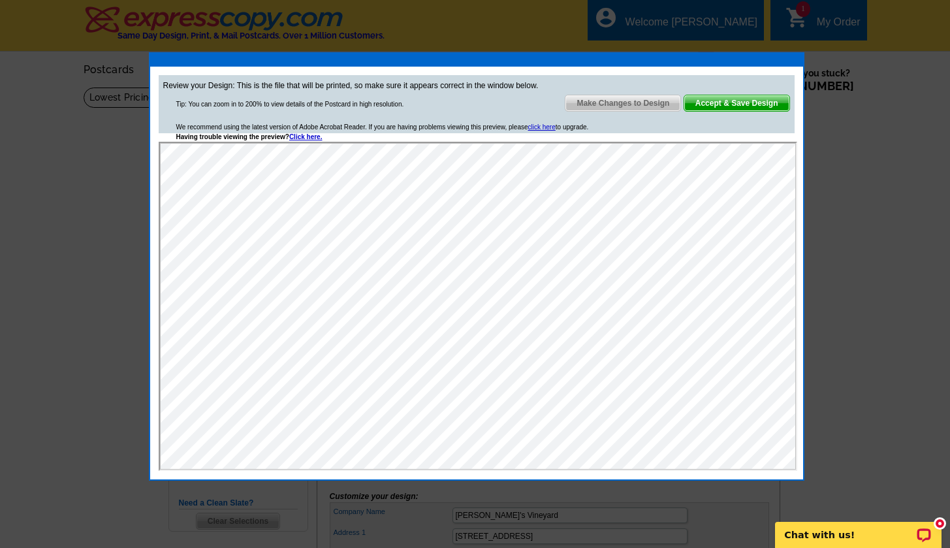
click at [761, 104] on span "Accept & Save Design" at bounding box center [736, 103] width 105 height 16
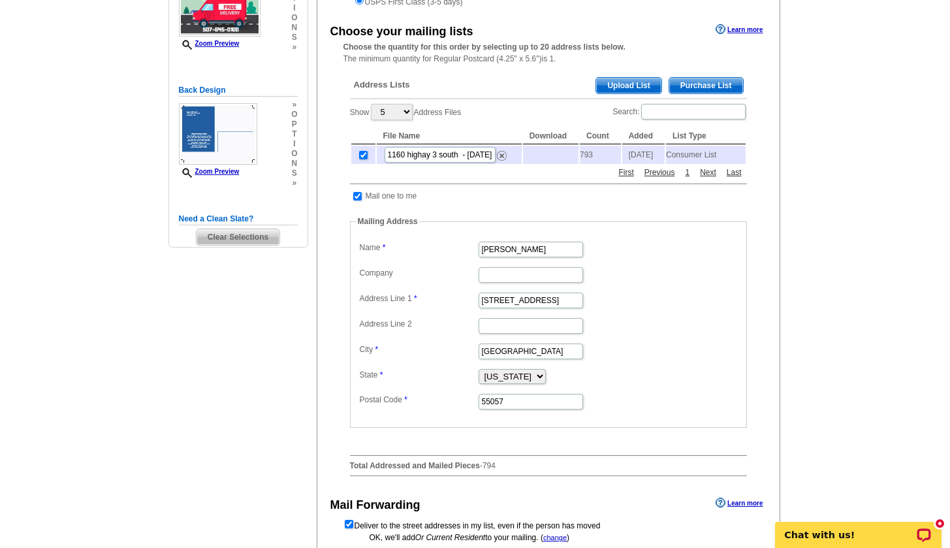
scroll to position [341, 0]
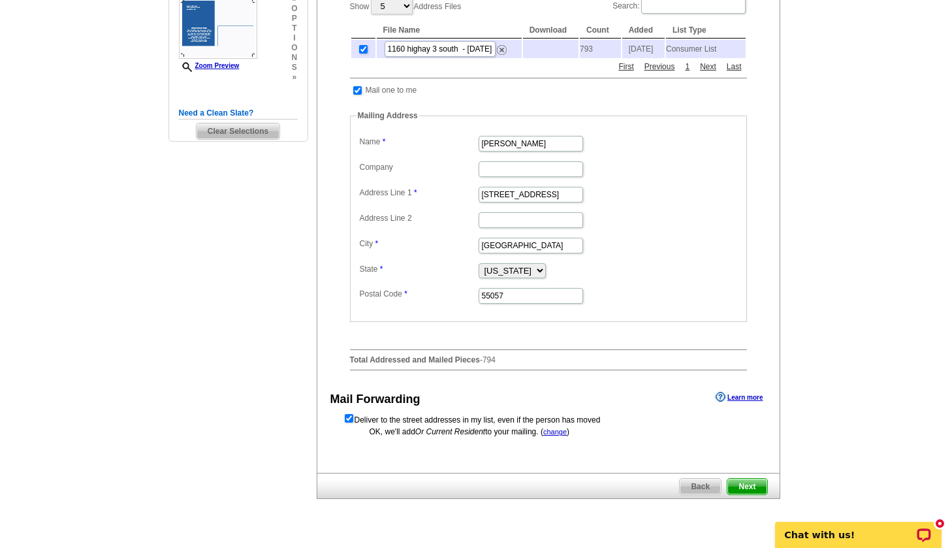
click at [743, 482] on span "Next" at bounding box center [746, 487] width 39 height 16
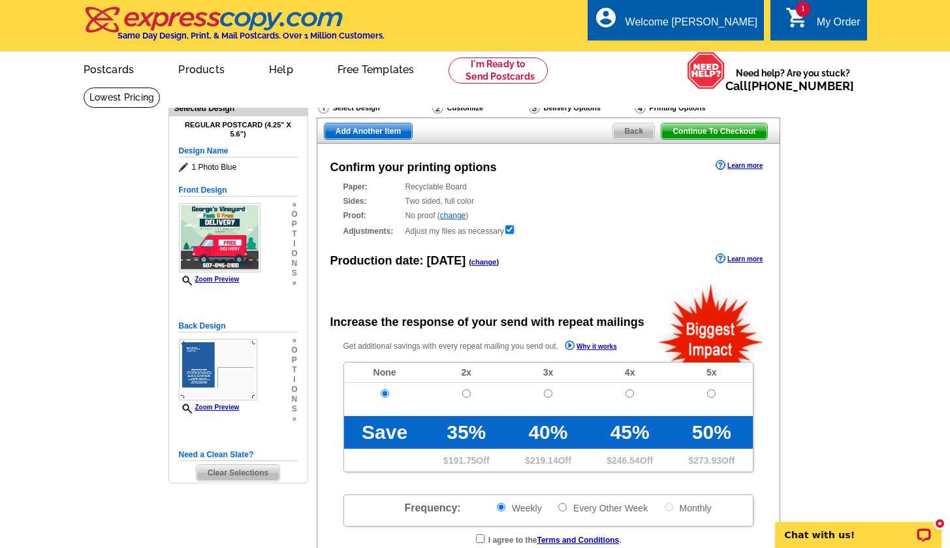
radio input "false"
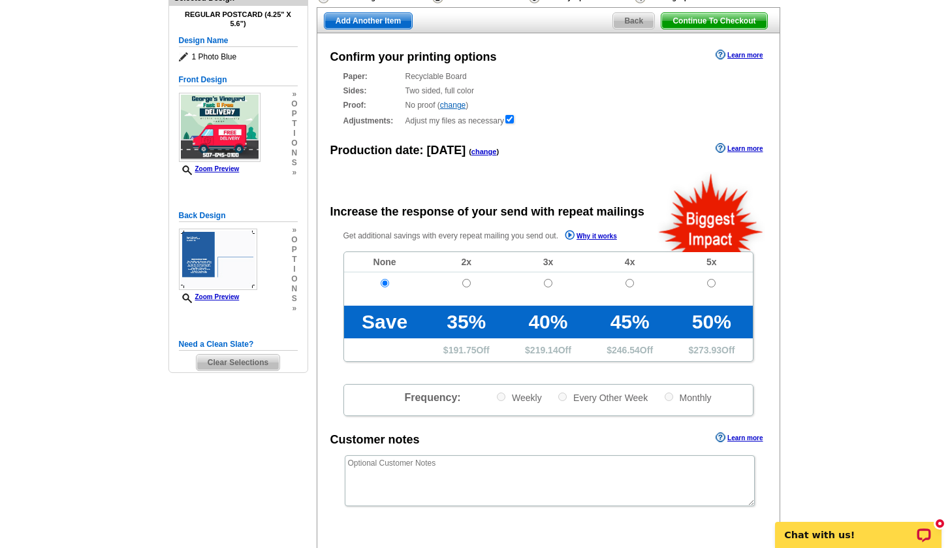
scroll to position [220, 0]
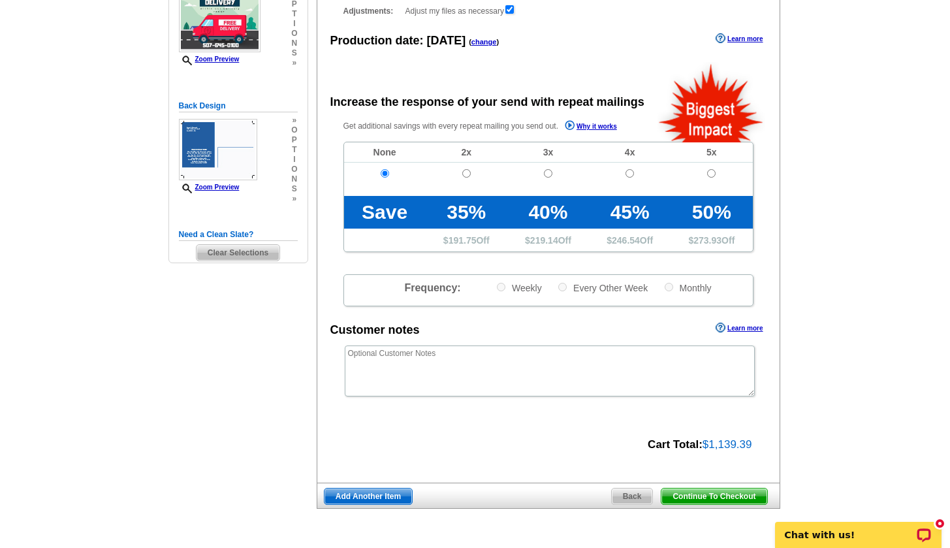
click at [691, 490] on span "Continue To Checkout" at bounding box center [713, 496] width 105 height 16
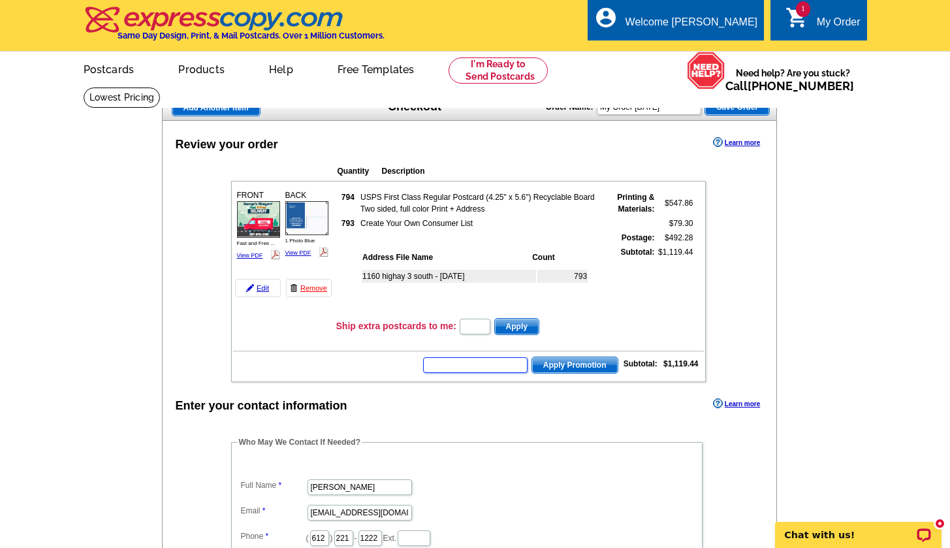
click at [490, 362] on input "text" at bounding box center [475, 365] width 104 height 16
type input "Y40"
click at [548, 369] on span "Apply Promotion" at bounding box center [575, 365] width 86 height 16
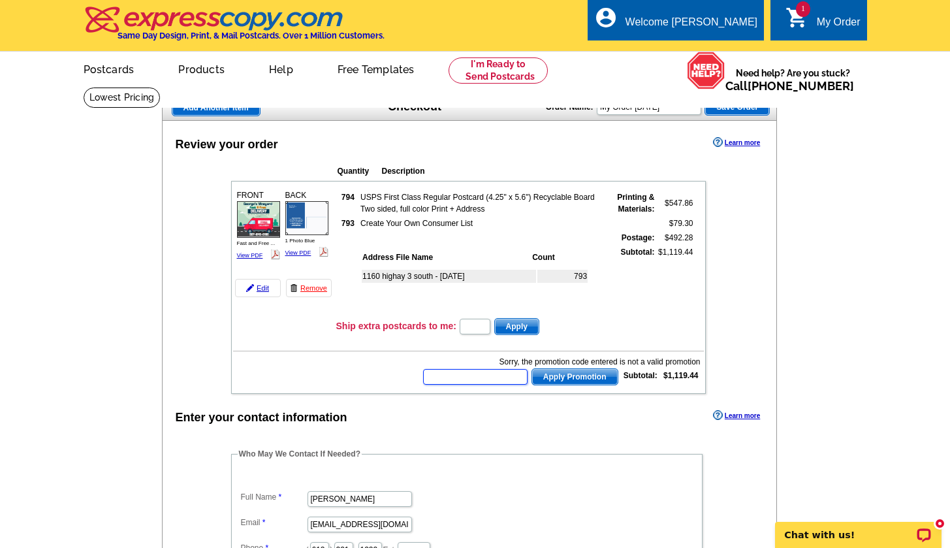
click at [498, 369] on input "text" at bounding box center [475, 377] width 104 height 16
type input "T20"
click at [594, 373] on span "Apply Promotion" at bounding box center [575, 377] width 86 height 16
click at [492, 379] on input "text" at bounding box center [475, 377] width 104 height 16
type input "T30"
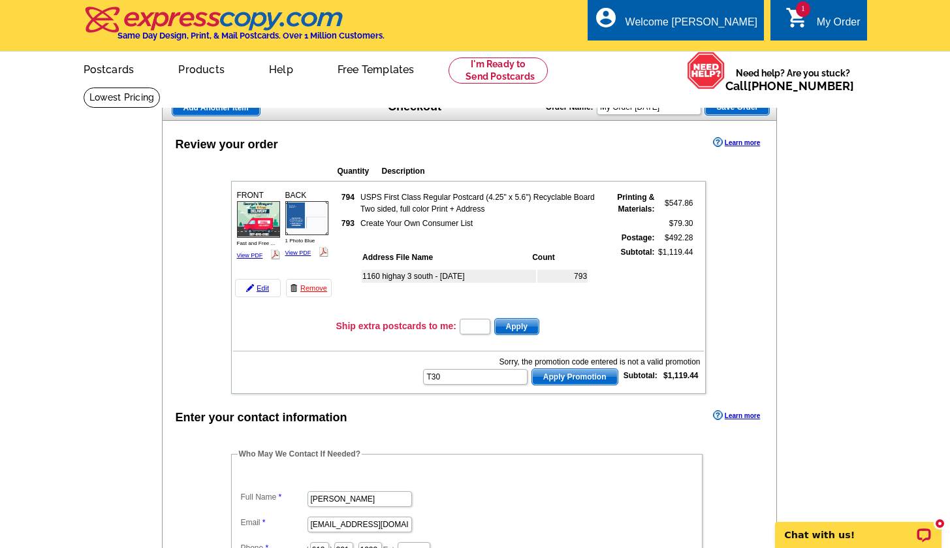
click at [599, 379] on span "Apply Promotion" at bounding box center [575, 377] width 86 height 16
click at [506, 380] on input "text" at bounding box center [475, 377] width 104 height 16
type input "PMUSA50"
click at [596, 381] on span "Apply Promotion" at bounding box center [575, 377] width 86 height 16
click at [269, 223] on img at bounding box center [258, 219] width 43 height 37
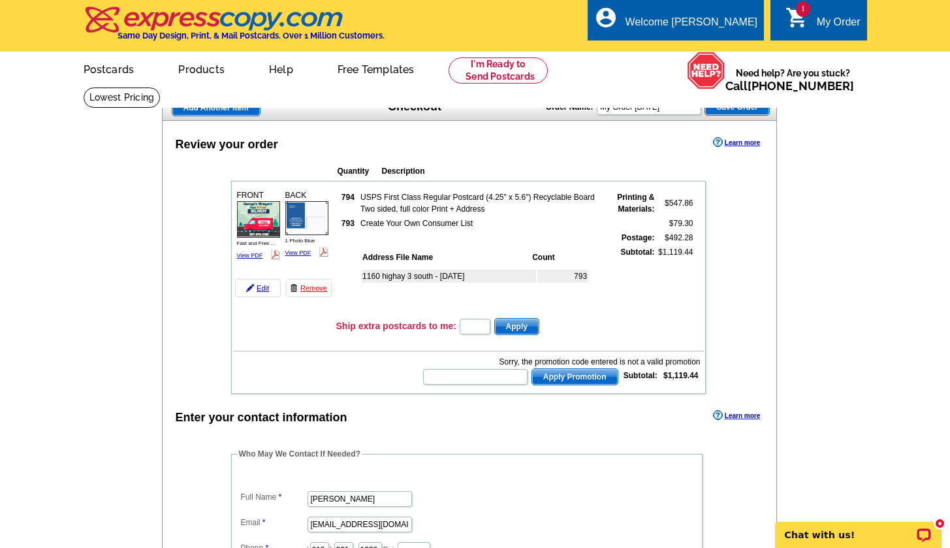
click at [298, 213] on img at bounding box center [306, 217] width 43 height 33
